Goal: Transaction & Acquisition: Purchase product/service

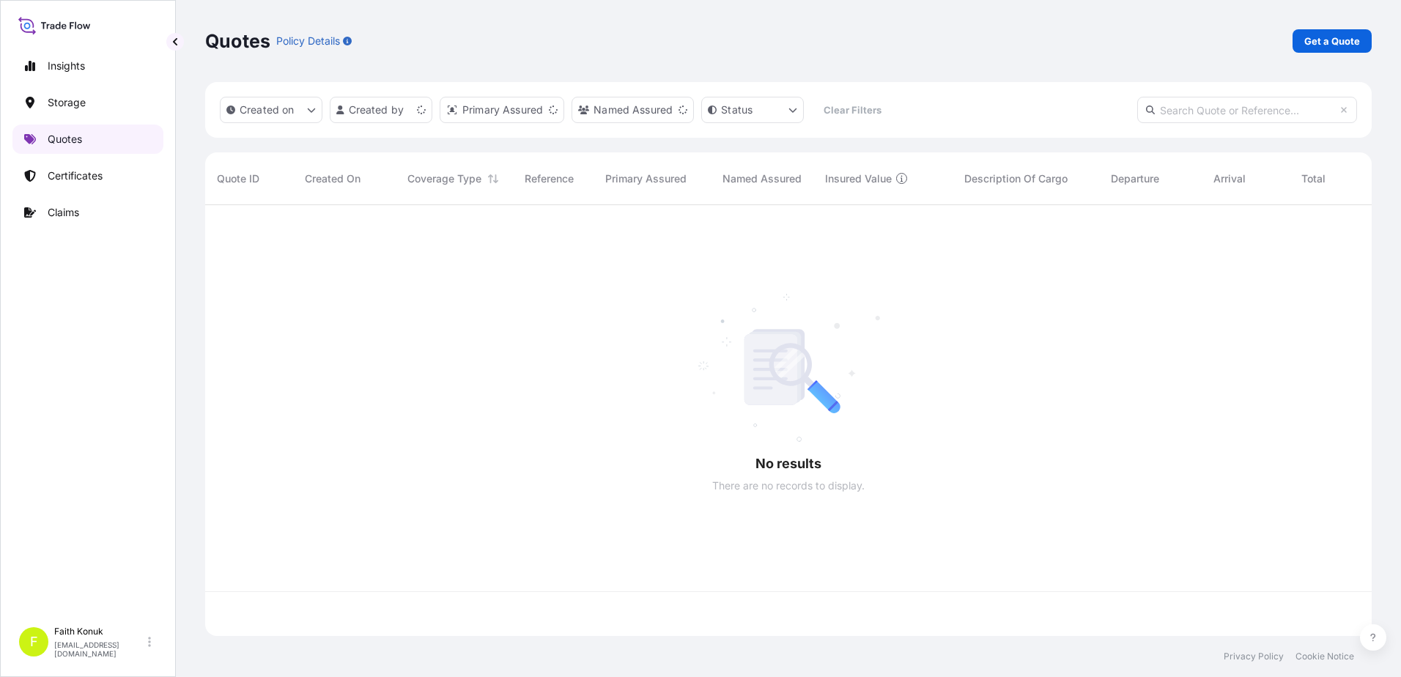
scroll to position [428, 1156]
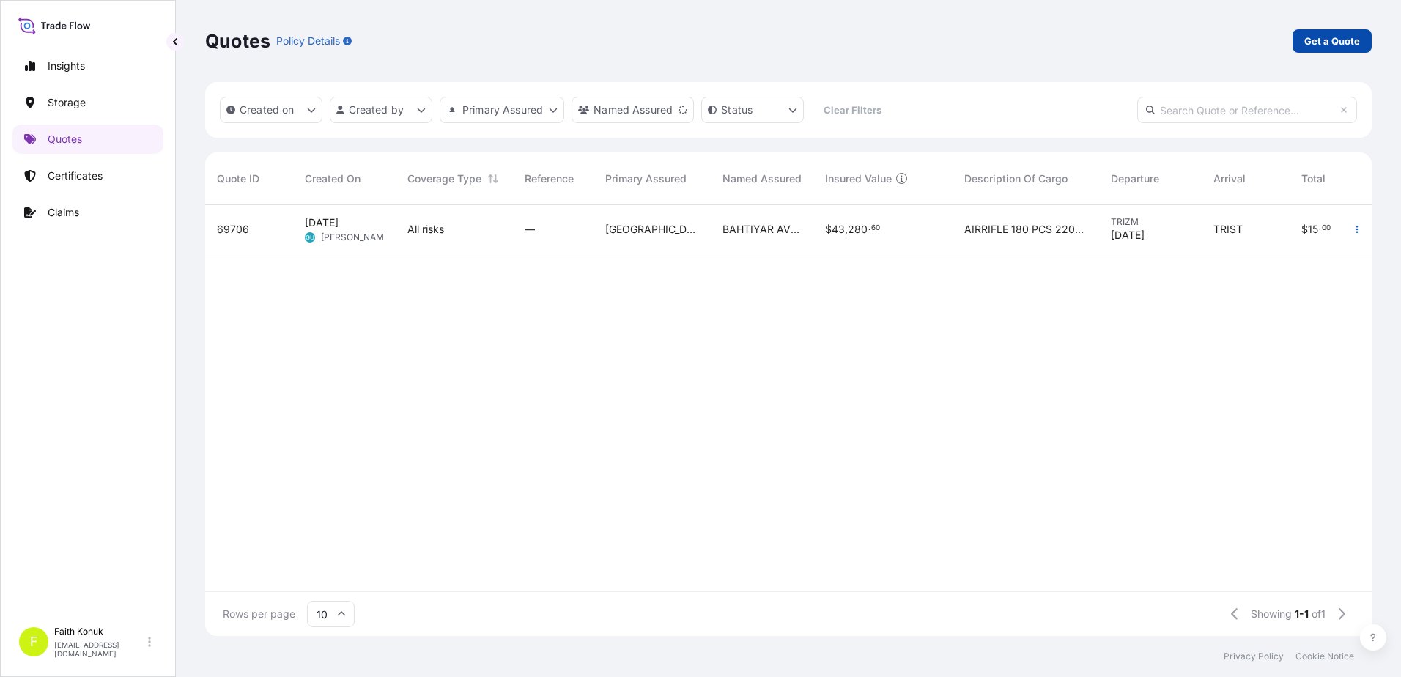
click at [1309, 34] on p "Get a Quote" at bounding box center [1332, 41] width 56 height 15
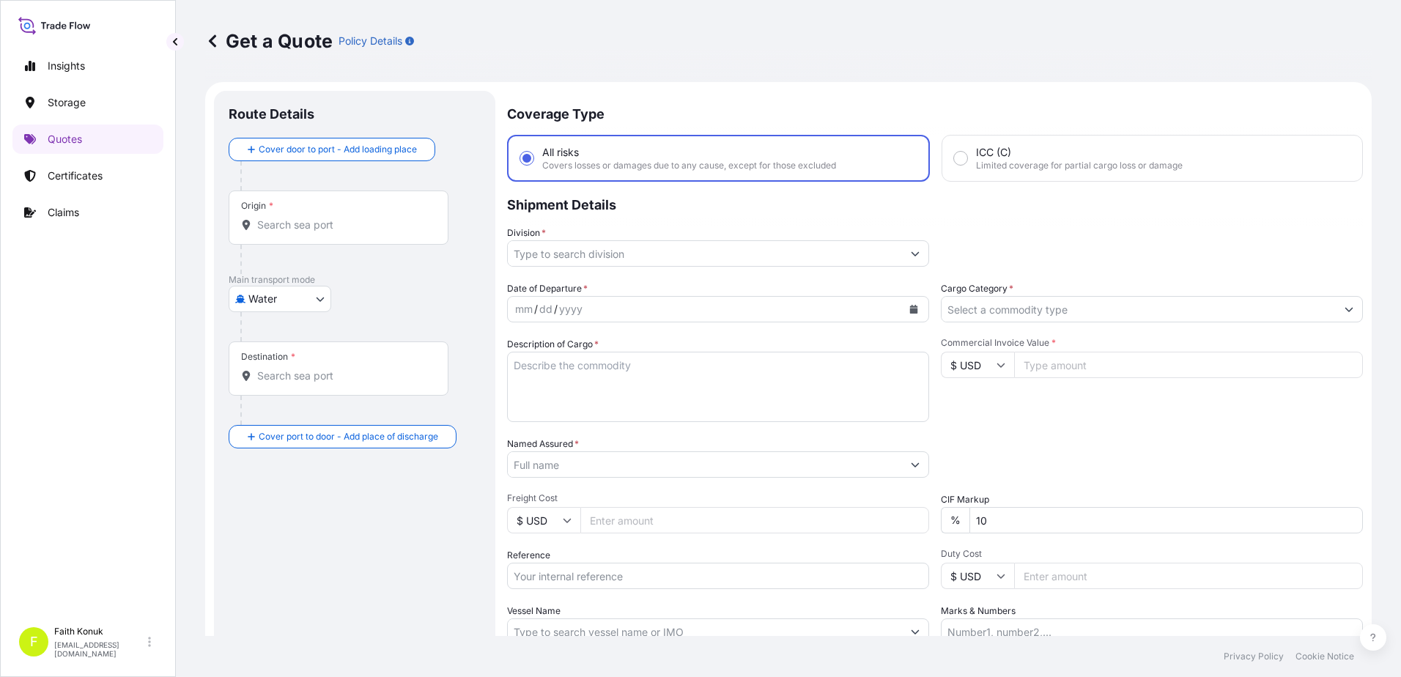
scroll to position [23, 0]
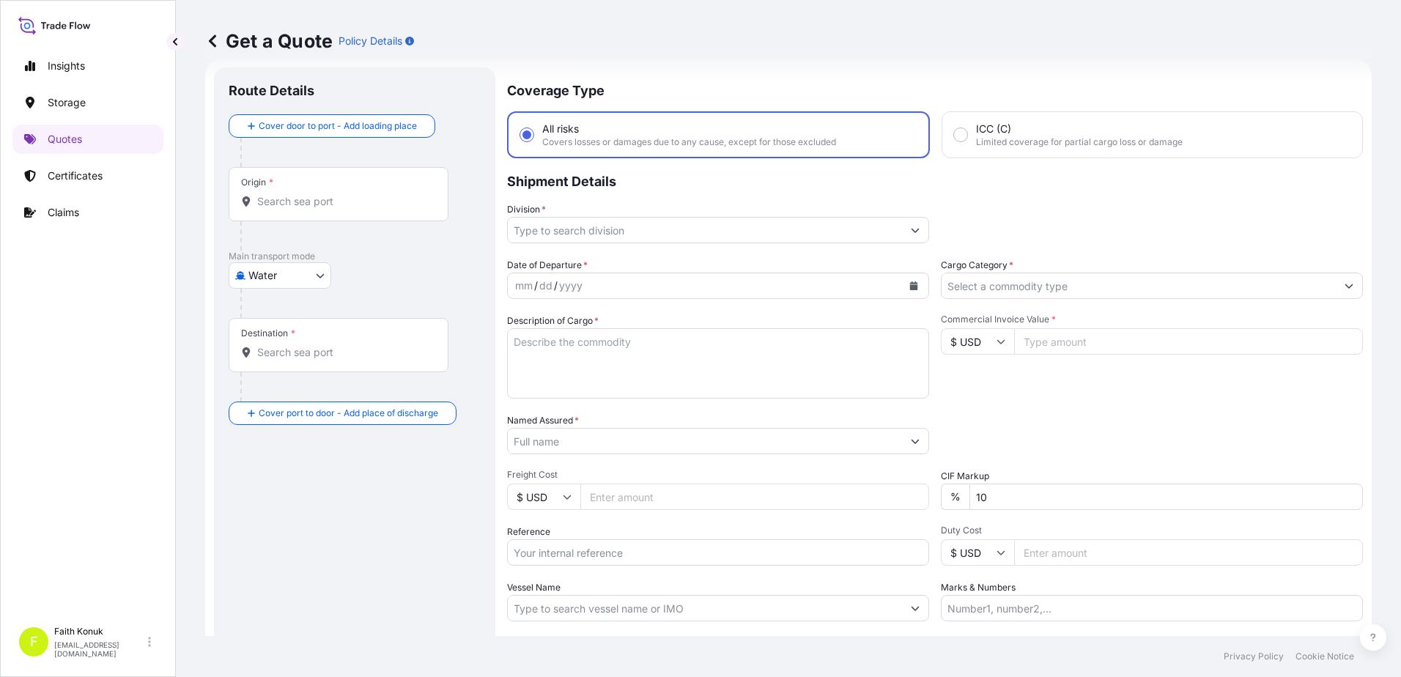
click at [278, 276] on body "Insights Storage Quotes Certificates Claims F Faith Konuk [EMAIL_ADDRESS][DOMAI…" at bounding box center [700, 338] width 1401 height 677
click at [286, 366] on span "Inland" at bounding box center [270, 366] width 29 height 15
select select "Inland"
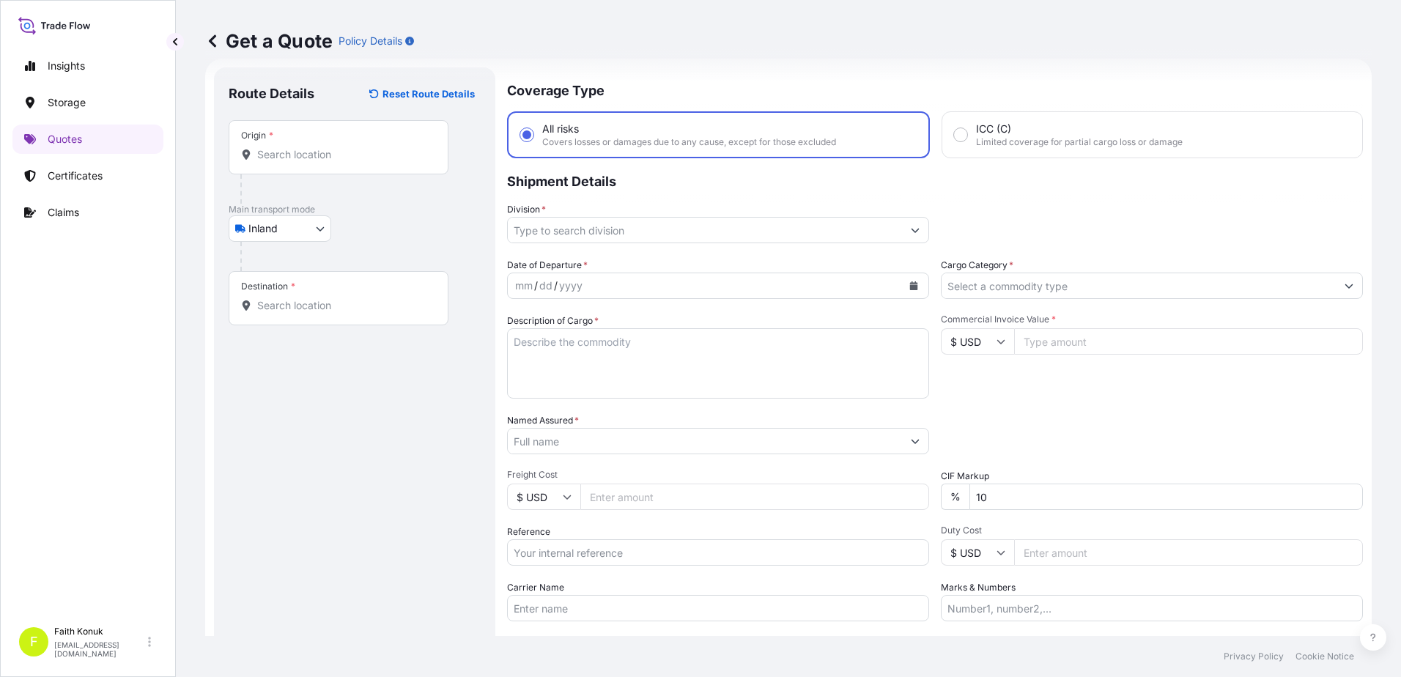
click at [363, 242] on div at bounding box center [360, 256] width 240 height 29
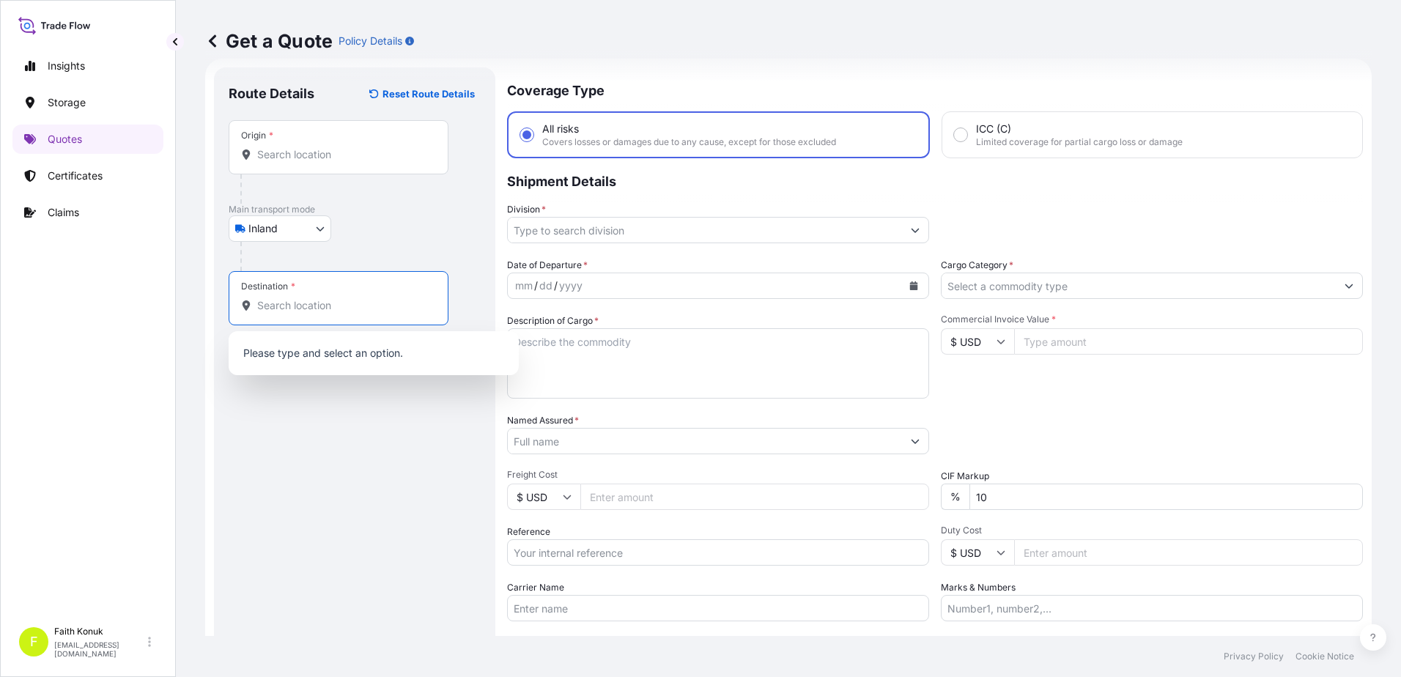
click at [361, 304] on input "Destination *" at bounding box center [343, 305] width 173 height 15
paste input "[GEOGRAPHIC_DATA]"
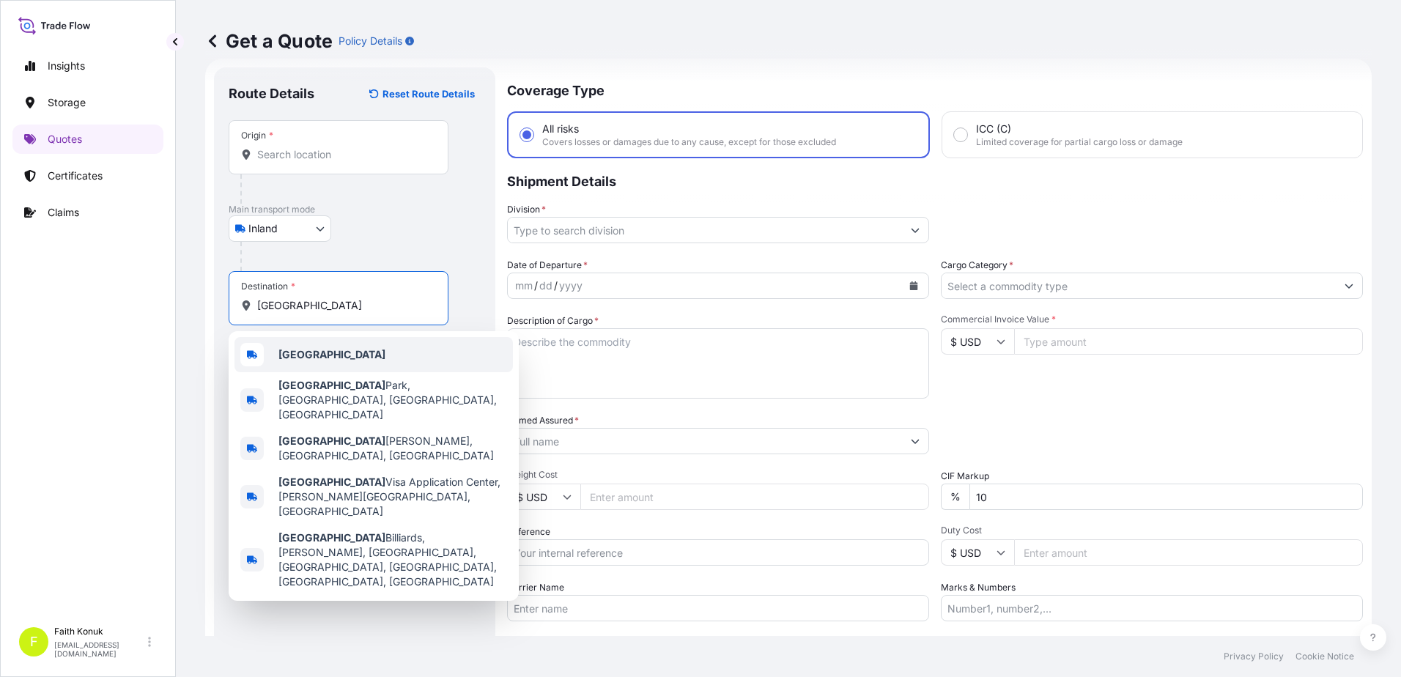
click at [348, 345] on div "[GEOGRAPHIC_DATA]" at bounding box center [373, 354] width 278 height 35
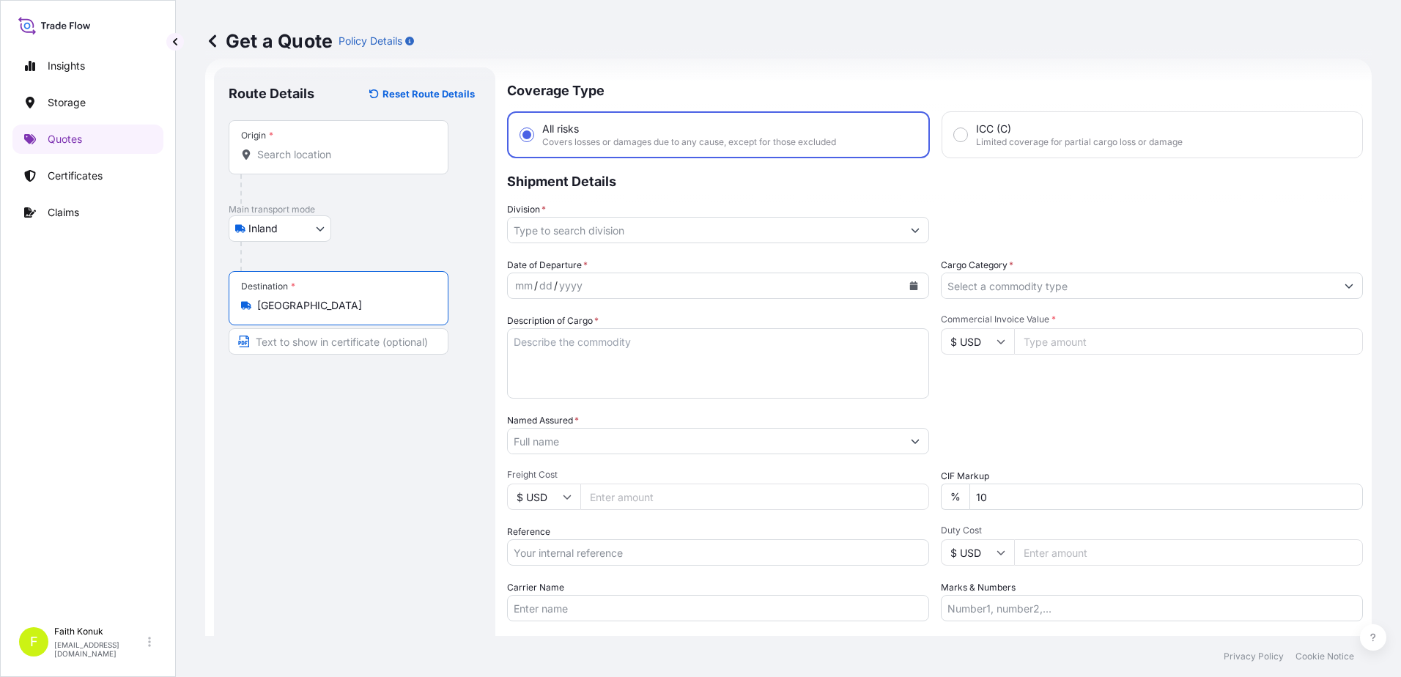
type input "[GEOGRAPHIC_DATA]"
click at [378, 242] on div at bounding box center [360, 256] width 240 height 29
click at [298, 156] on input "Origin *" at bounding box center [343, 154] width 173 height 15
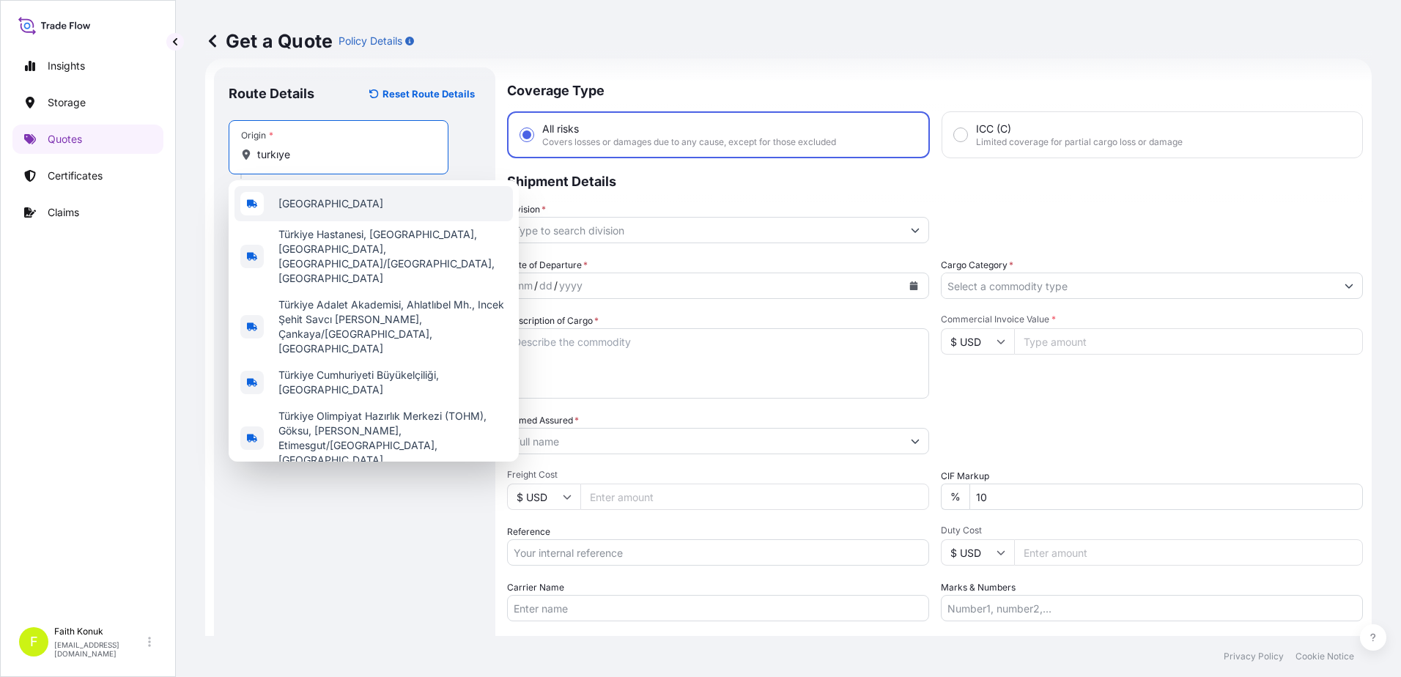
click at [318, 202] on div "[GEOGRAPHIC_DATA]" at bounding box center [373, 203] width 278 height 35
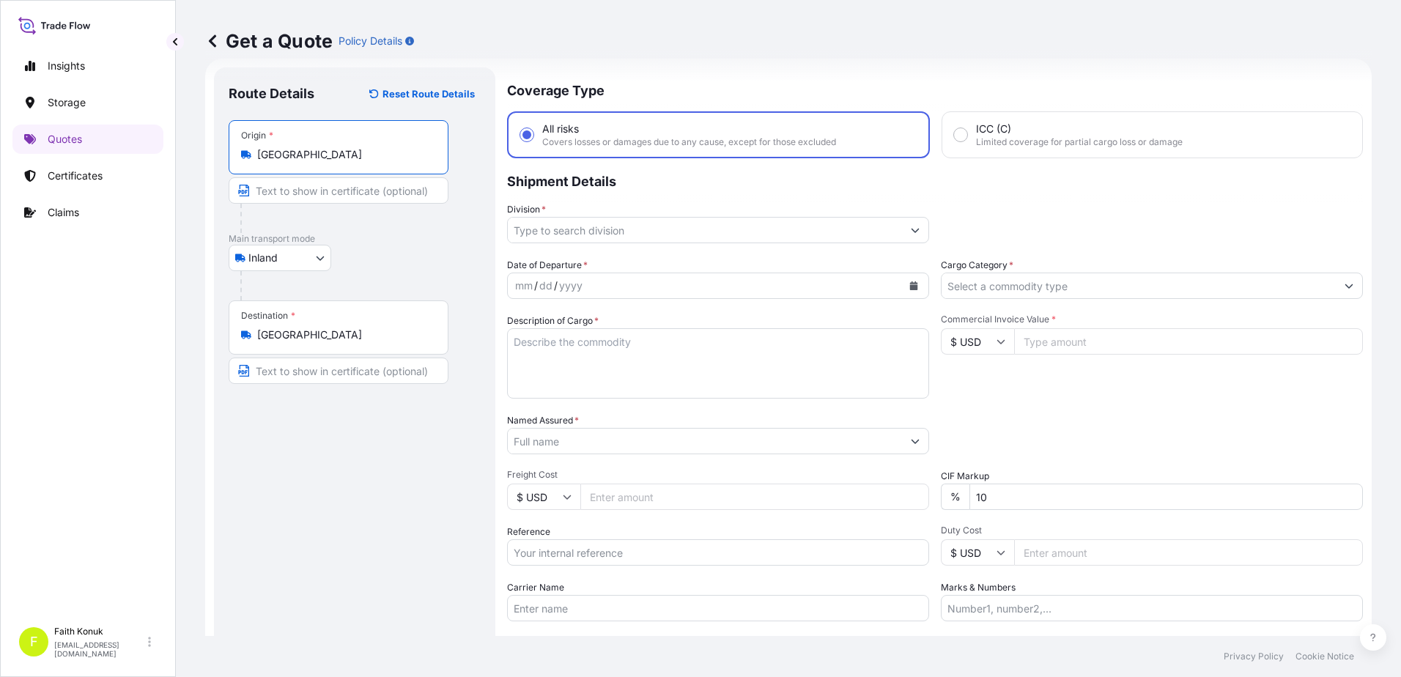
type input "[GEOGRAPHIC_DATA]"
click at [397, 262] on div "Inland Air Water Inland" at bounding box center [355, 258] width 252 height 26
click at [572, 226] on input "Division *" at bounding box center [705, 230] width 394 height 26
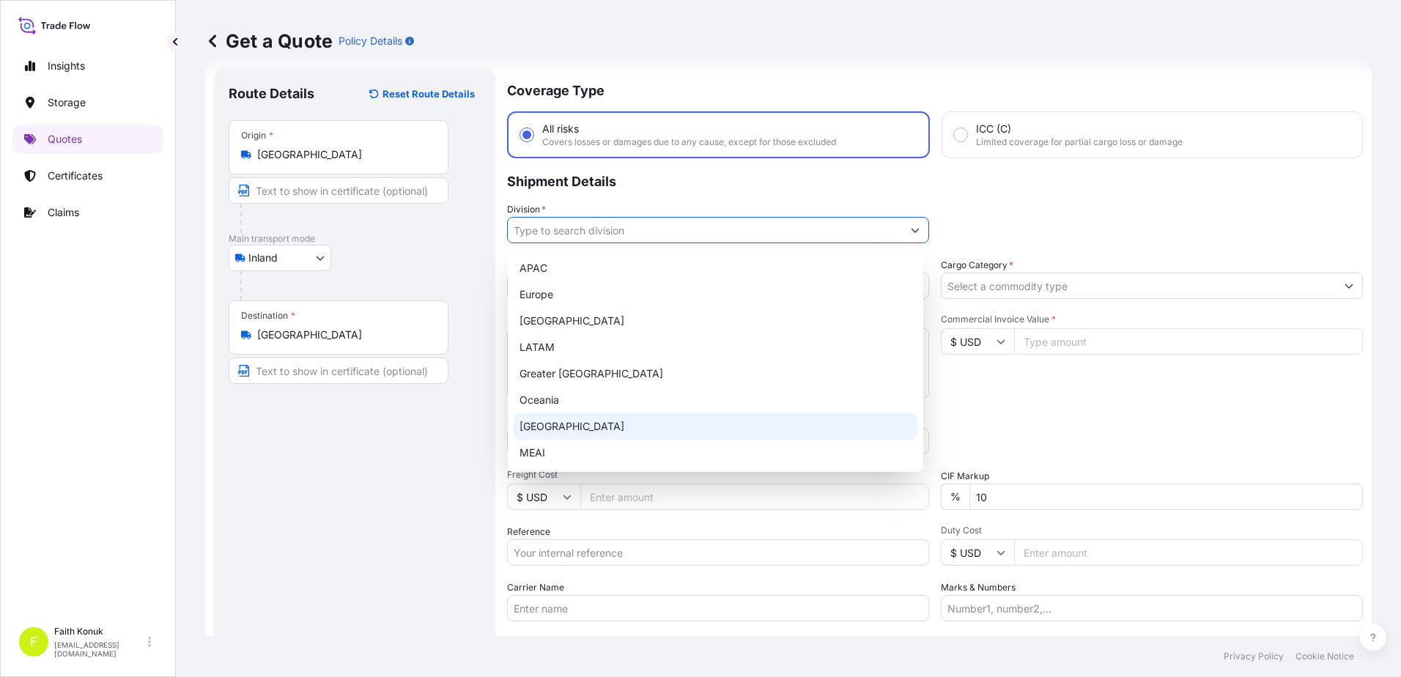
click at [559, 426] on div "[GEOGRAPHIC_DATA]" at bounding box center [716, 426] width 404 height 26
type input "[GEOGRAPHIC_DATA]"
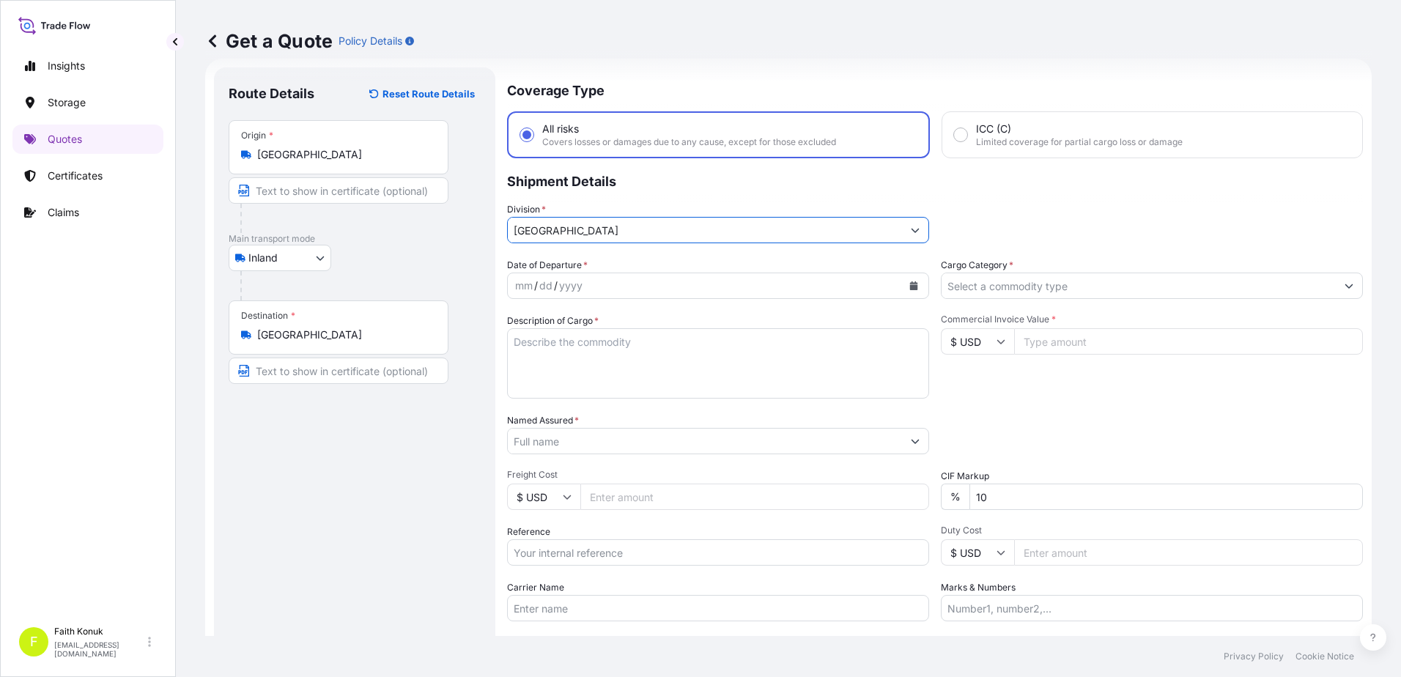
click at [602, 207] on div "Division * [GEOGRAPHIC_DATA]" at bounding box center [718, 222] width 422 height 41
click at [909, 281] on icon "Calendar" at bounding box center [913, 285] width 9 height 9
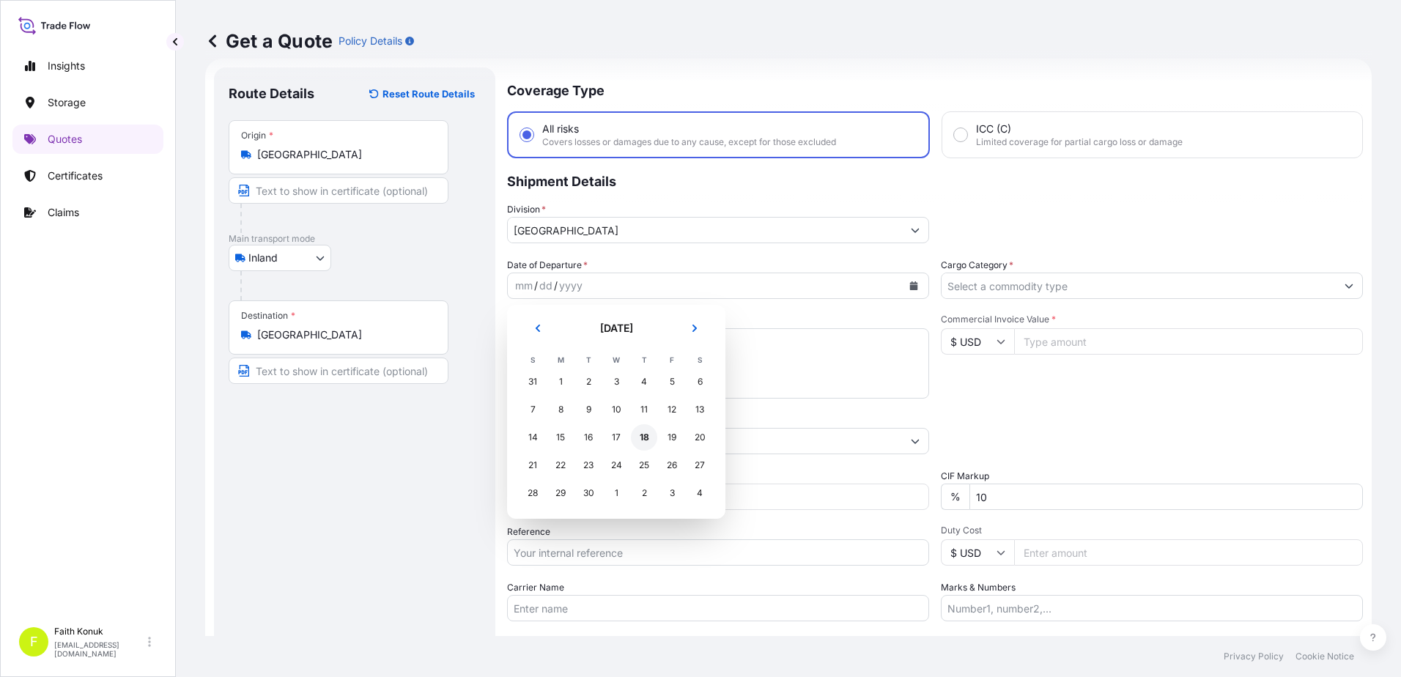
click at [648, 440] on div "18" at bounding box center [644, 437] width 26 height 26
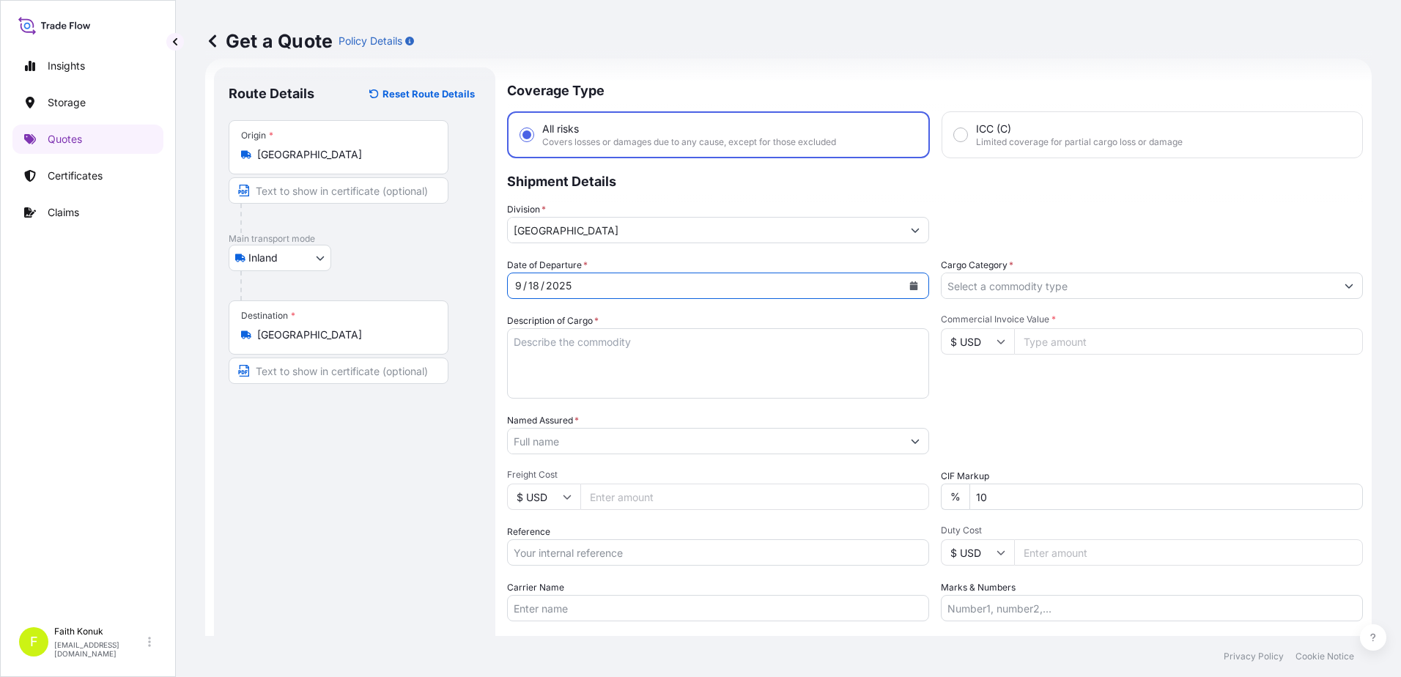
click at [558, 347] on textarea "Description of Cargo *" at bounding box center [718, 363] width 422 height 70
click at [591, 361] on textarea "Description of Cargo *" at bounding box center [718, 363] width 422 height 70
paste textarea ""HTS code 903180209000 & MECHANICAL SCANNER OF THICKNESS MEASUREMENT SYSTEM WIT…"
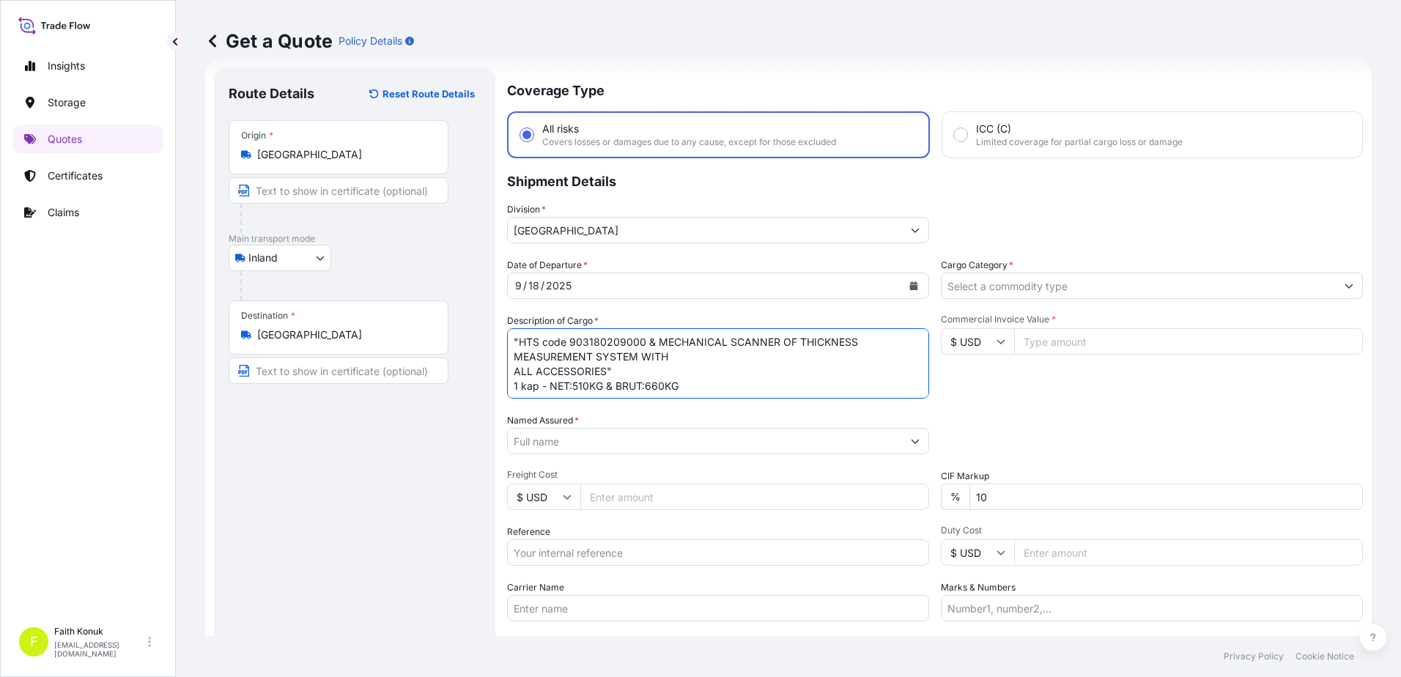
scroll to position [9, 0]
click at [625, 360] on textarea ""HTS code 903180209000 & MECHANICAL SCANNER OF THICKNESS MEASUREMENT SYSTEM WIT…" at bounding box center [718, 363] width 422 height 70
click at [678, 377] on textarea "HTS code 903180209000 & MECHANICAL SCANNER OF THICKNESS MEASUREMENT SYSTEM WITH…" at bounding box center [718, 363] width 422 height 70
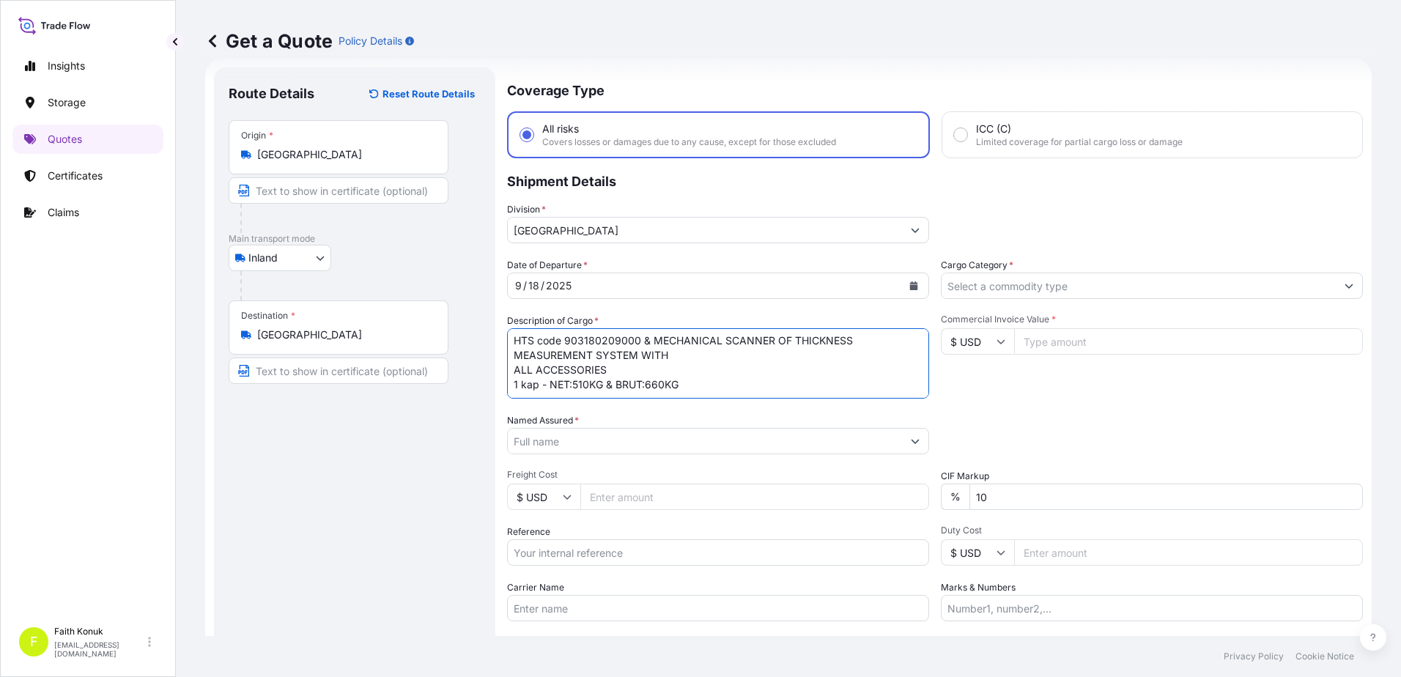
paste textarea "81 AH 369"
type textarea "HTS code 903180209000 & MECHANICAL SCANNER OF THICKNESS MEASUREMENT SYSTEM WITH…"
click at [559, 611] on input "Carrier Name" at bounding box center [718, 608] width 422 height 26
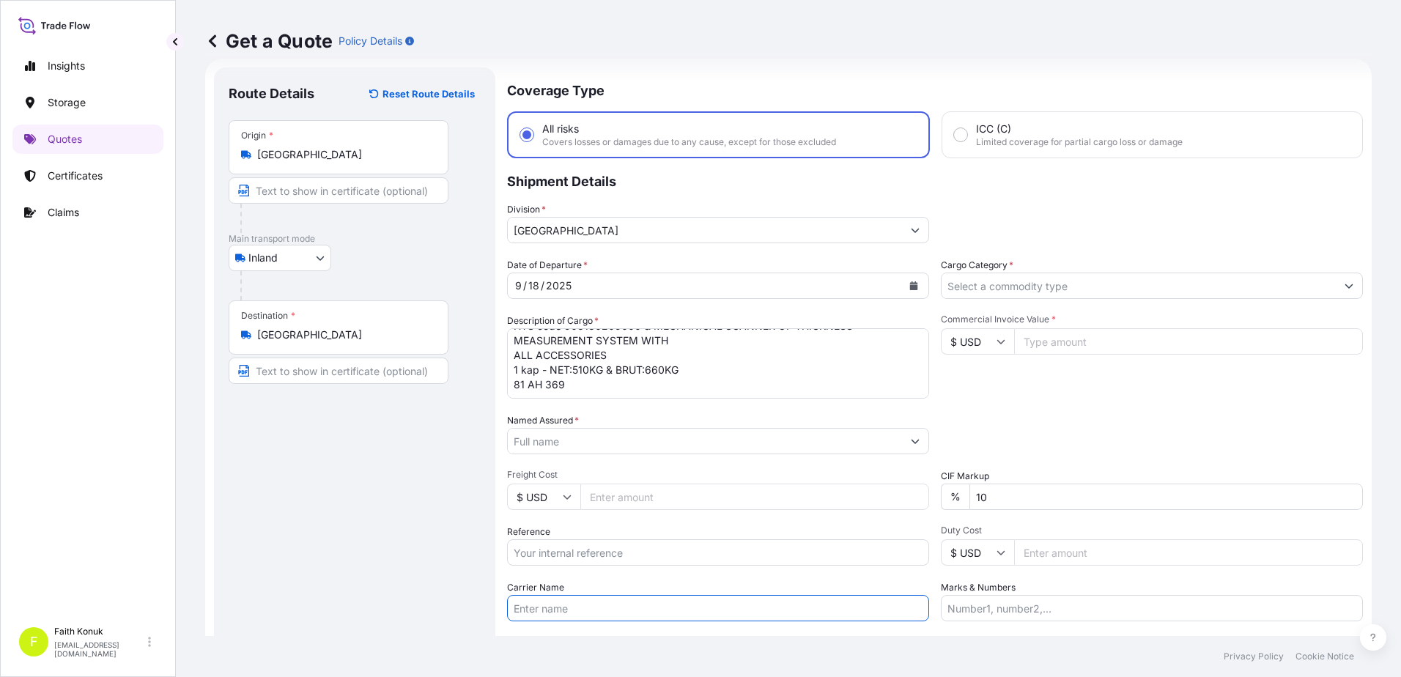
paste input "81 AH 369"
type input "81 AH 369"
click at [596, 550] on input "Reference" at bounding box center [718, 552] width 422 height 26
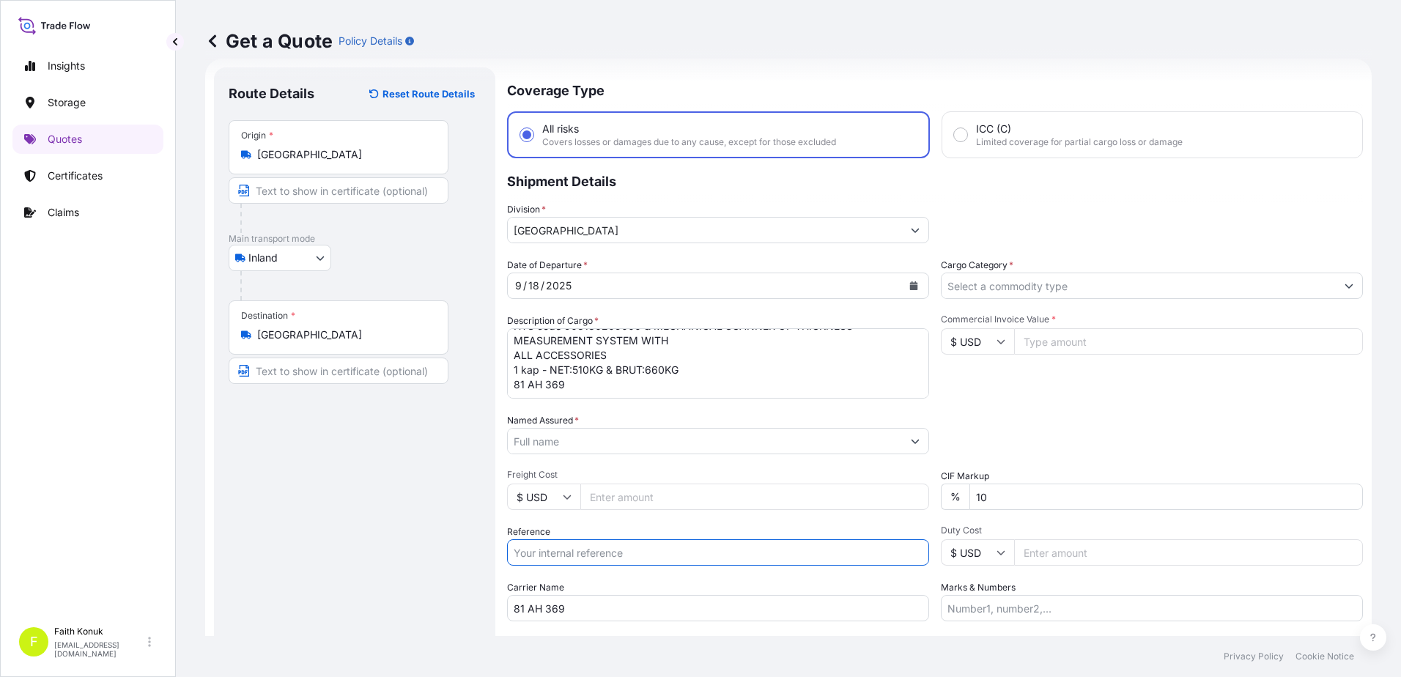
paste input "2101780758"
type input "2101780758"
click at [596, 524] on div "Date of Departure * [DATE] Cargo Category * Description of Cargo * HTS code 903…" at bounding box center [935, 439] width 856 height 363
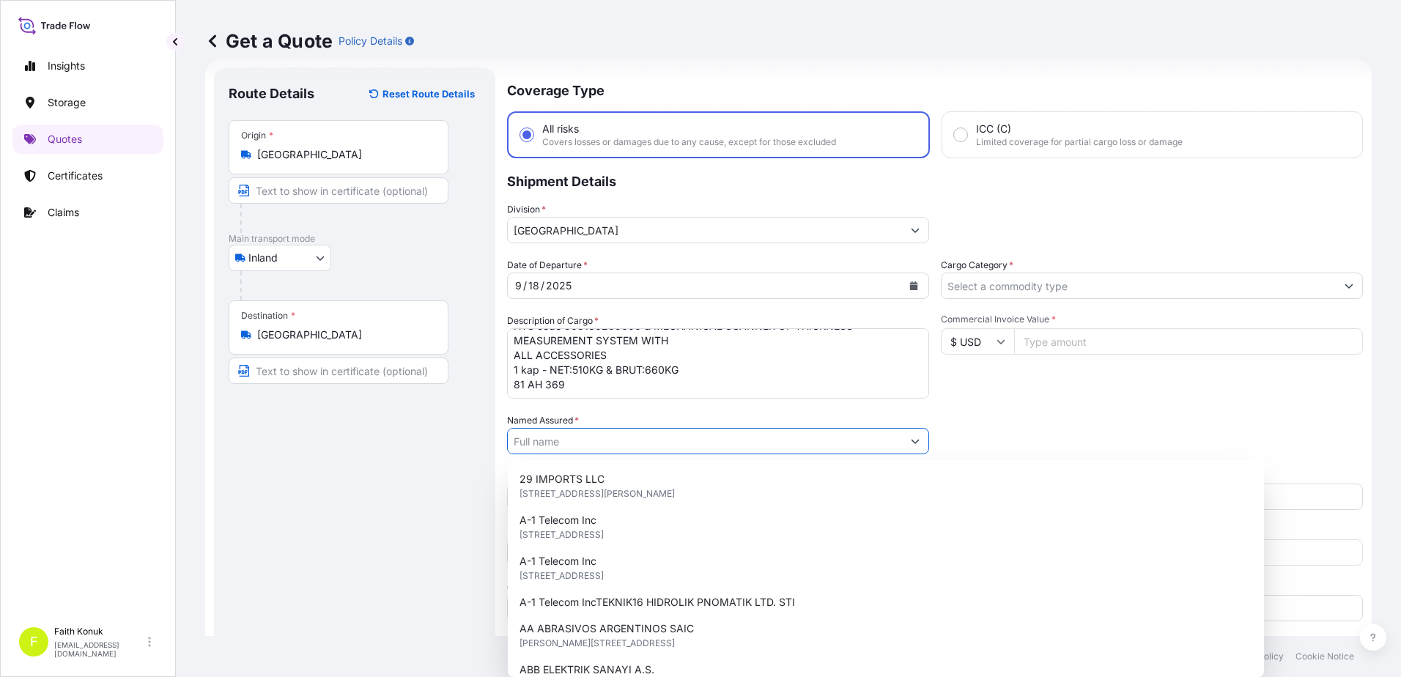
click at [577, 440] on input "Named Assured *" at bounding box center [705, 441] width 394 height 26
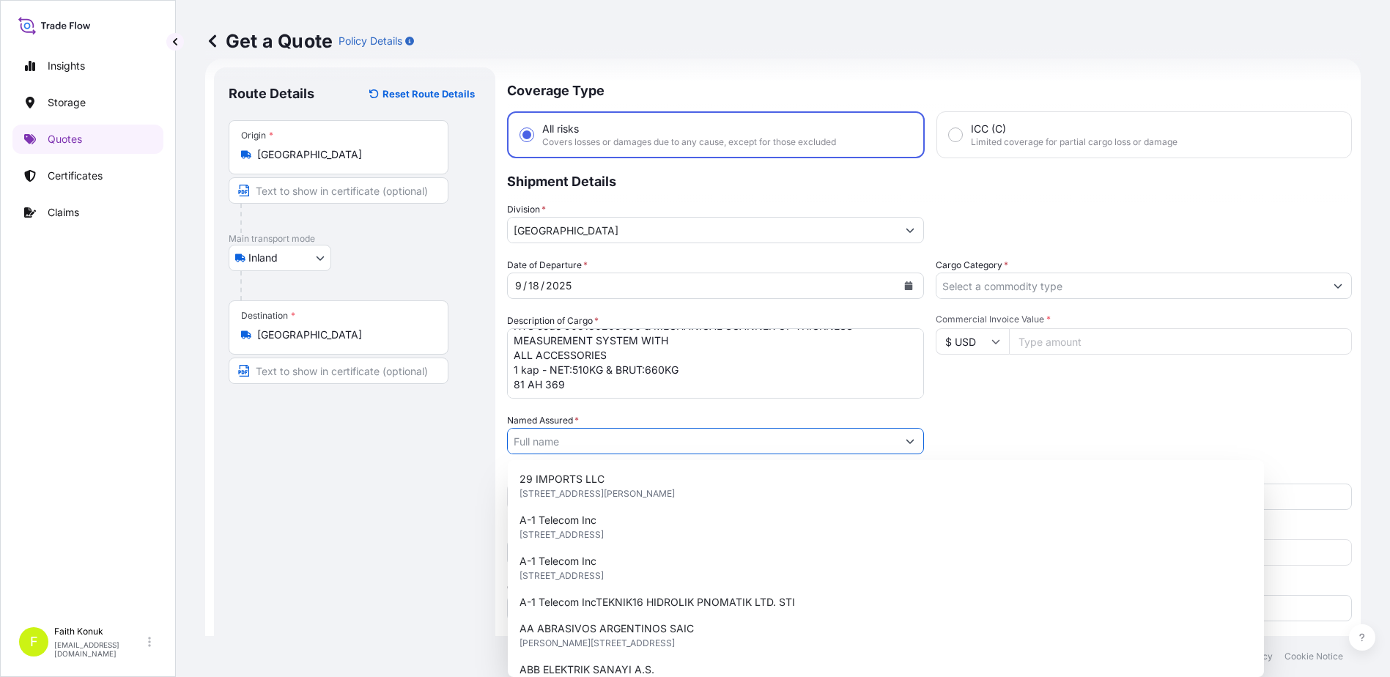
paste input ""Seltek Makina Muhendislik Mumessillik Taahhut Sanayi ve Ticaret A.S.""
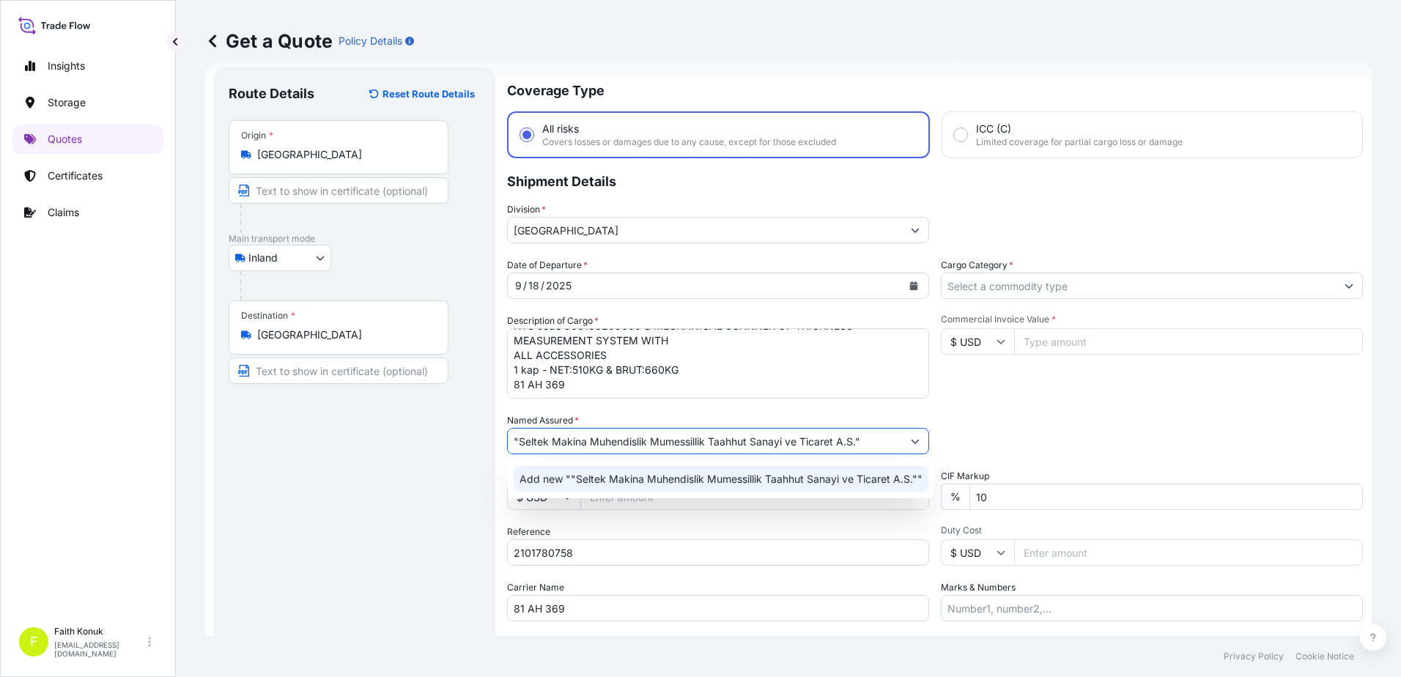
click at [608, 489] on div "Add new ""Seltek Makina Muhendislik Mumessillik Taahhut Sanayi ve Ticaret A.S.""" at bounding box center [721, 479] width 415 height 26
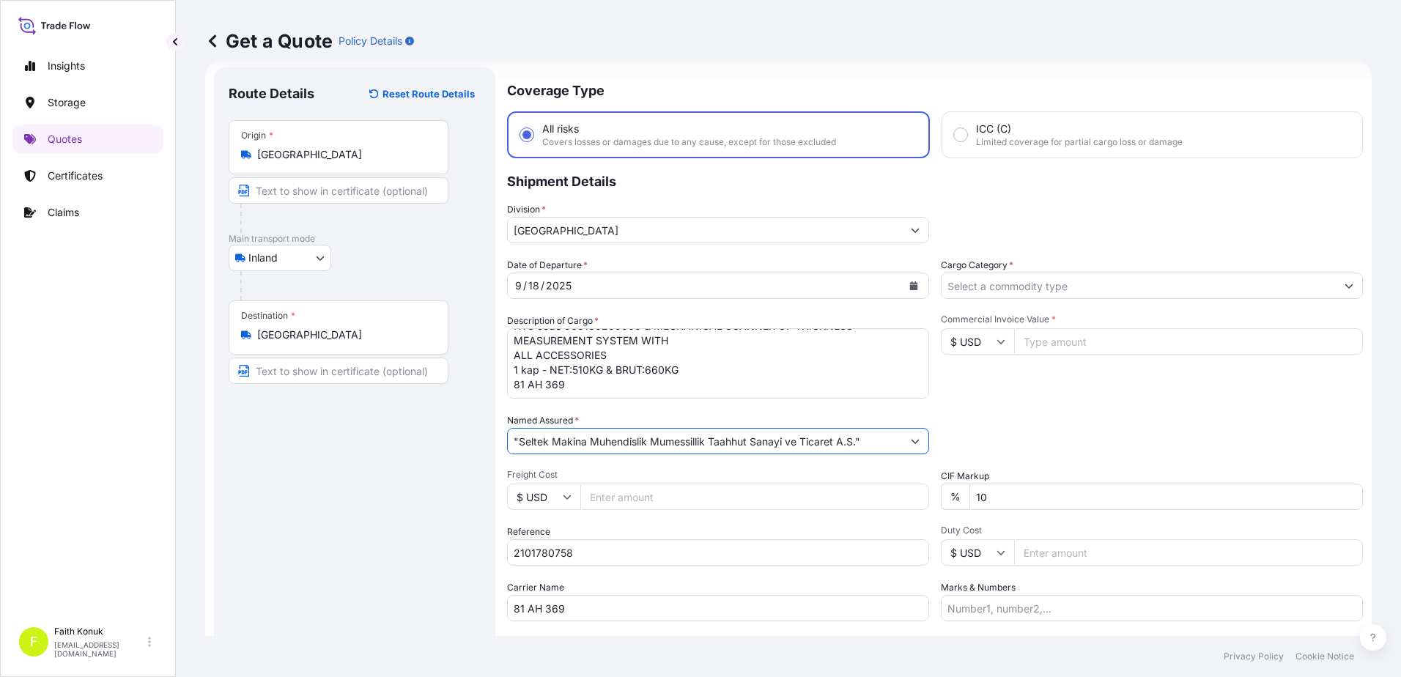
click at [520, 437] on input ""Seltek Makina Muhendislik Mumessillik Taahhut Sanayi ve Ticaret A.S."" at bounding box center [705, 441] width 394 height 26
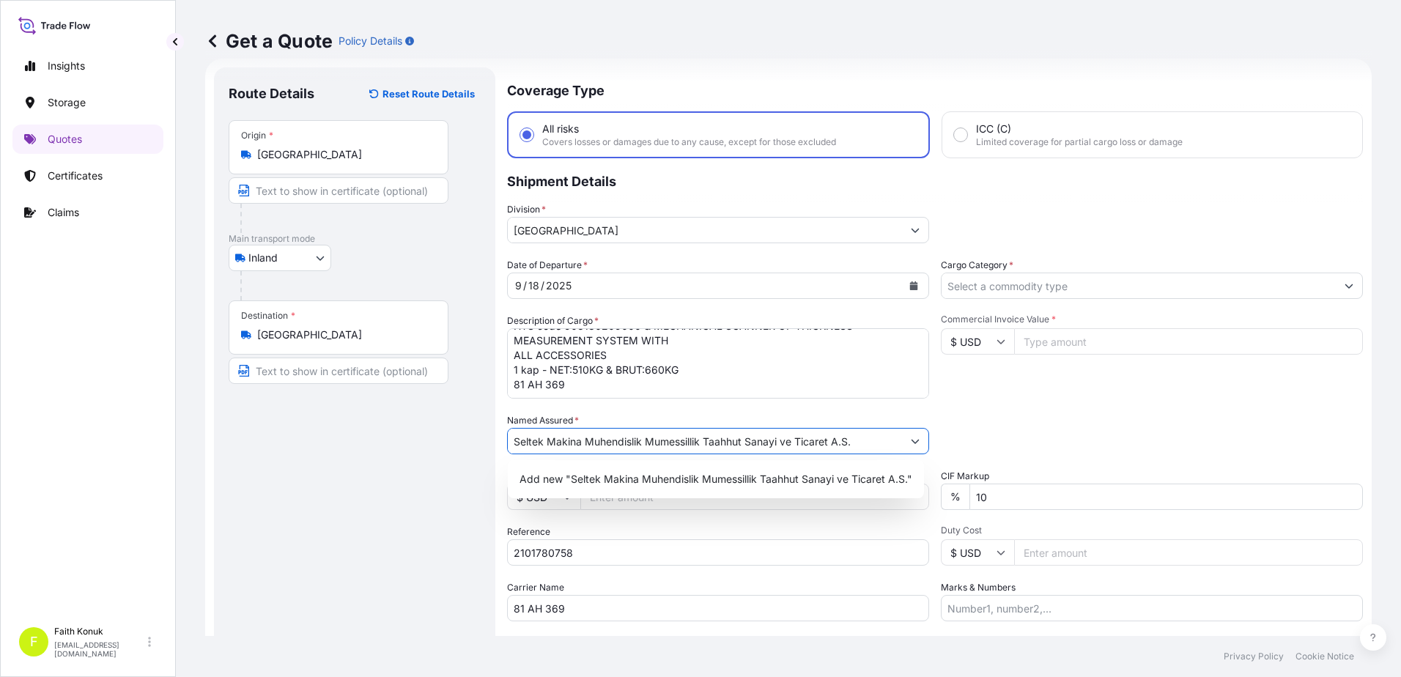
type input "Seltek Makina Muhendislik Mumessillik Taahhut Sanayi ve Ticaret A.S."
click at [673, 422] on div "Named Assured * [PERSON_NAME]lik Mumessillik Taahhut Sanayi ve Ticaret A.S." at bounding box center [718, 433] width 422 height 41
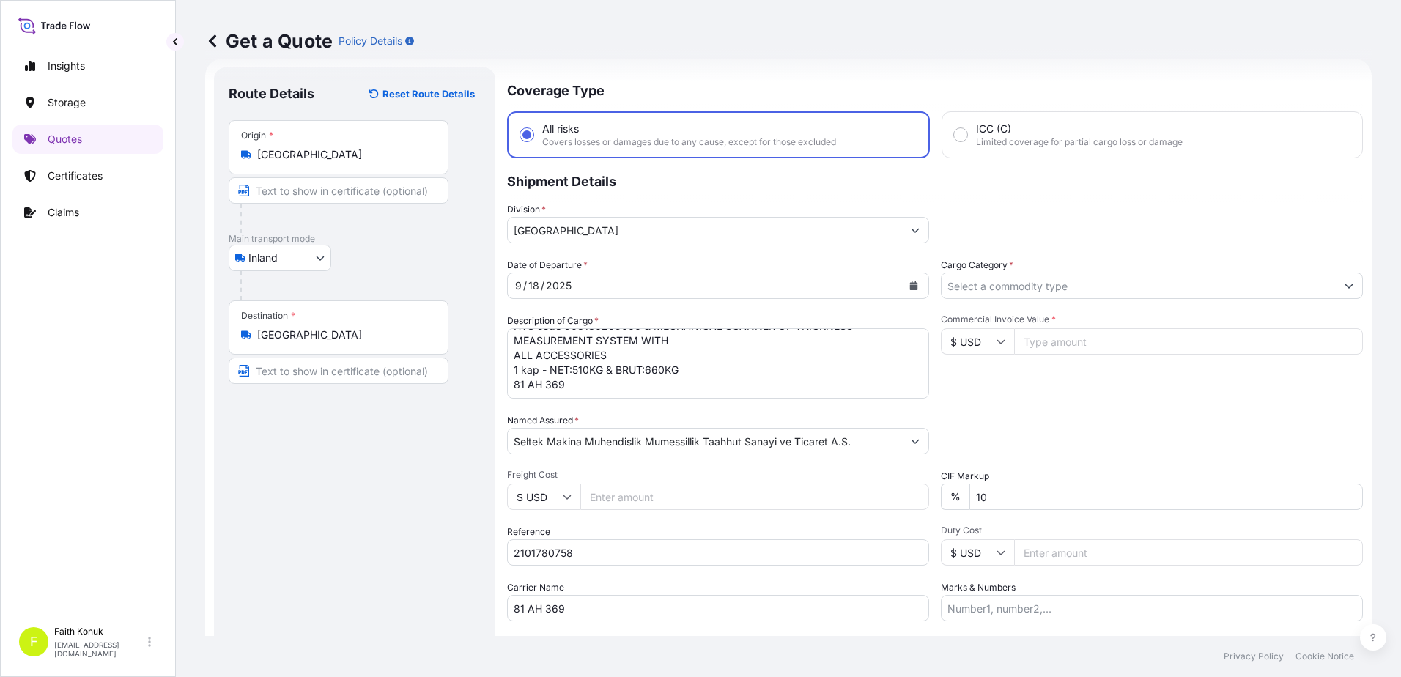
click at [579, 388] on textarea "HTS code 903180209000 & MECHANICAL SCANNER OF THICKNESS MEASUREMENT SYSTEM WITH…" at bounding box center [718, 363] width 422 height 70
click at [675, 392] on textarea "HTS code 903180209000 & MECHANICAL SCANNER OF THICKNESS MEASUREMENT SYSTEM WITH…" at bounding box center [718, 363] width 422 height 70
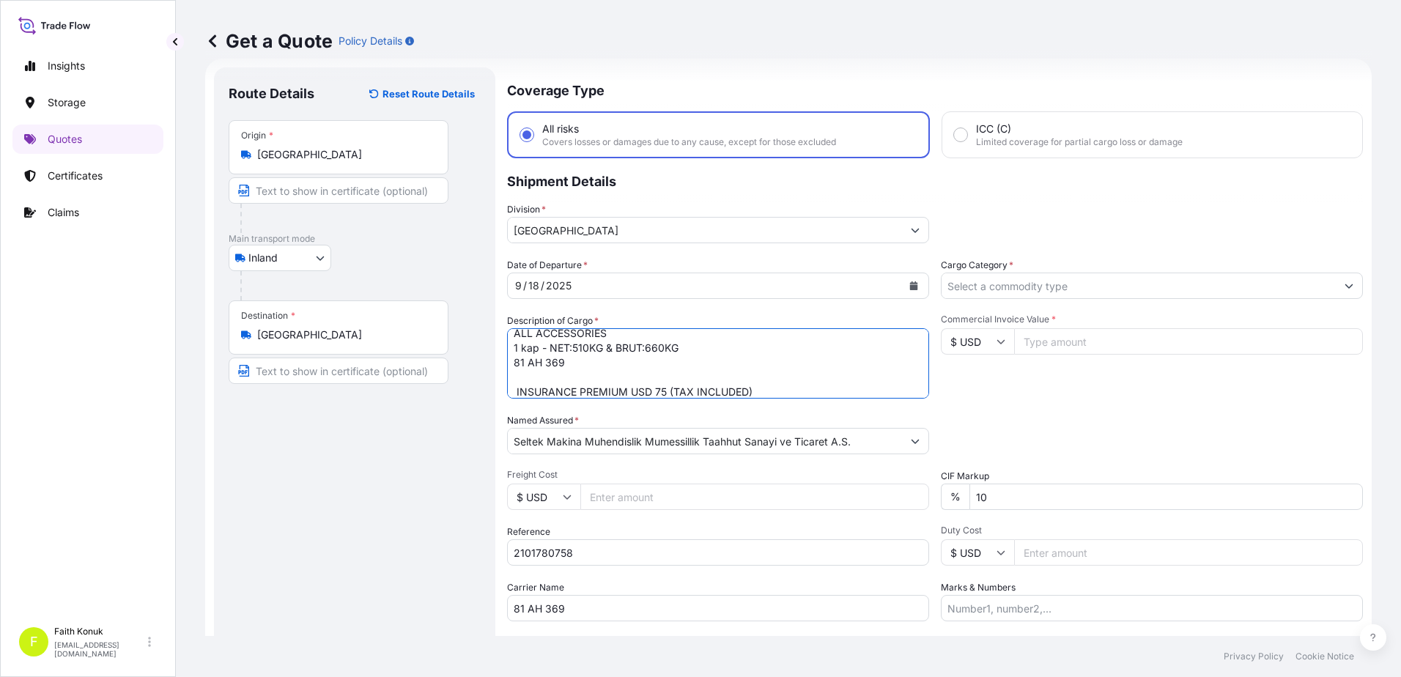
type textarea "HTS code 903180209000 & MECHANICAL SCANNER OF THICKNESS MEASUREMENT SYSTEM WITH…"
drag, startPoint x: 1004, startPoint y: 409, endPoint x: 1005, endPoint y: 346, distance: 63.0
click at [1003, 406] on div "Date of Departure * [DATE] Cargo Category * Description of Cargo * HTS code 903…" at bounding box center [935, 439] width 856 height 363
click at [986, 280] on input "Cargo Category *" at bounding box center [1139, 286] width 394 height 26
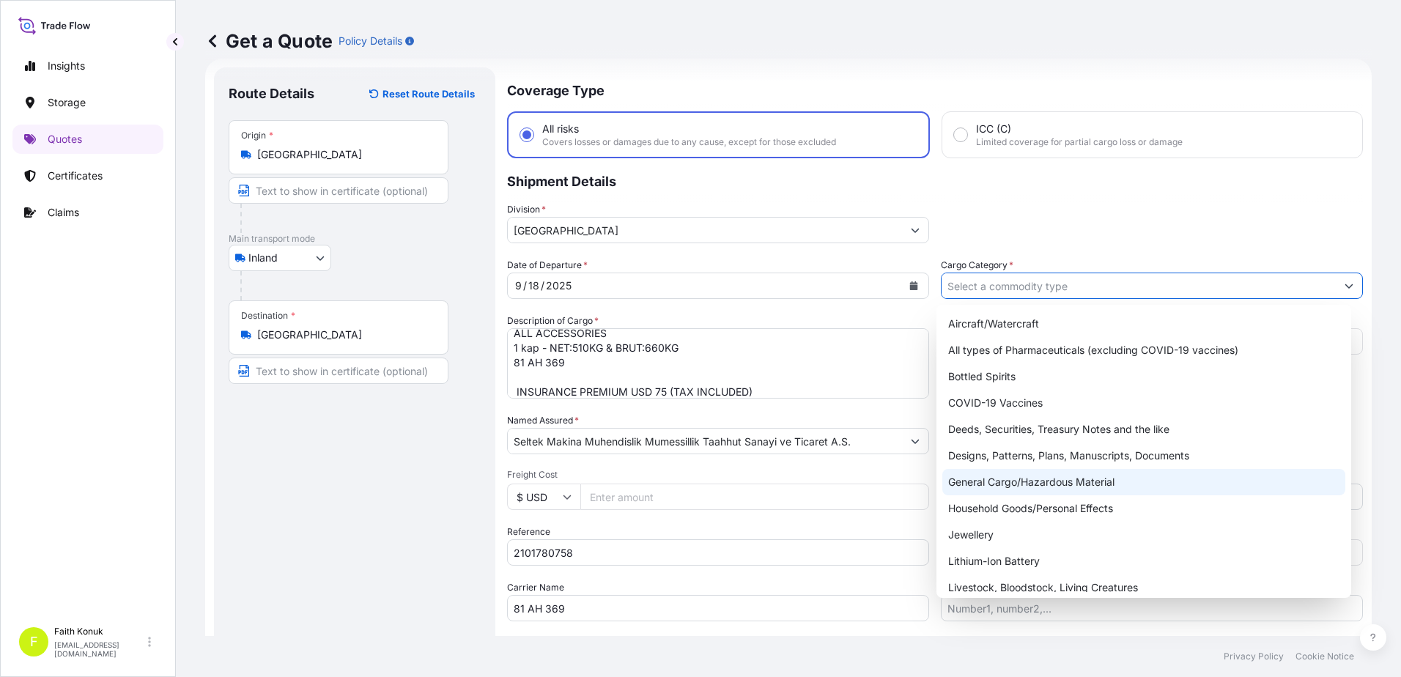
click at [986, 491] on div "General Cargo/Hazardous Material" at bounding box center [1144, 482] width 404 height 26
type input "General Cargo/Hazardous Material"
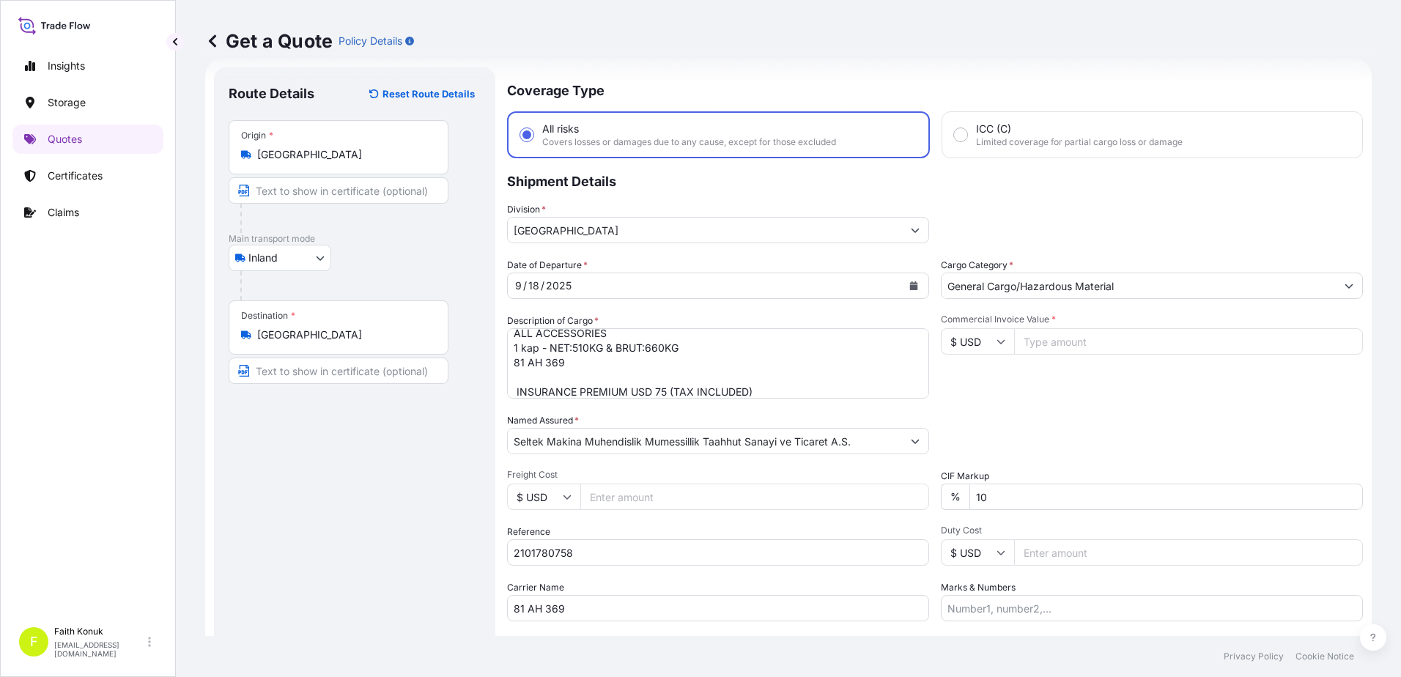
click at [1021, 407] on div "Date of Departure * [DATE] Cargo Category * General Cargo/Hazardous Material De…" at bounding box center [935, 439] width 856 height 363
click at [986, 335] on input "$ USD" at bounding box center [977, 341] width 73 height 26
click at [979, 391] on div "€ EUR" at bounding box center [973, 382] width 62 height 28
type input "€ EUR"
drag, startPoint x: 1062, startPoint y: 338, endPoint x: 1080, endPoint y: 331, distance: 18.8
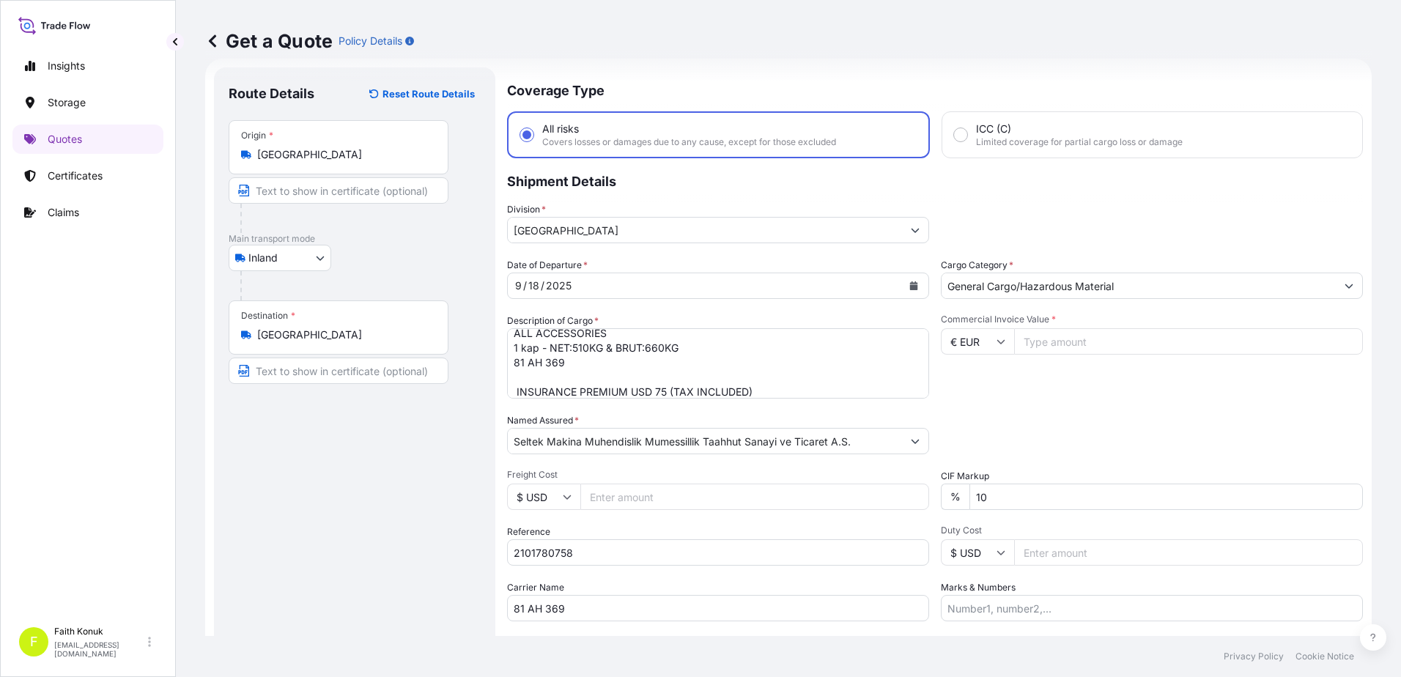
click at [1064, 338] on input "Commercial Invoice Value *" at bounding box center [1188, 341] width 349 height 26
type input "9660"
click at [1046, 402] on div "Date of Departure * [DATE] Cargo Category * General Cargo/Hazardous Material De…" at bounding box center [935, 439] width 856 height 363
drag, startPoint x: 1013, startPoint y: 494, endPoint x: 810, endPoint y: 488, distance: 203.1
click at [810, 492] on div "Date of Departure * [DATE] Cargo Category * General Cargo/Hazardous Material De…" at bounding box center [935, 439] width 856 height 363
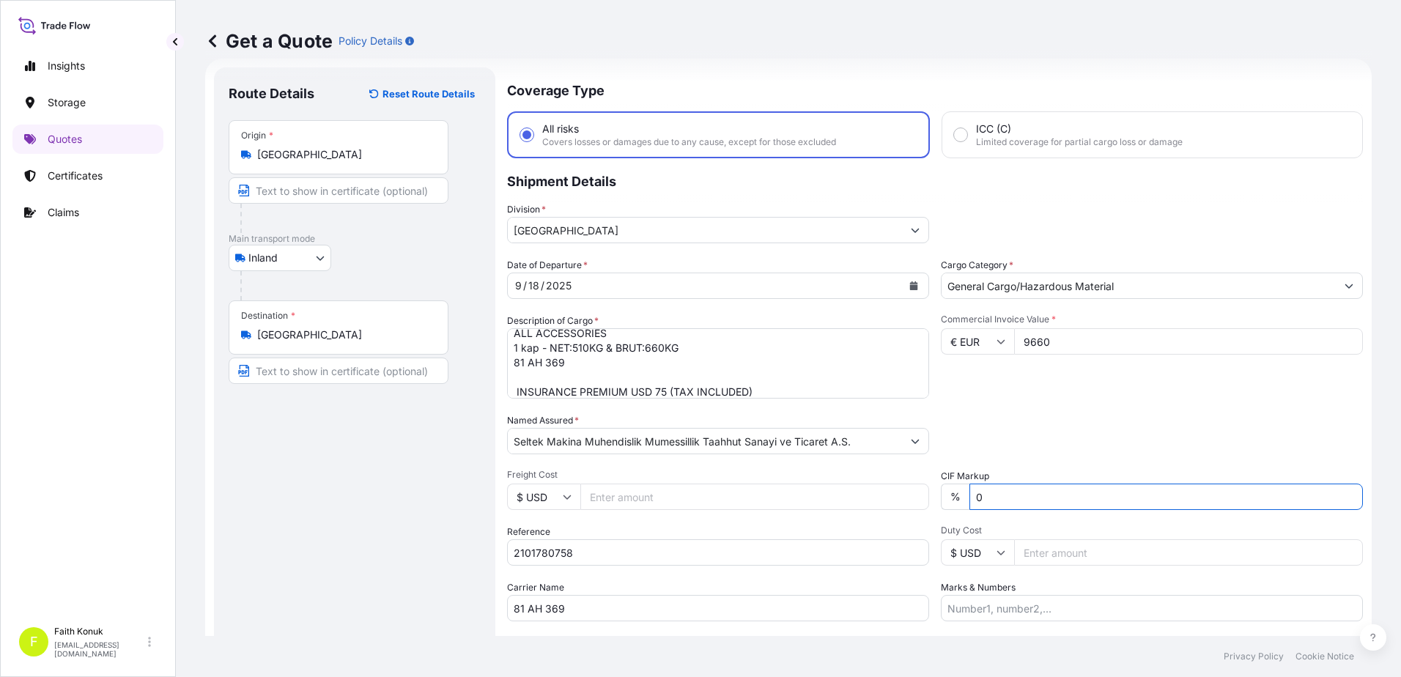
type input "0"
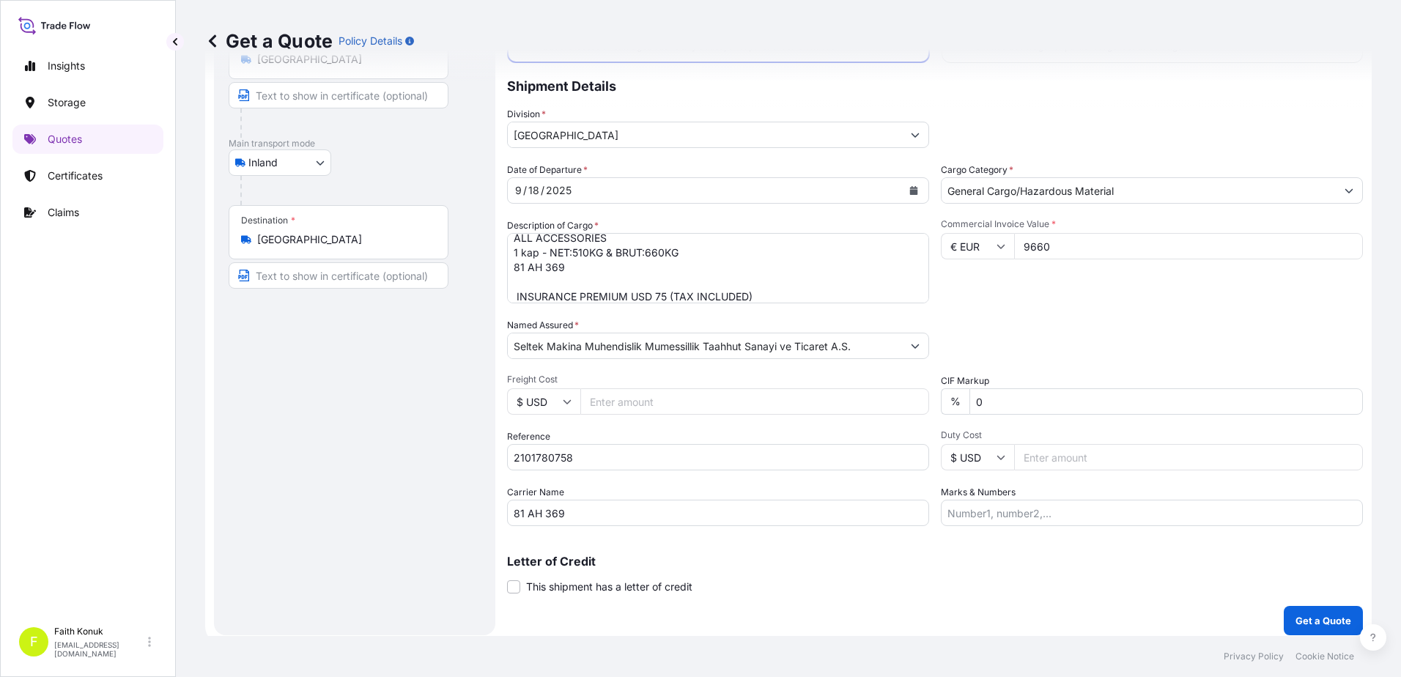
scroll to position [127, 0]
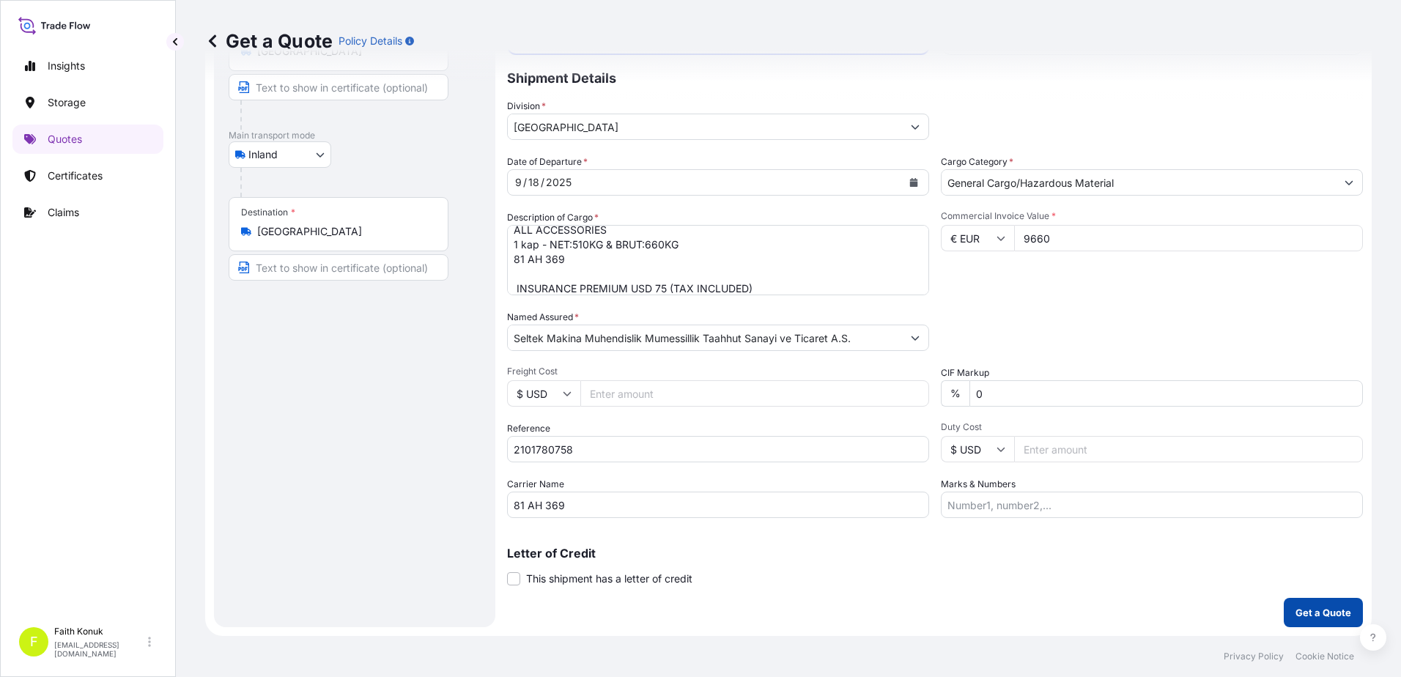
click at [1301, 605] on p "Get a Quote" at bounding box center [1323, 612] width 56 height 15
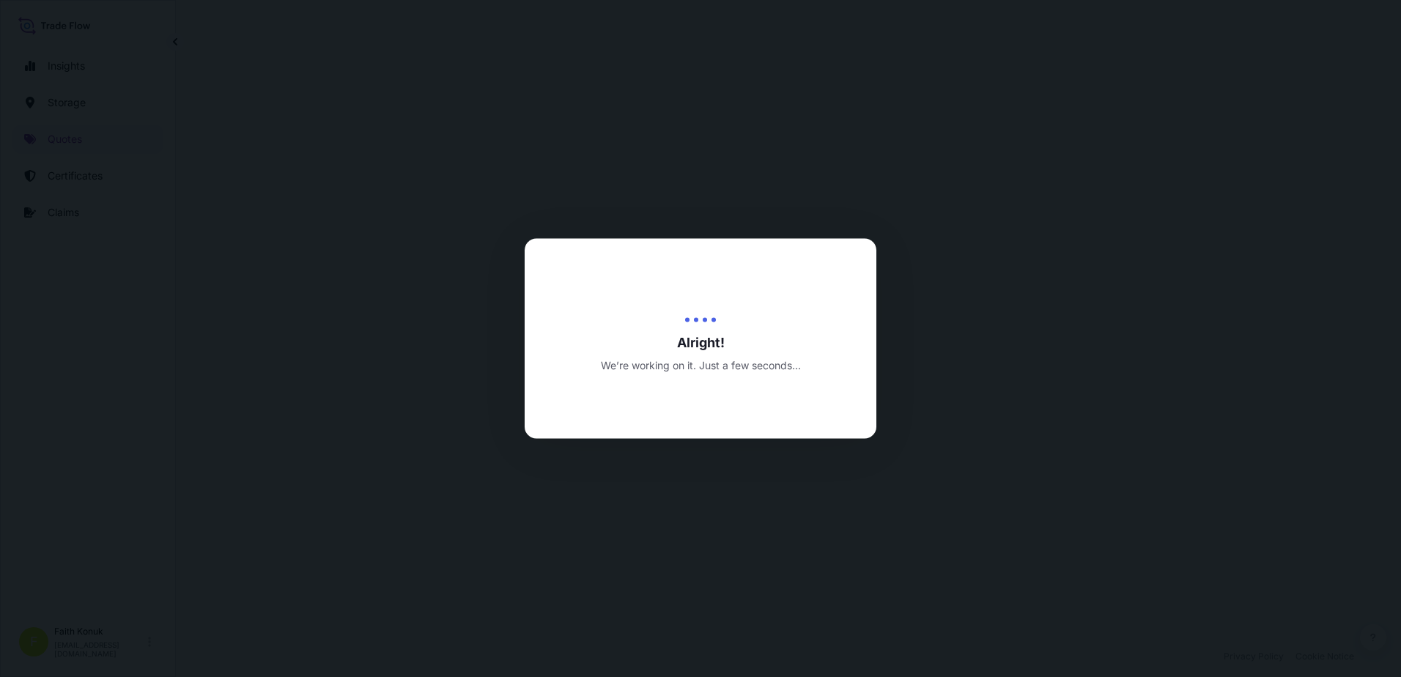
select select "Inland"
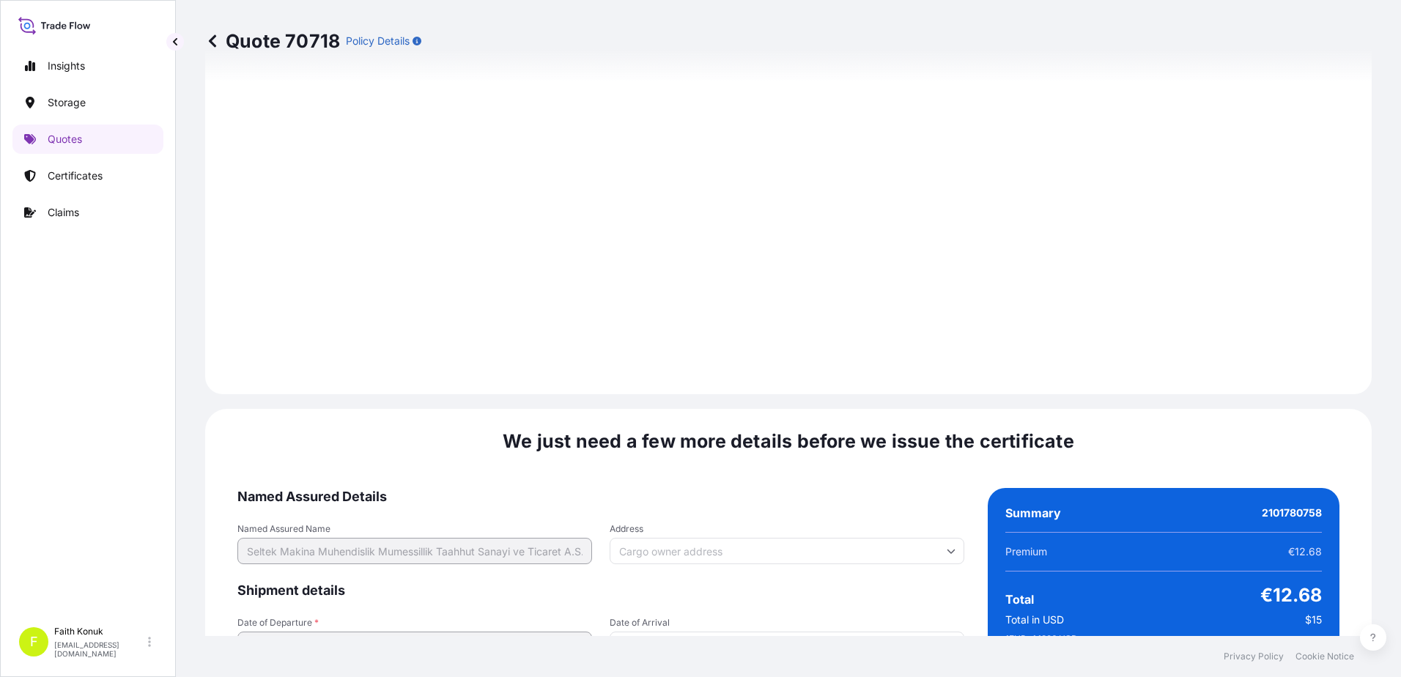
scroll to position [2162, 0]
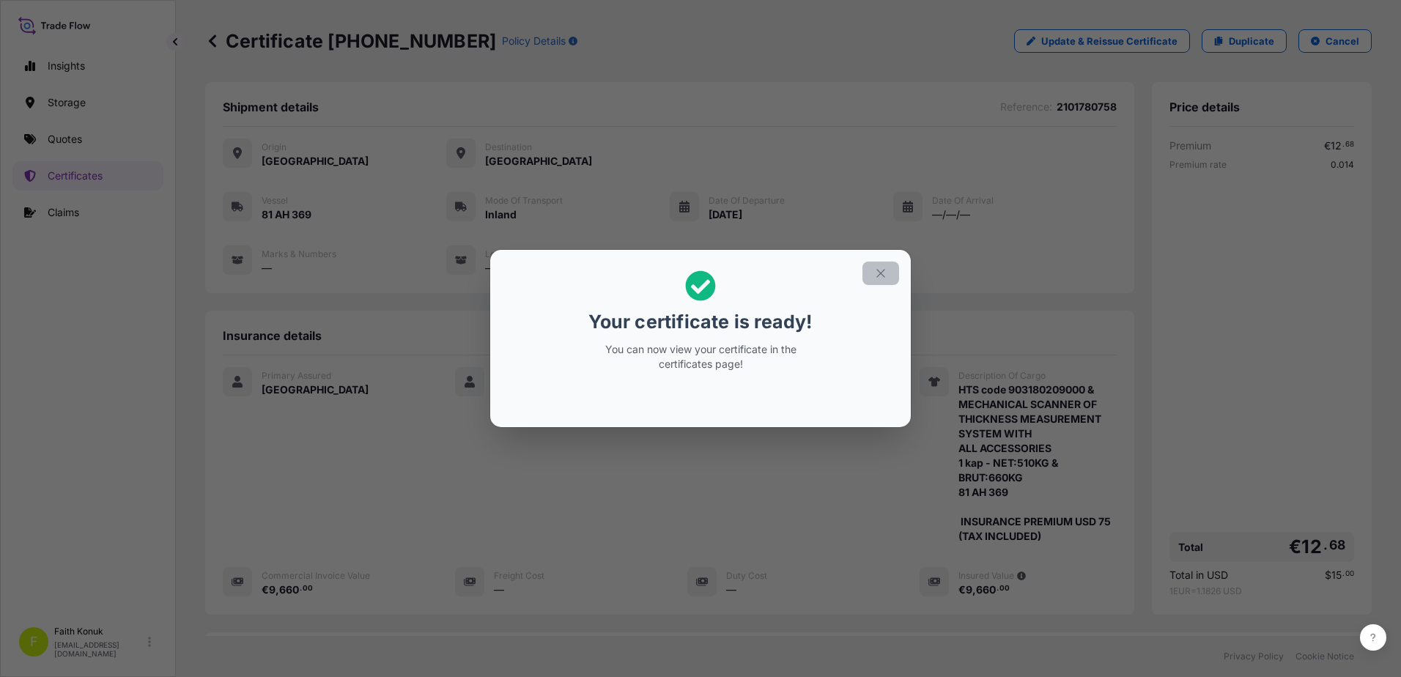
click at [873, 274] on button "button" at bounding box center [880, 273] width 37 height 23
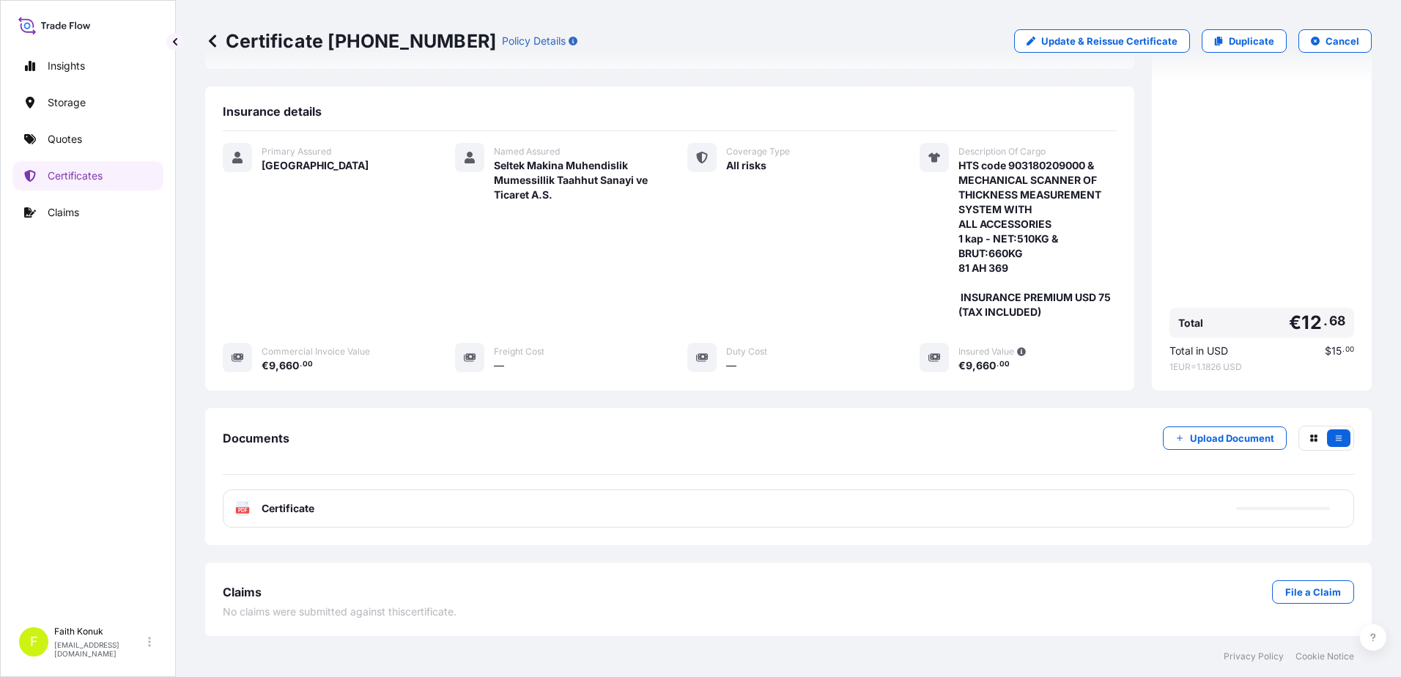
scroll to position [225, 0]
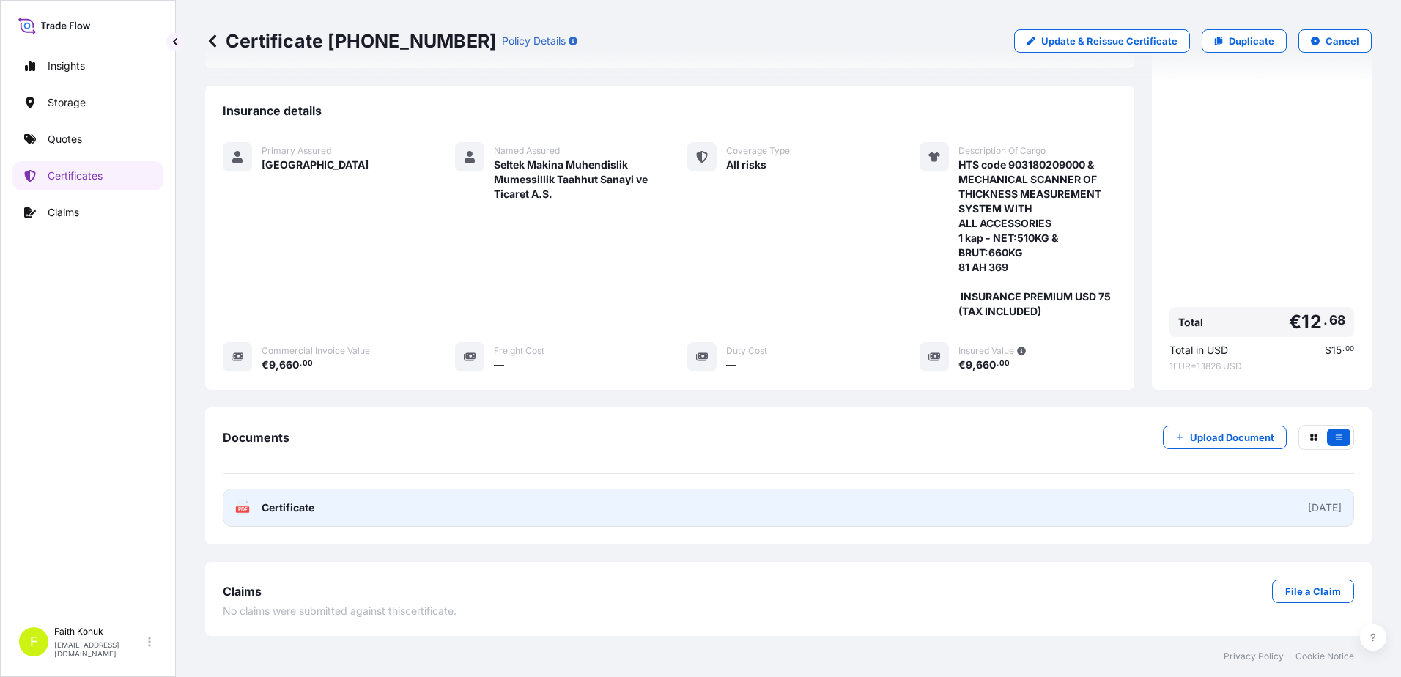
click at [249, 502] on icon "PDF" at bounding box center [242, 507] width 15 height 15
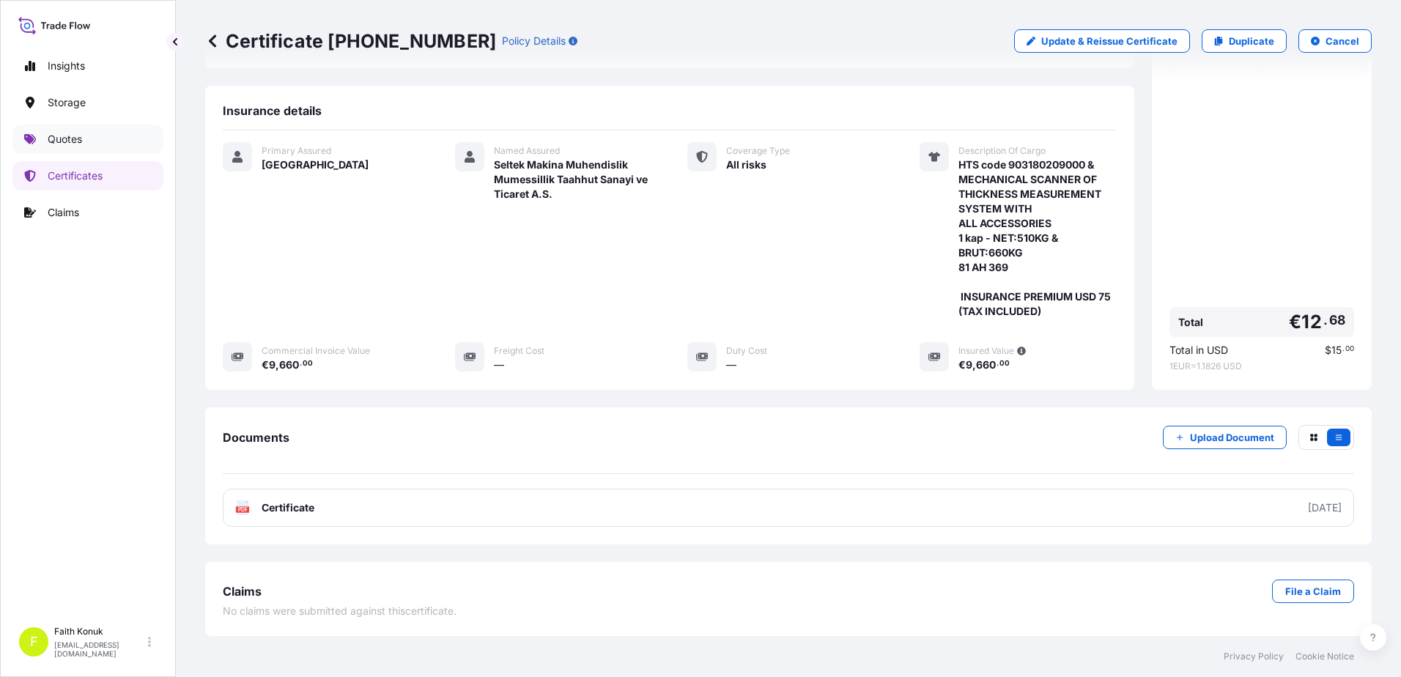
click at [104, 141] on link "Quotes" at bounding box center [87, 139] width 151 height 29
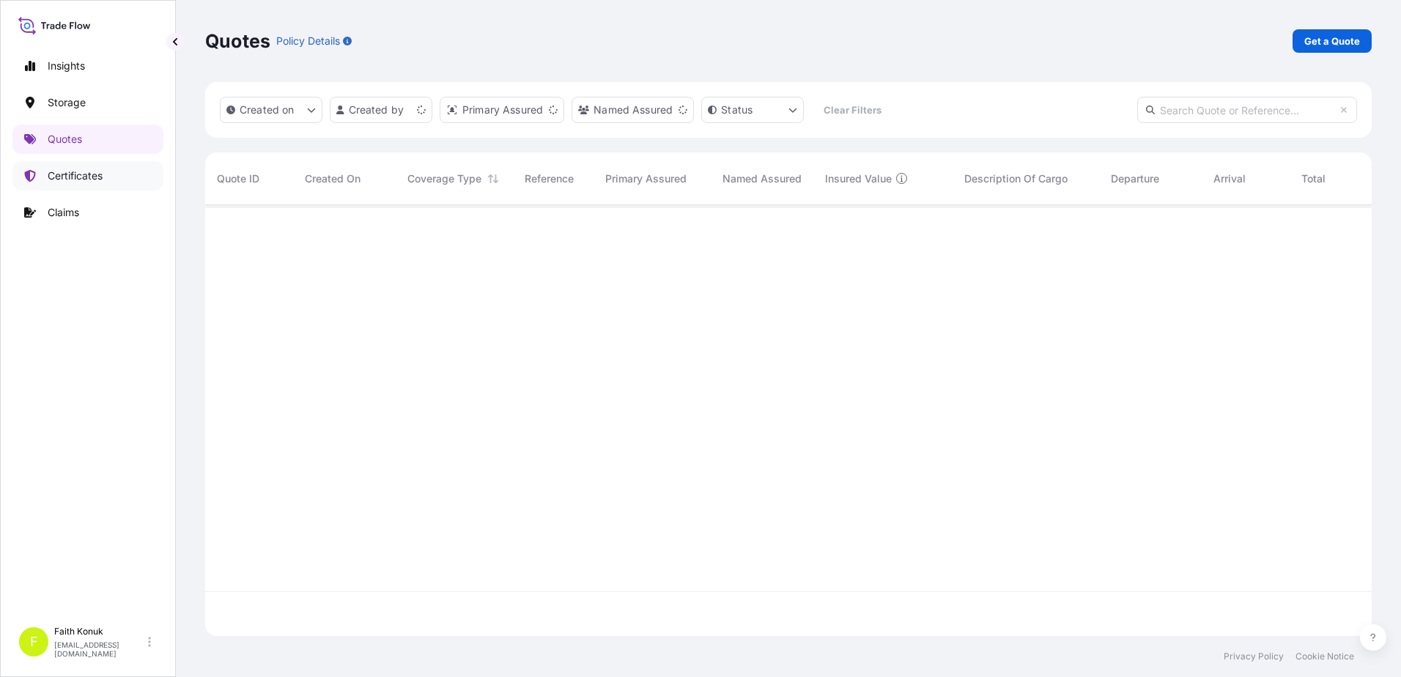
scroll to position [428, 1156]
click at [1327, 53] on div "Quotes Policy Details Get a Quote" at bounding box center [788, 41] width 1167 height 82
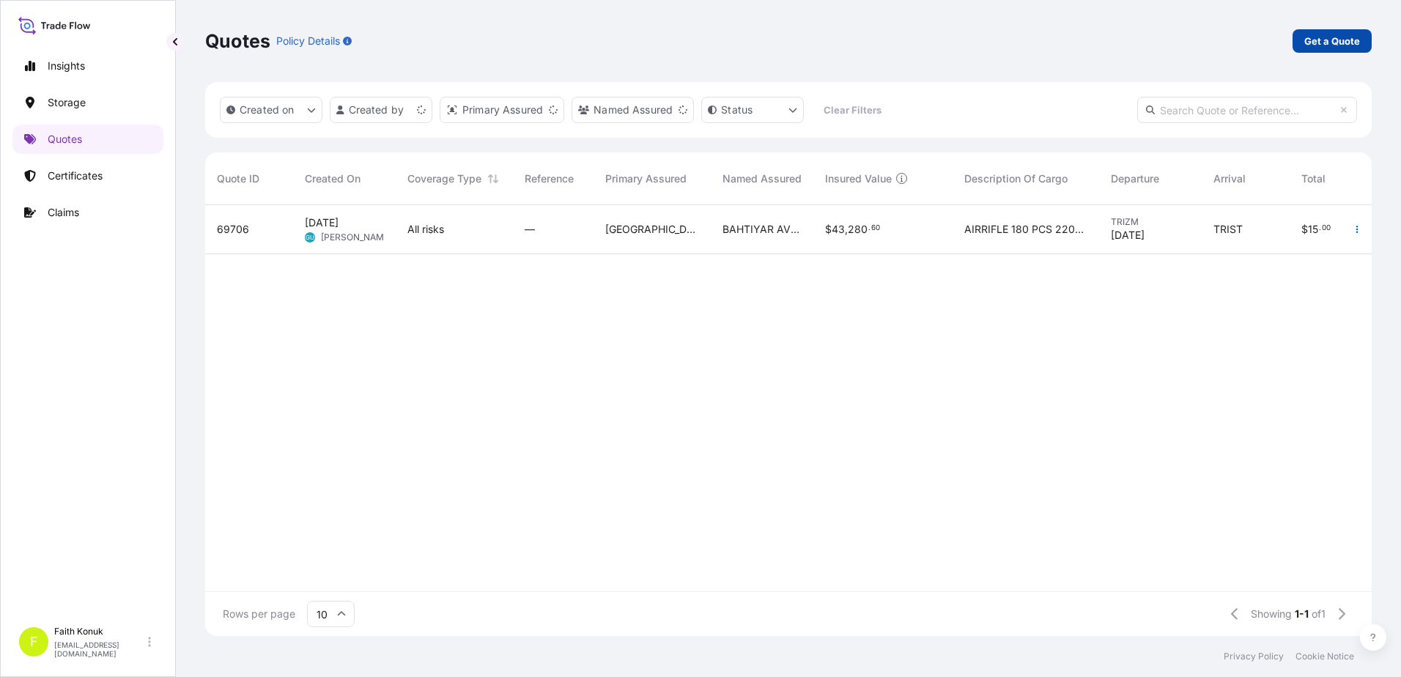
click at [1327, 45] on p "Get a Quote" at bounding box center [1332, 41] width 56 height 15
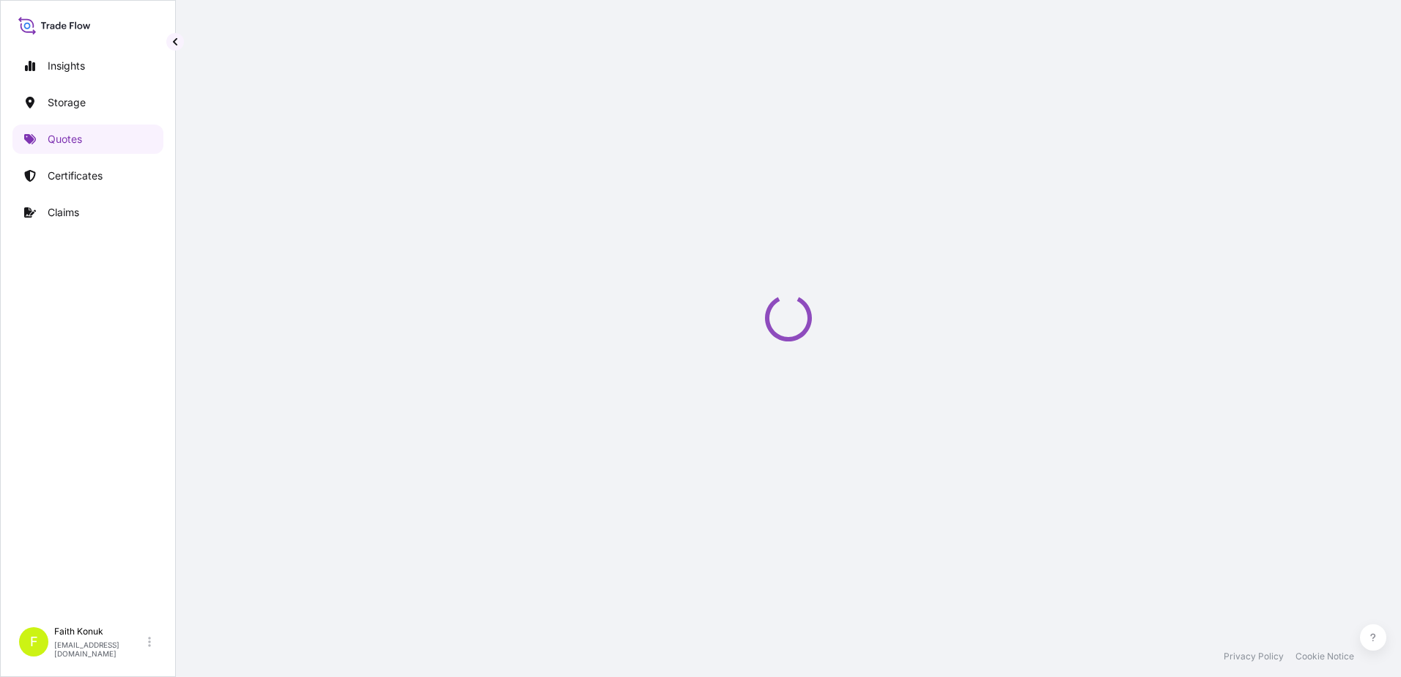
scroll to position [23, 0]
select select "Water"
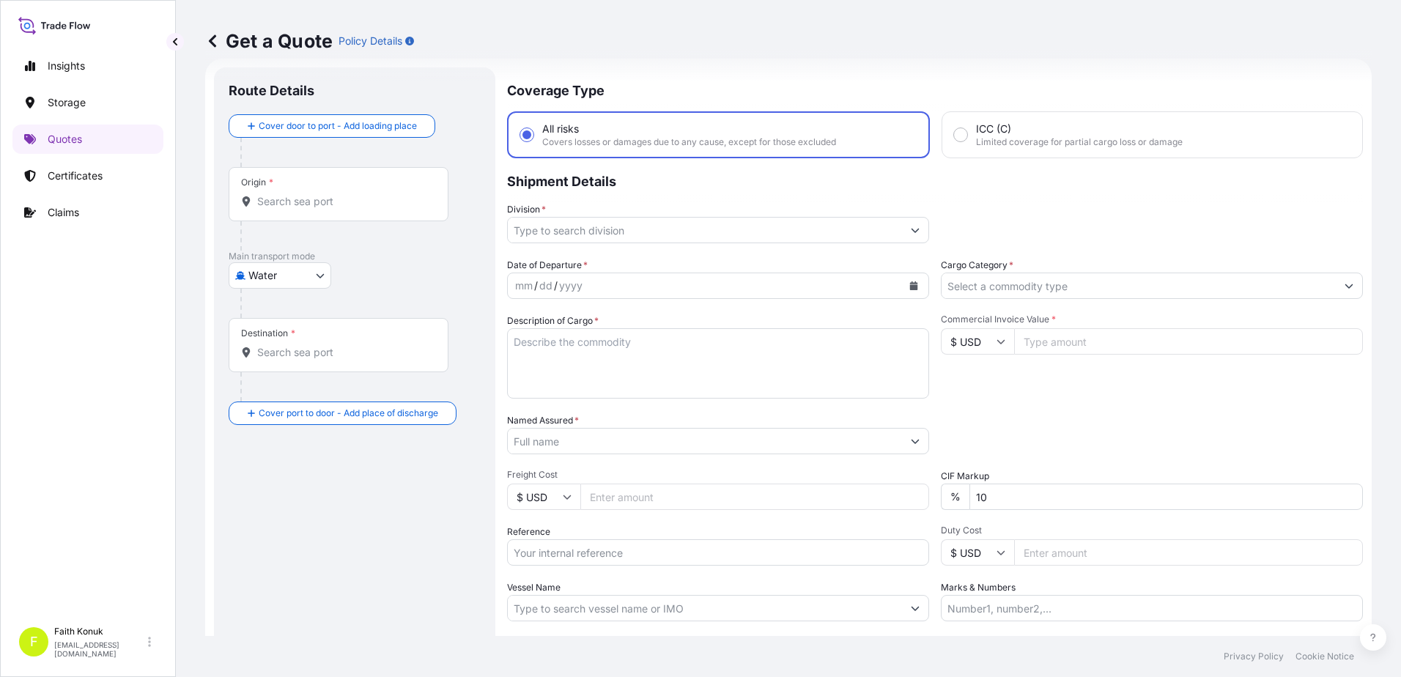
click at [297, 210] on div "Origin *" at bounding box center [339, 194] width 220 height 54
click at [297, 209] on input "Origin *" at bounding box center [343, 201] width 173 height 15
paste input "NHAVA SHEVA"
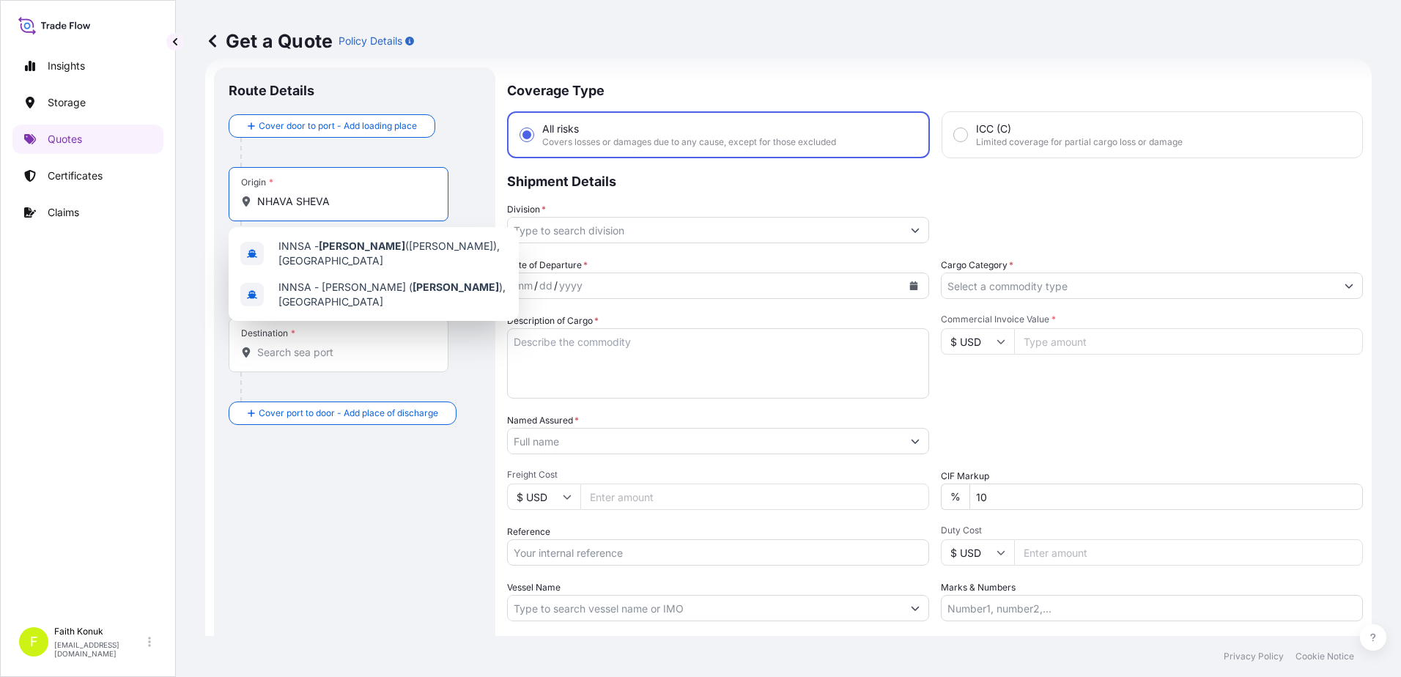
type input "NHAVA SHEVA"
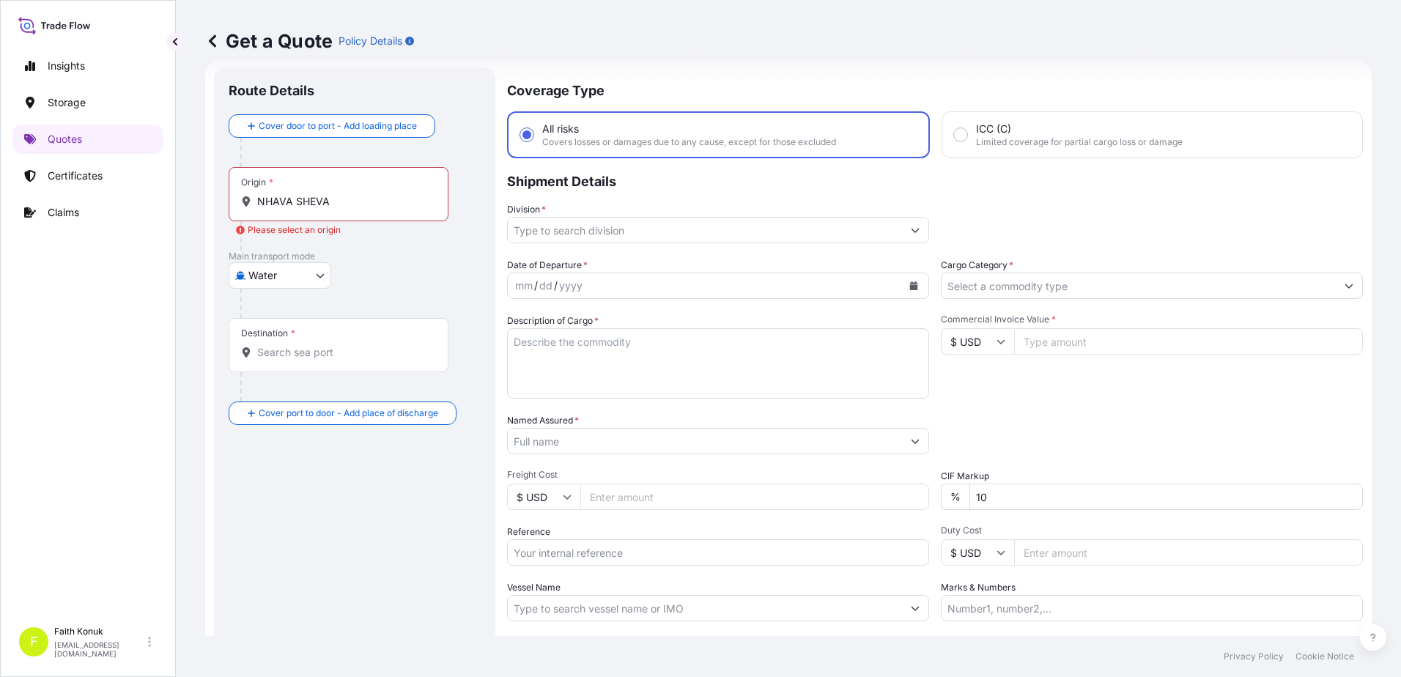
click at [300, 194] on input "NHAVA SHEVA" at bounding box center [343, 201] width 173 height 15
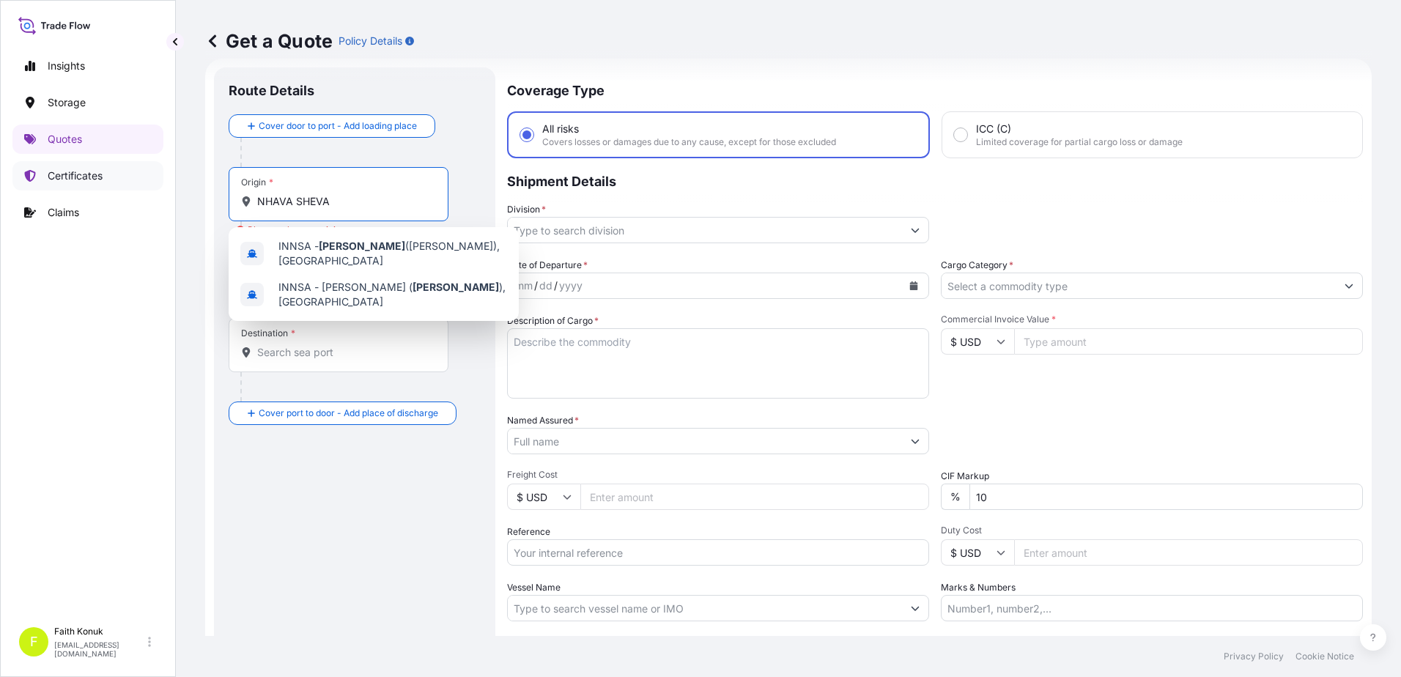
drag, startPoint x: 357, startPoint y: 196, endPoint x: 89, endPoint y: 186, distance: 267.6
click at [61, 182] on div "Insights Storage Quotes Certificates Claims F Faith Konuk [EMAIL_ADDRESS][DOMAI…" at bounding box center [700, 338] width 1401 height 677
paste input "INDI"
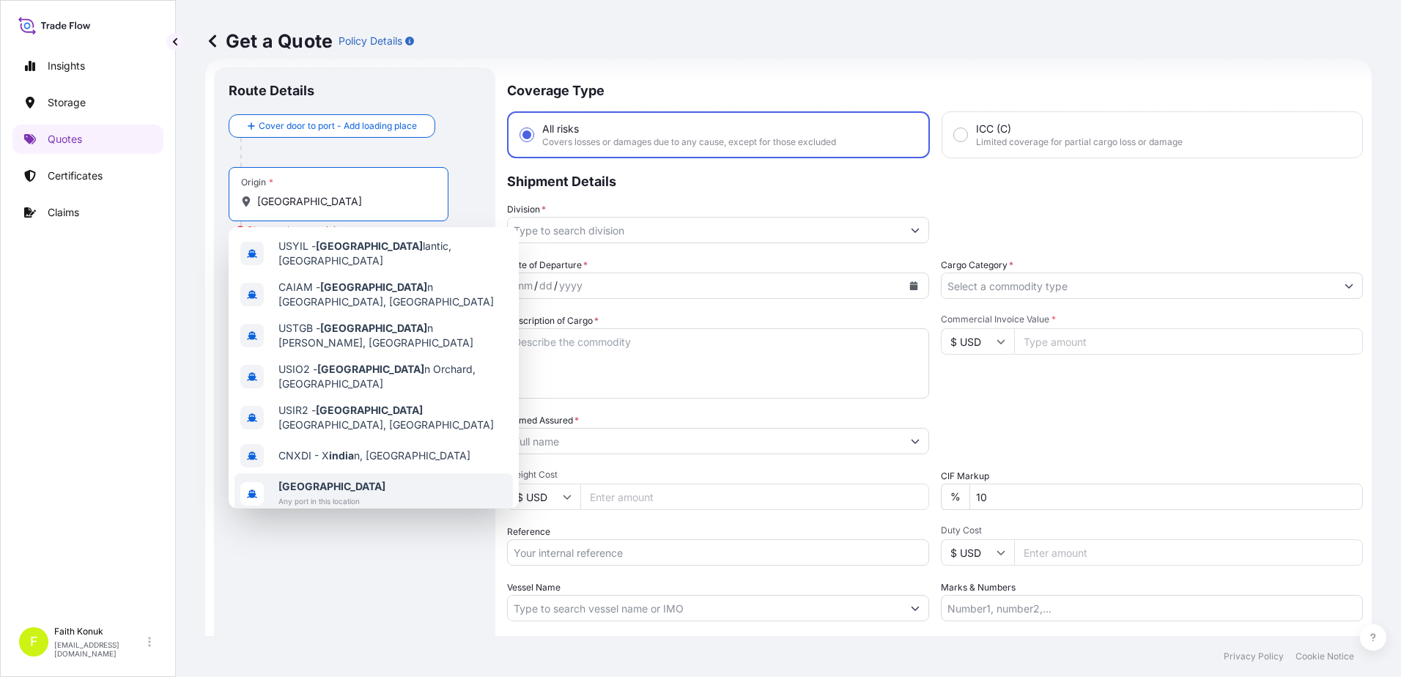
click at [327, 479] on span "[GEOGRAPHIC_DATA]" at bounding box center [331, 486] width 107 height 15
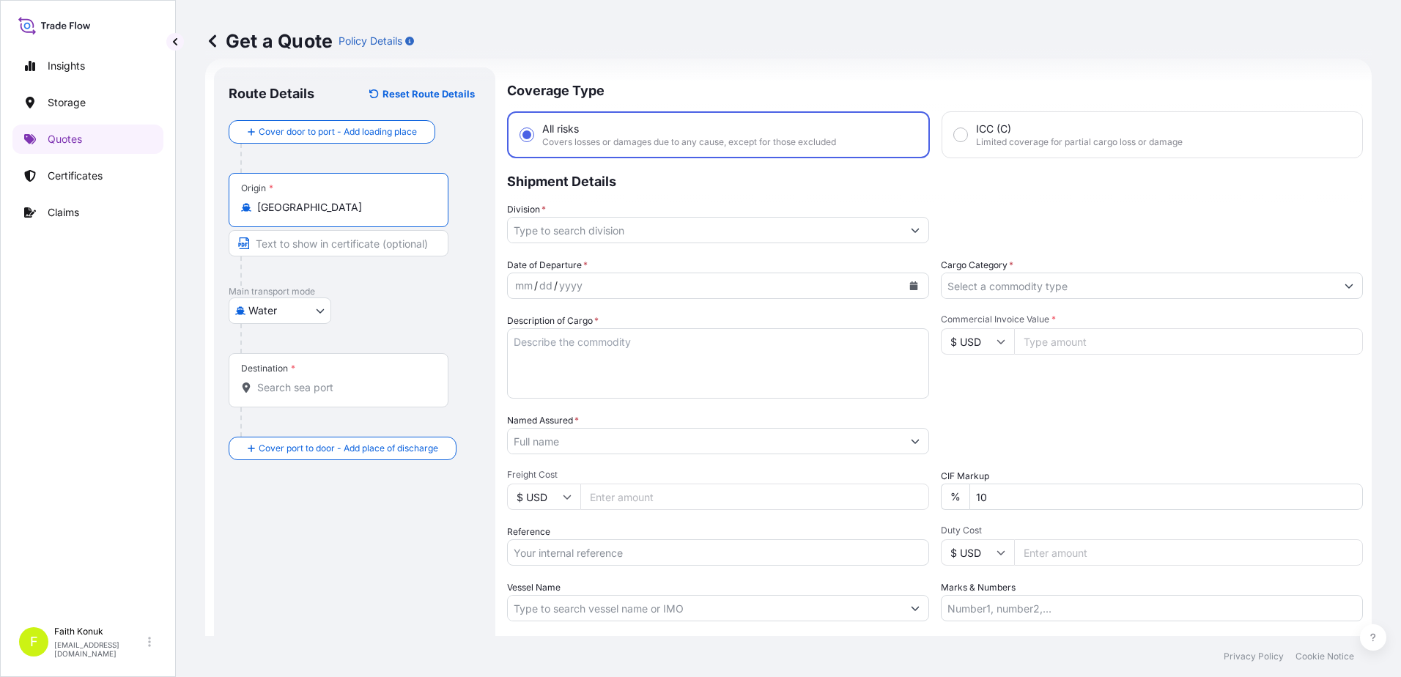
type input "[GEOGRAPHIC_DATA]"
click at [359, 335] on div at bounding box center [360, 338] width 240 height 29
click at [314, 402] on div "Destination *" at bounding box center [339, 380] width 220 height 54
click at [314, 395] on input "Destination *" at bounding box center [343, 387] width 173 height 15
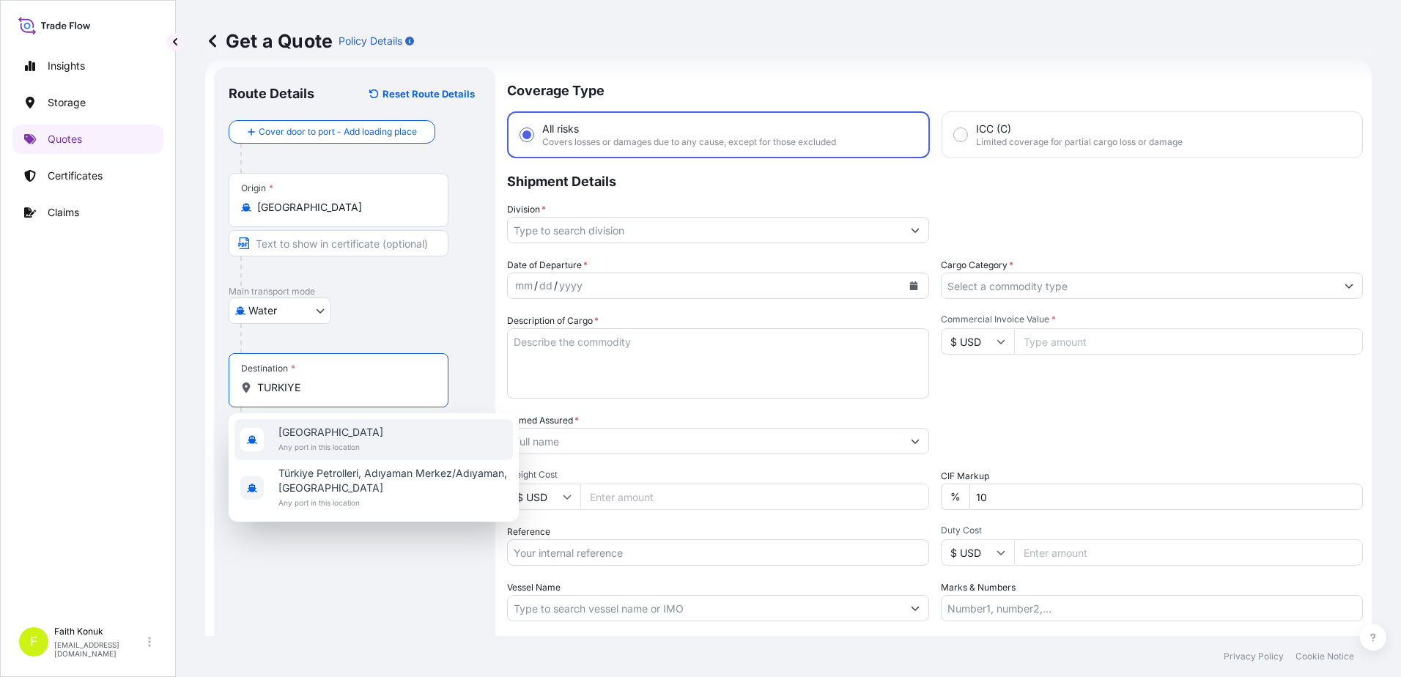
click at [316, 426] on span "[GEOGRAPHIC_DATA]" at bounding box center [330, 432] width 105 height 15
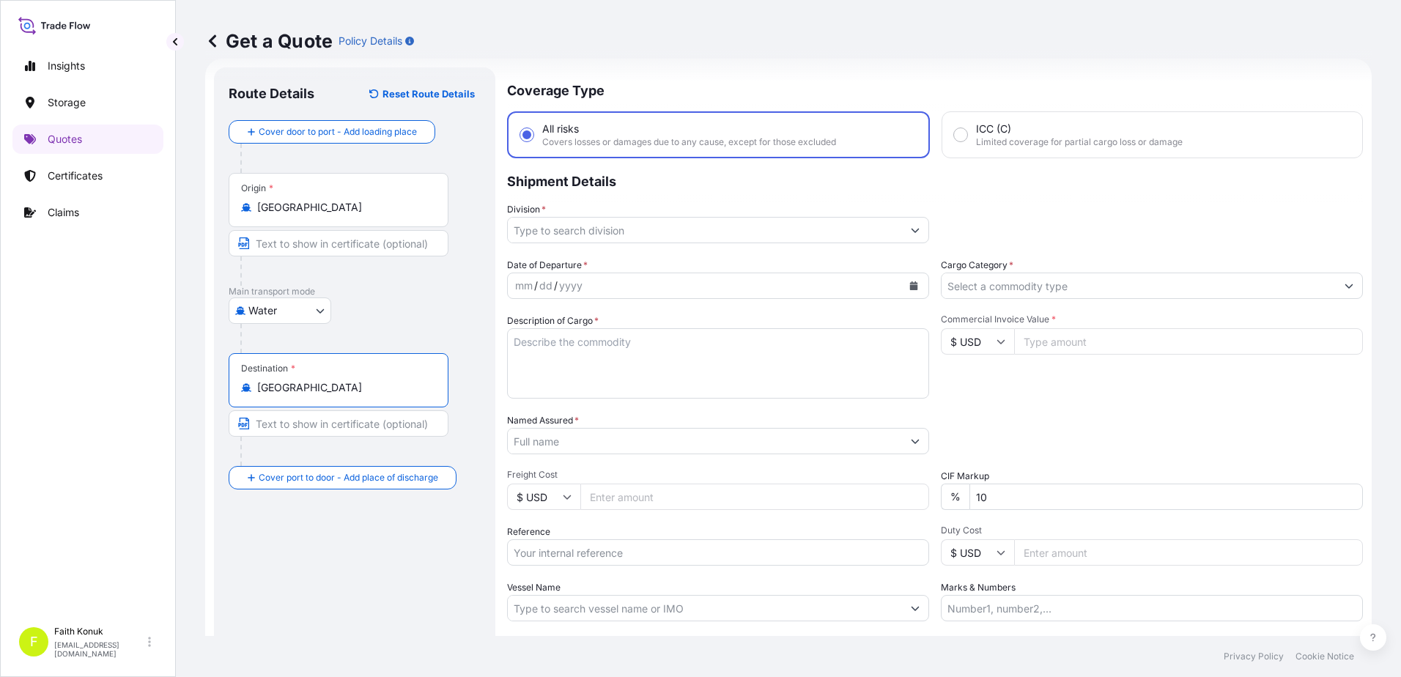
type input "[GEOGRAPHIC_DATA]"
click at [367, 316] on div "Water Air Water Inland" at bounding box center [357, 310] width 257 height 26
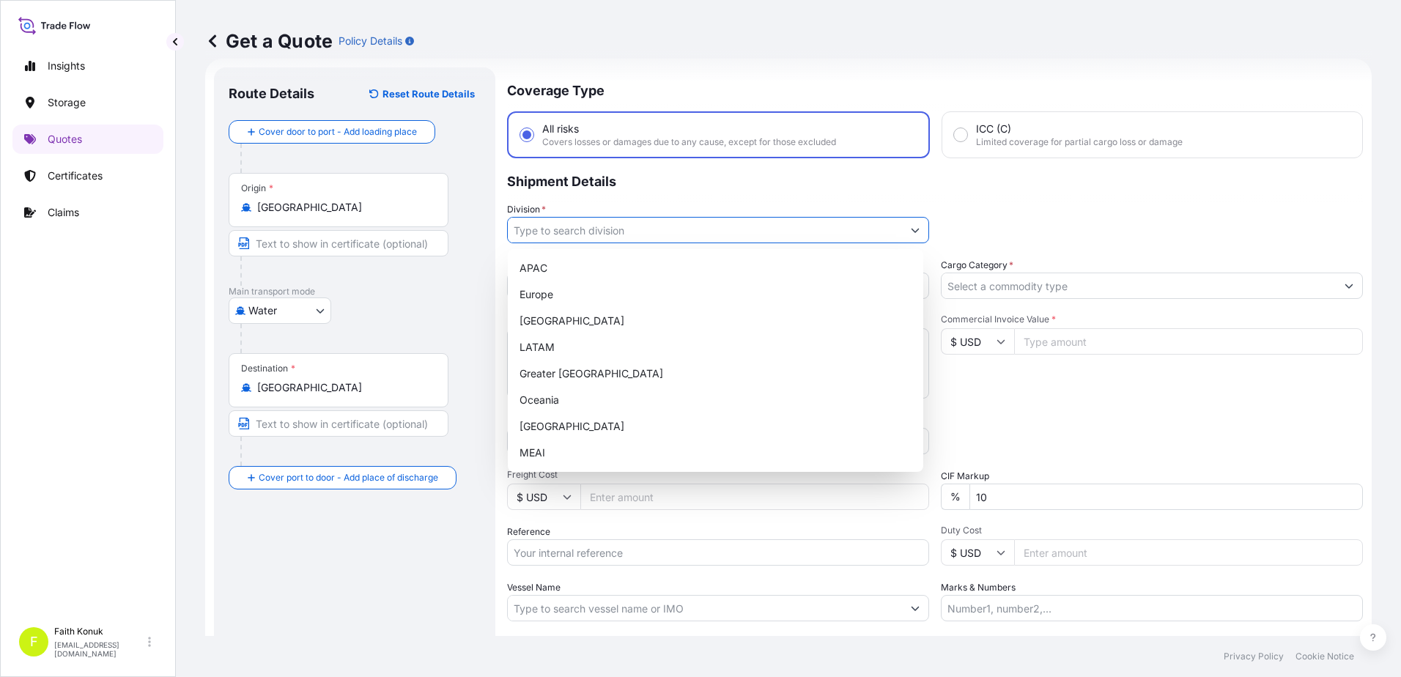
click at [591, 230] on input "Division *" at bounding box center [705, 230] width 394 height 26
click at [554, 429] on div "[GEOGRAPHIC_DATA]" at bounding box center [716, 426] width 404 height 26
type input "[GEOGRAPHIC_DATA]"
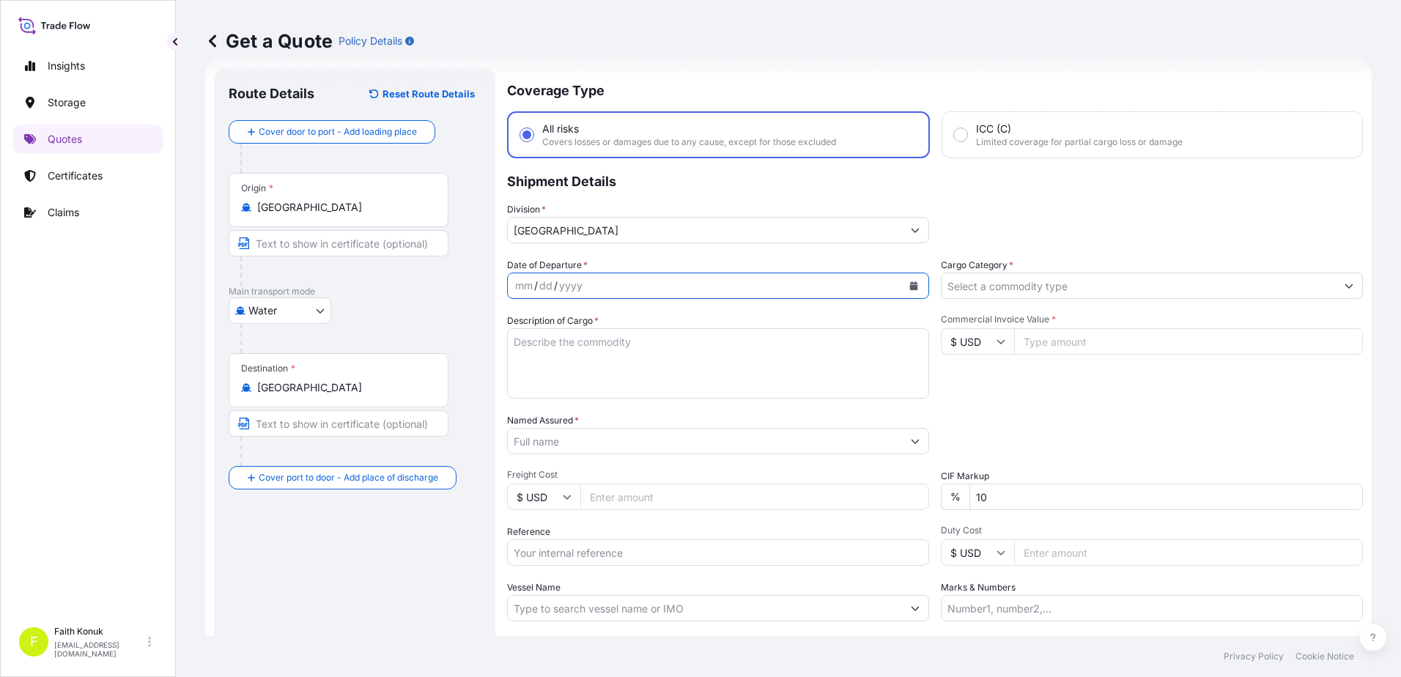
click at [910, 289] on icon "Calendar" at bounding box center [914, 285] width 8 height 9
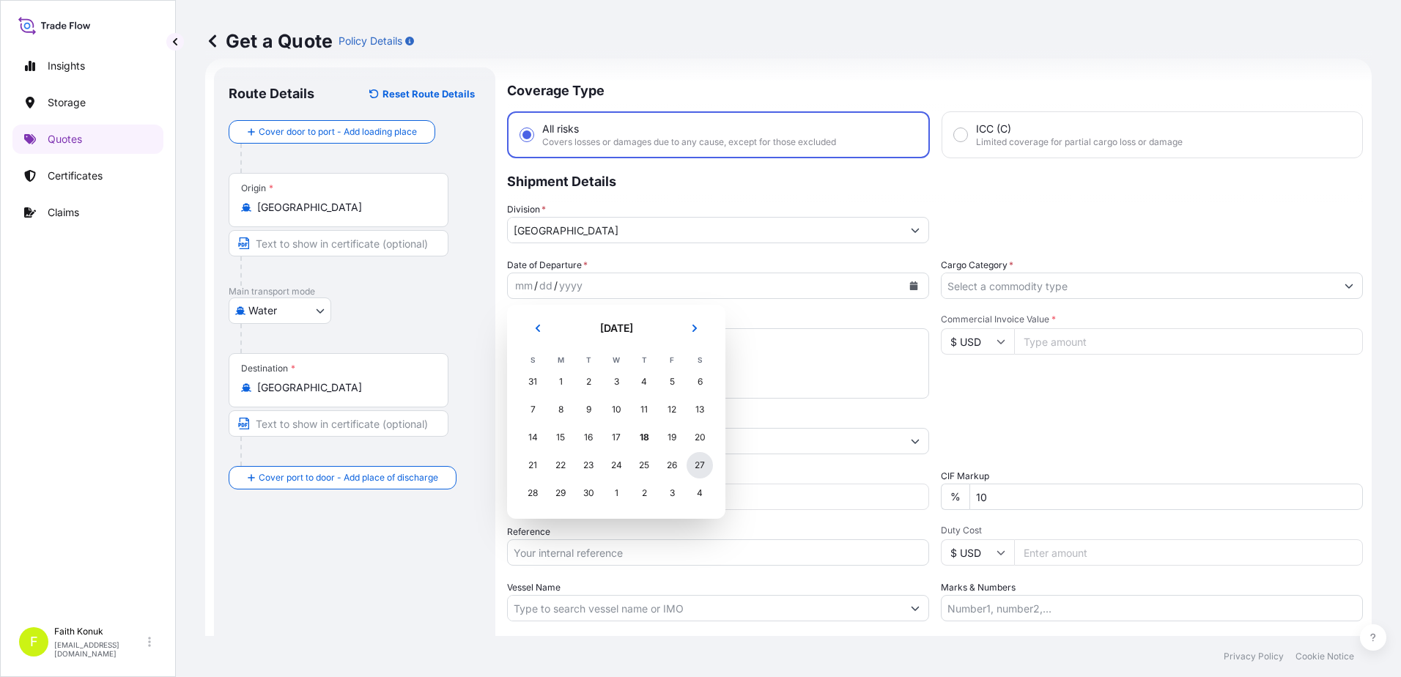
click at [706, 468] on div "27" at bounding box center [700, 465] width 26 height 26
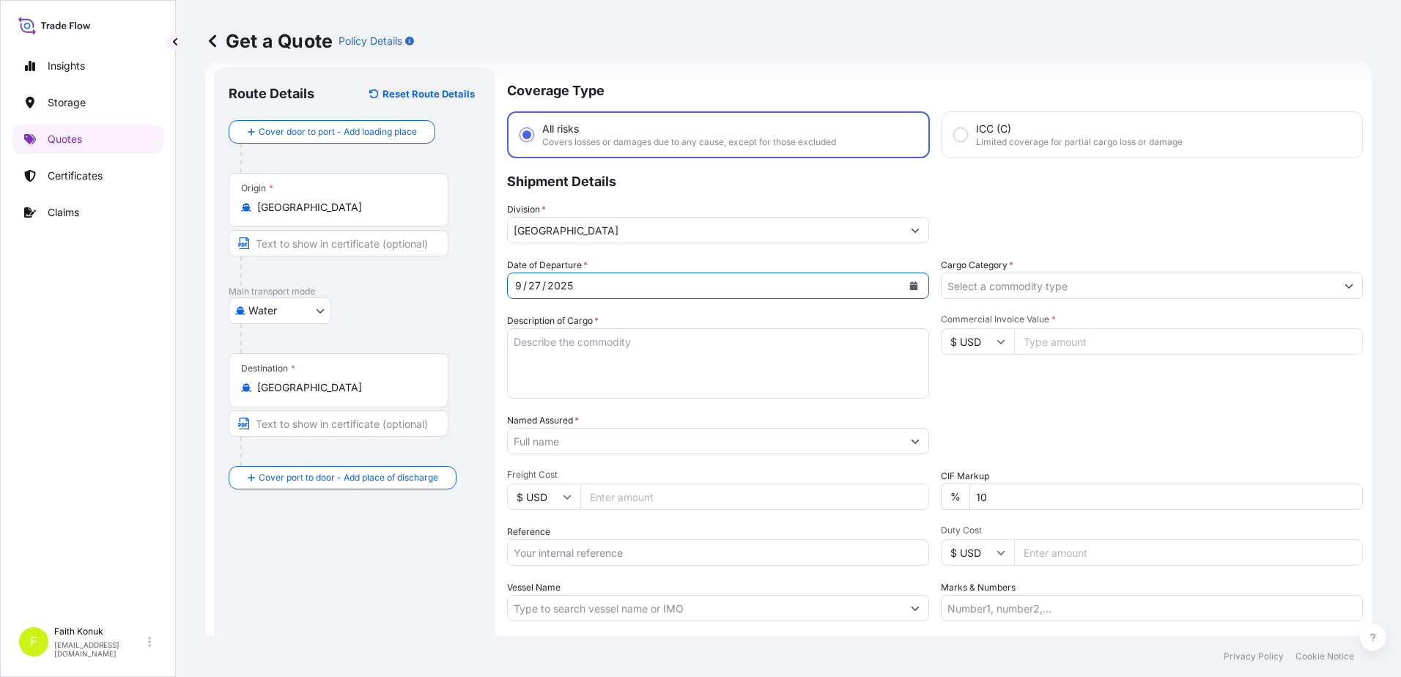
click at [577, 337] on textarea "Description of Cargo *" at bounding box center [718, 363] width 422 height 70
click at [533, 341] on textarea "Description of Cargo *" at bounding box center [718, 363] width 422 height 70
paste textarea ""722300190000 PASLANMAZ KAYNAK TELI 44.958,31 722220310000 PASLANMAZ KAYNAK TEL…"
click at [614, 380] on textarea "722300190000 PASLANMAZ KAYNAK TELI 44.958,31 722220310000 PASLANMAZ KAYNAK TELI…" at bounding box center [718, 363] width 422 height 70
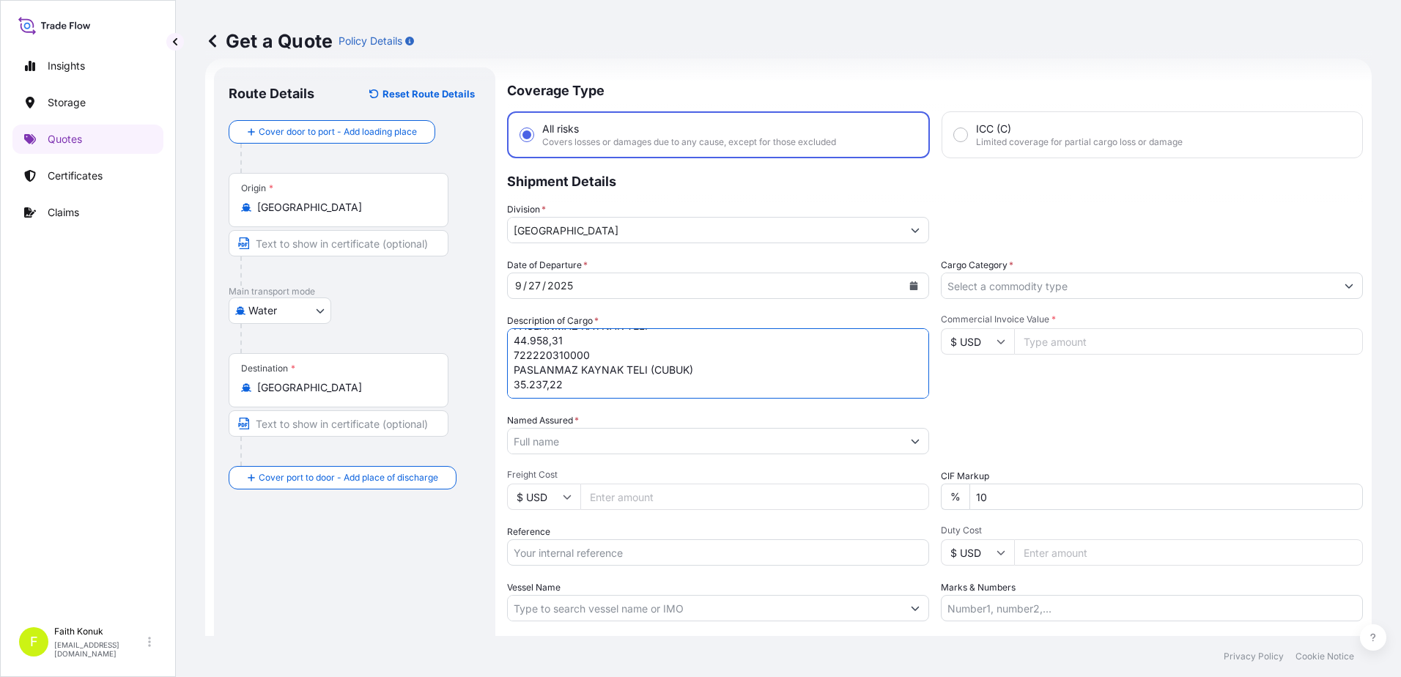
scroll to position [53, 0]
drag, startPoint x: 674, startPoint y: 388, endPoint x: 698, endPoint y: 388, distance: 23.4
click at [674, 388] on textarea "722300190000 PASLANMAZ KAYNAK TELI 44.958,31 722220310000 PASLANMAZ KAYNAK TELI…" at bounding box center [718, 363] width 422 height 70
type textarea "722300190000 PASLANMAZ KAYNAK TELI 44.958,31 722220310000 PASLANMAZ KAYNAK TELI…"
click at [583, 448] on input "Named Assured *" at bounding box center [705, 441] width 394 height 26
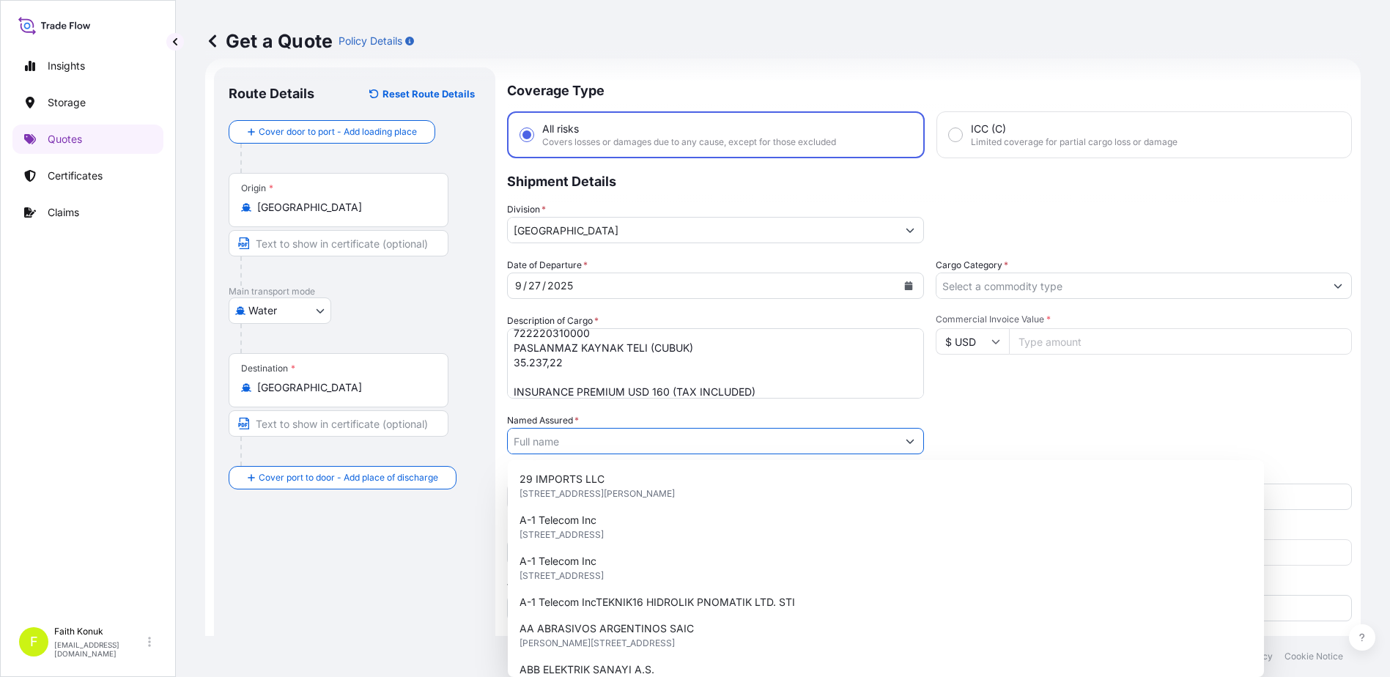
paste input ""OERLIKON KAYNAK ELEKTRODLARI VE SANAYI A.S. ""
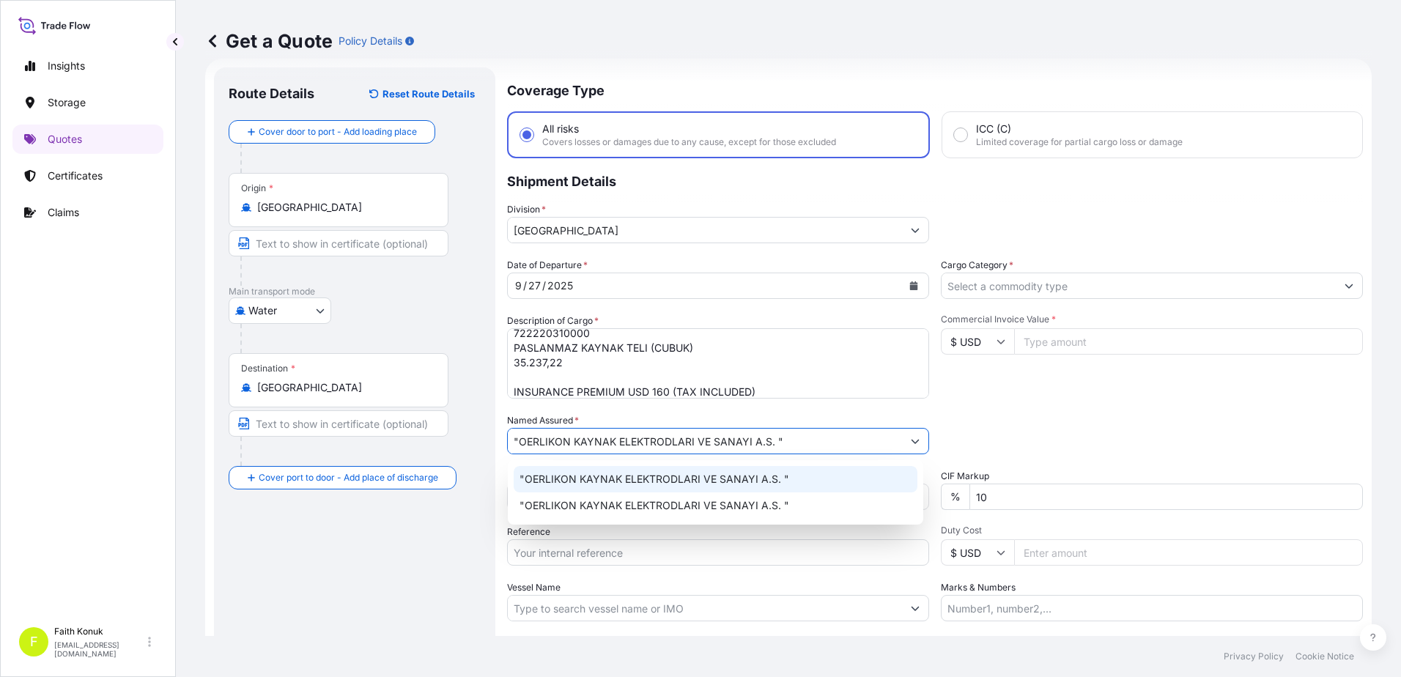
click at [594, 478] on span ""OERLIKON KAYNAK ELEKTRODLARI VE SANAYI A.S. "" at bounding box center [655, 479] width 270 height 15
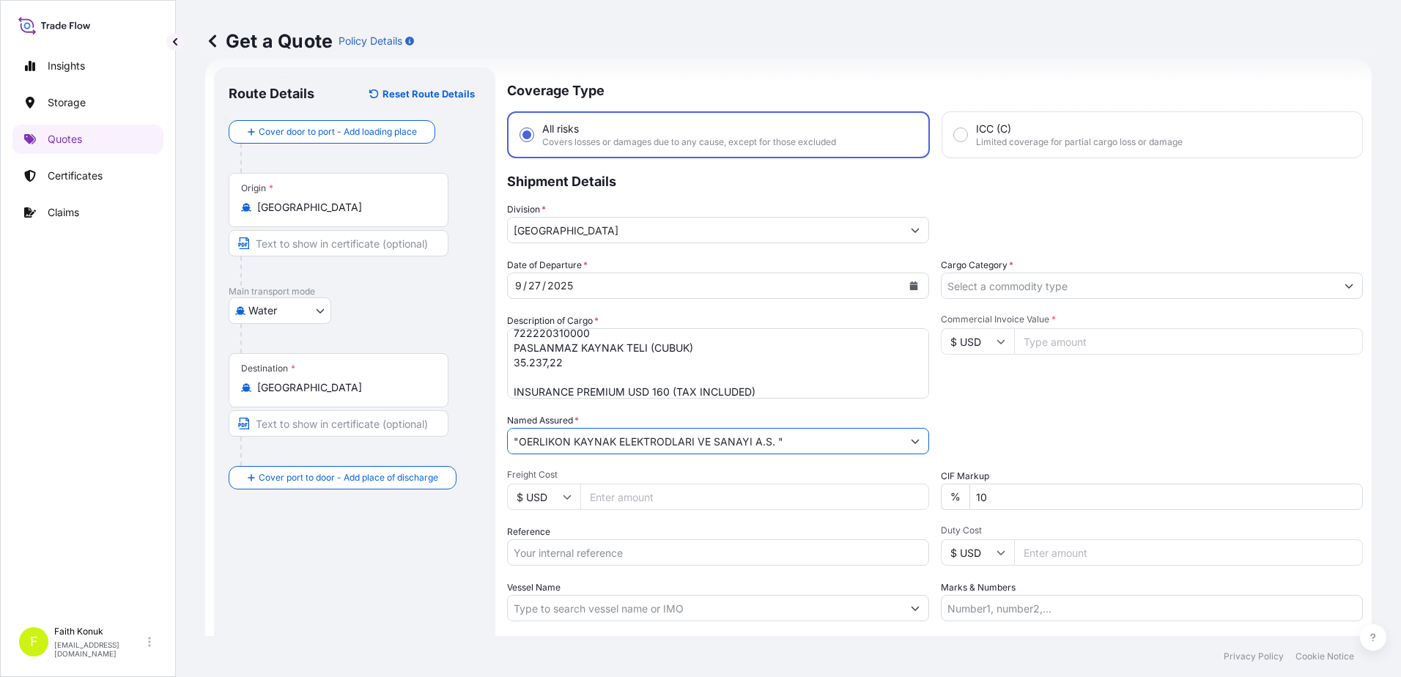
click at [511, 440] on input ""OERLIKON KAYNAK ELEKTRODLARI VE SANAYI A.S. "" at bounding box center [705, 441] width 394 height 26
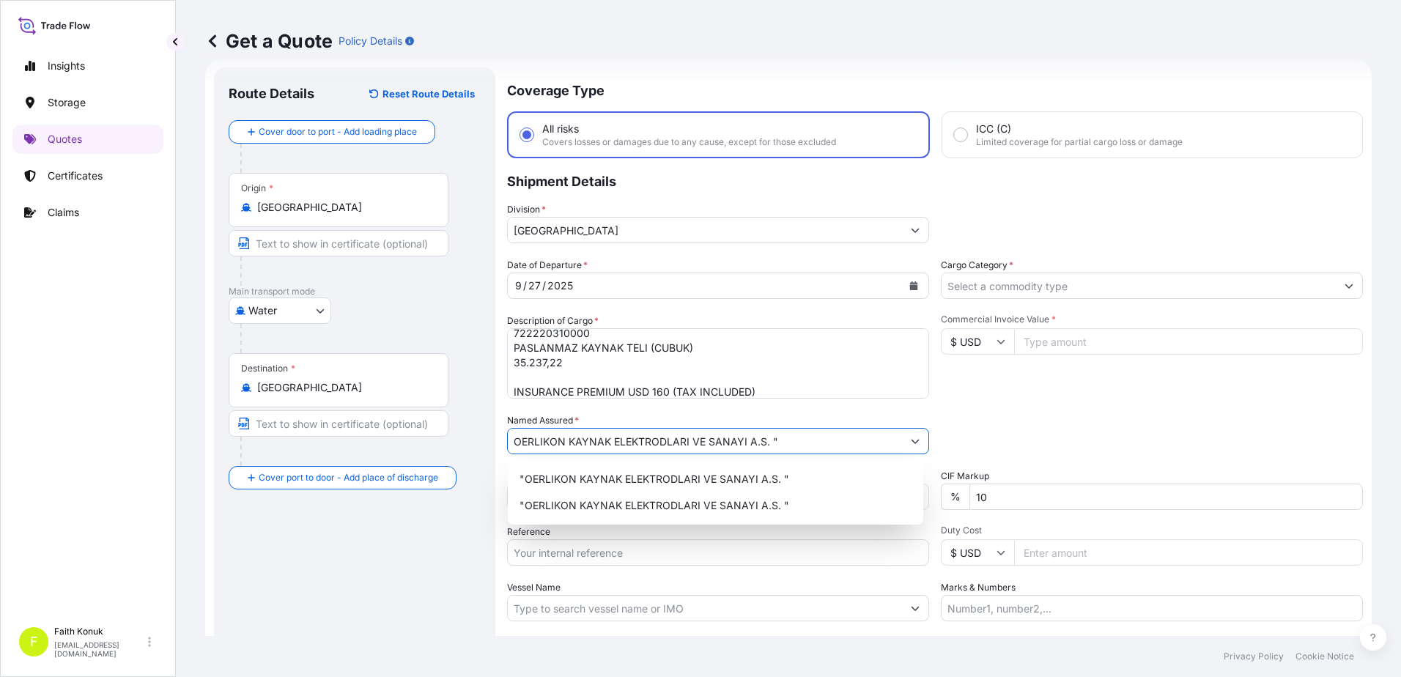
click at [799, 436] on input "OERLIKON KAYNAK ELEKTRODLARI VE SANAYI A.S. "" at bounding box center [705, 441] width 394 height 26
type input "OERLIKON KAYNAK ELEKTRODLARI VE SANAYI A.S."
click at [780, 416] on div "Named Assured * OERLIKON KAYNAK ELEKTRODLARI VE SANAYI A.S." at bounding box center [718, 433] width 422 height 41
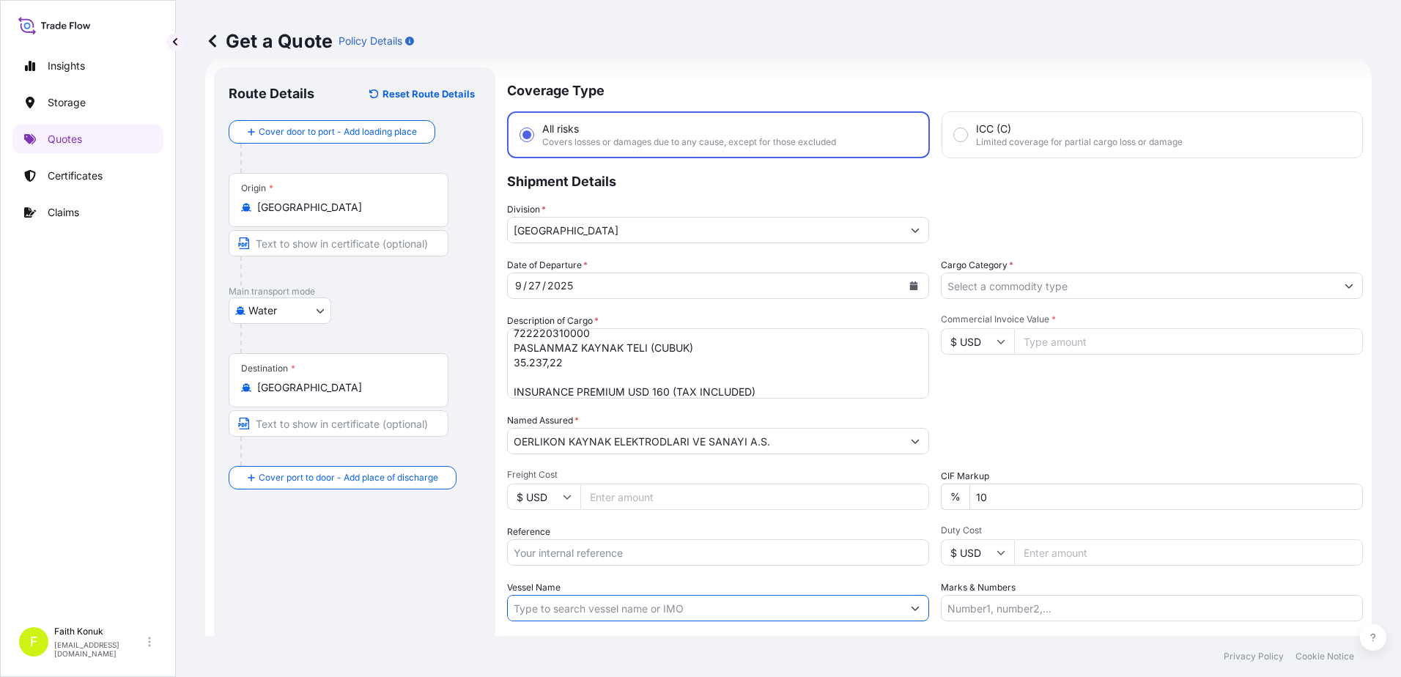
click at [556, 613] on input "Vessel Name" at bounding box center [705, 608] width 394 height 26
paste input "SEA LEAD"
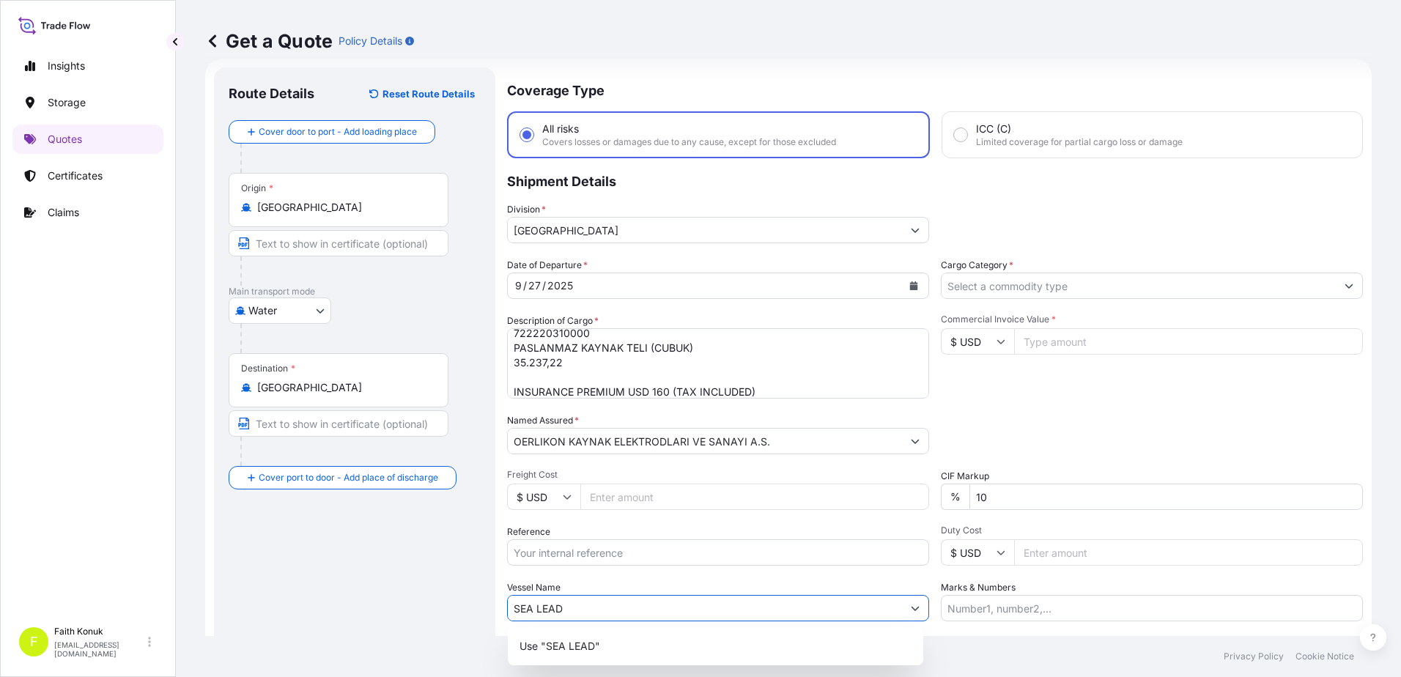
type input "SEA LEAD"
click at [602, 573] on div "Date of Departure * [DATE] Cargo Category * Description of Cargo * 722300190000…" at bounding box center [935, 439] width 856 height 363
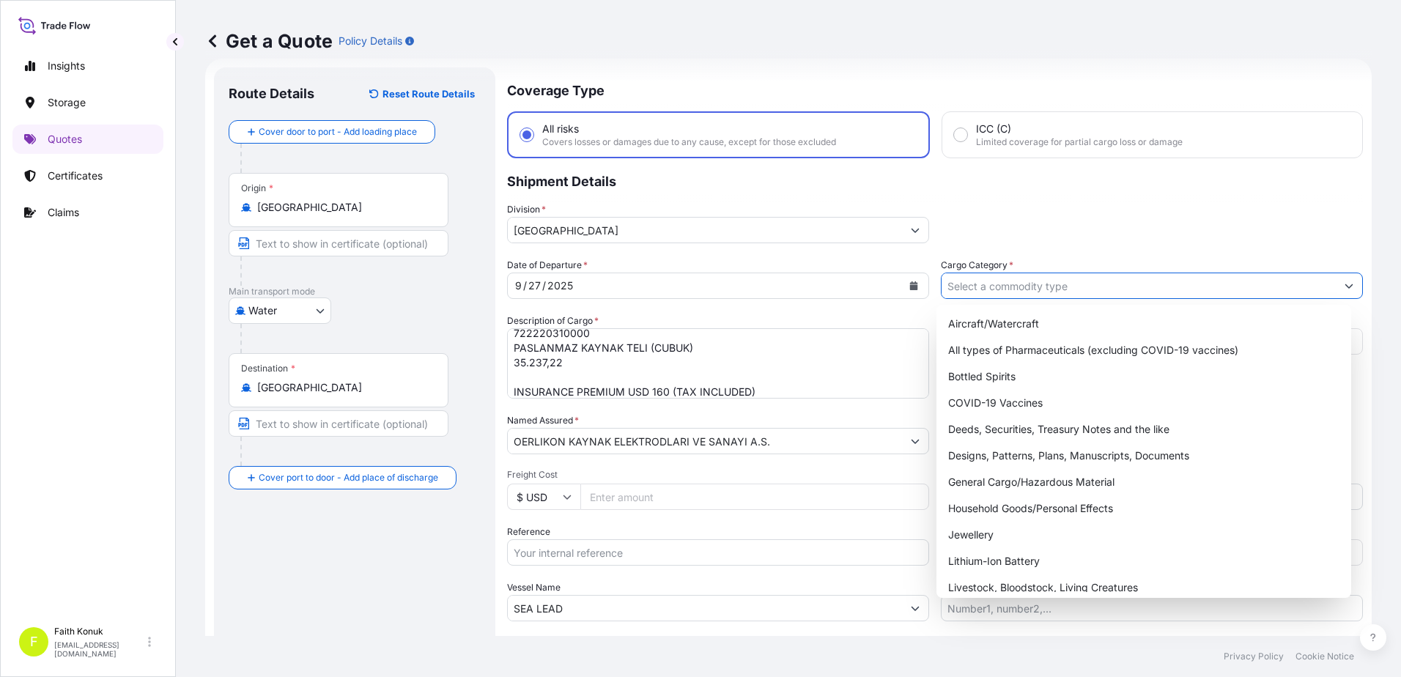
click at [989, 279] on input "Cargo Category *" at bounding box center [1139, 286] width 394 height 26
click at [1002, 479] on div "General Cargo/Hazardous Material" at bounding box center [1144, 482] width 404 height 26
type input "General Cargo/Hazardous Material"
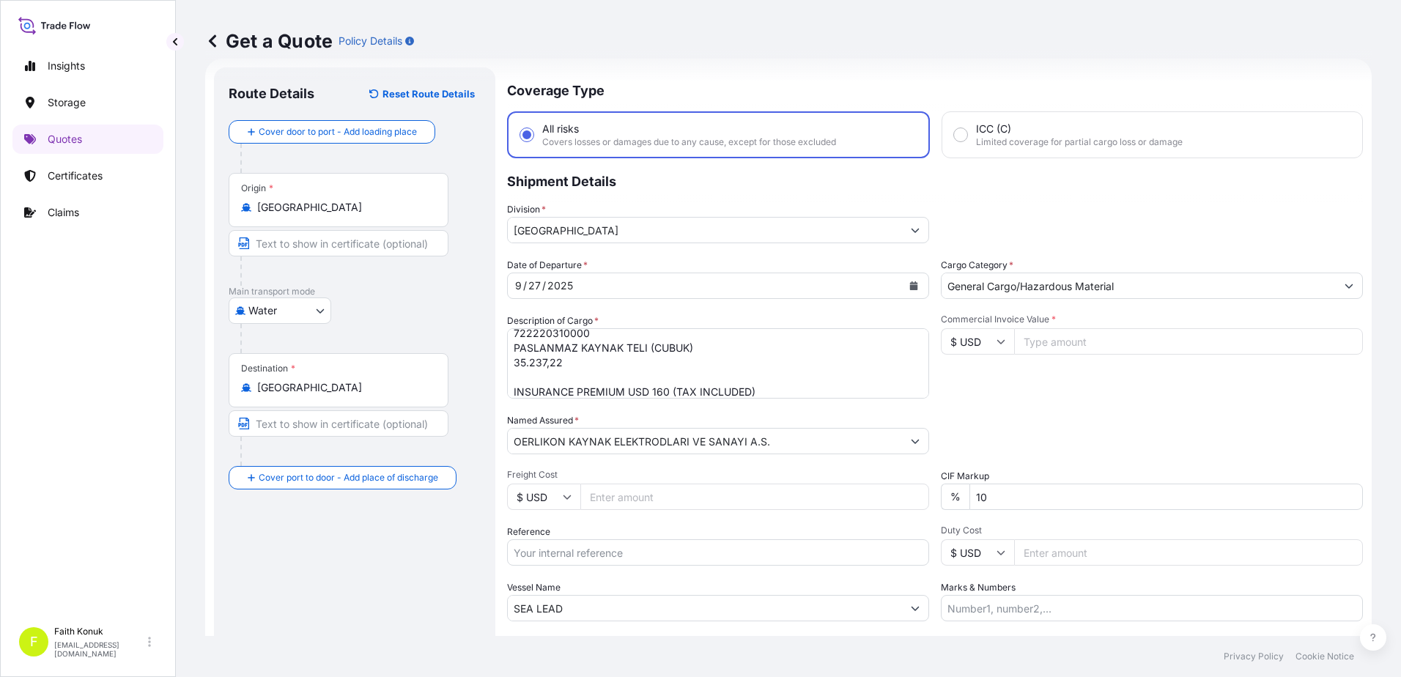
click at [1027, 370] on div "Commercial Invoice Value * $ USD" at bounding box center [1152, 356] width 422 height 85
click at [1028, 347] on input "Commercial Invoice Value *" at bounding box center [1188, 341] width 349 height 26
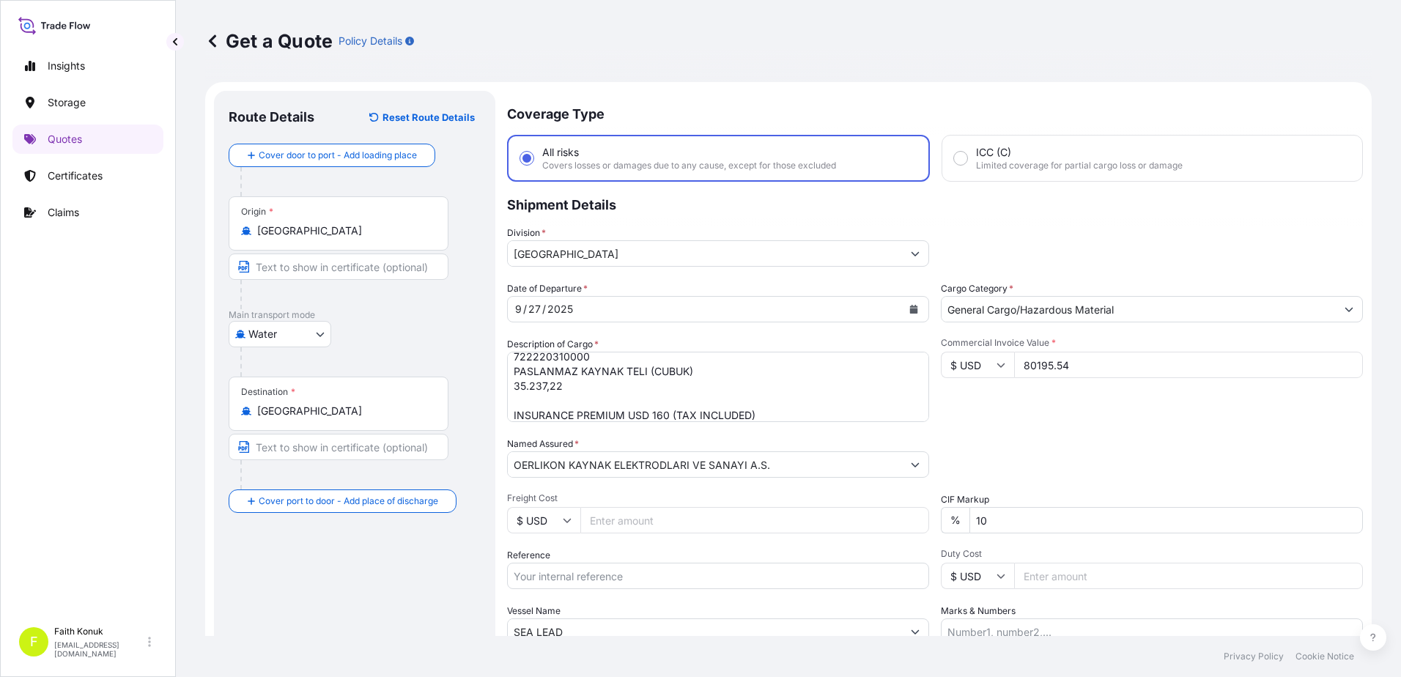
type input "80195.54"
click at [600, 376] on textarea "722300190000 PASLANMAZ KAYNAK TELI 44.958,31 722220310000 PASLANMAZ KAYNAK TELI…" at bounding box center [718, 387] width 422 height 70
paste textarea ""IZM20250791 ""
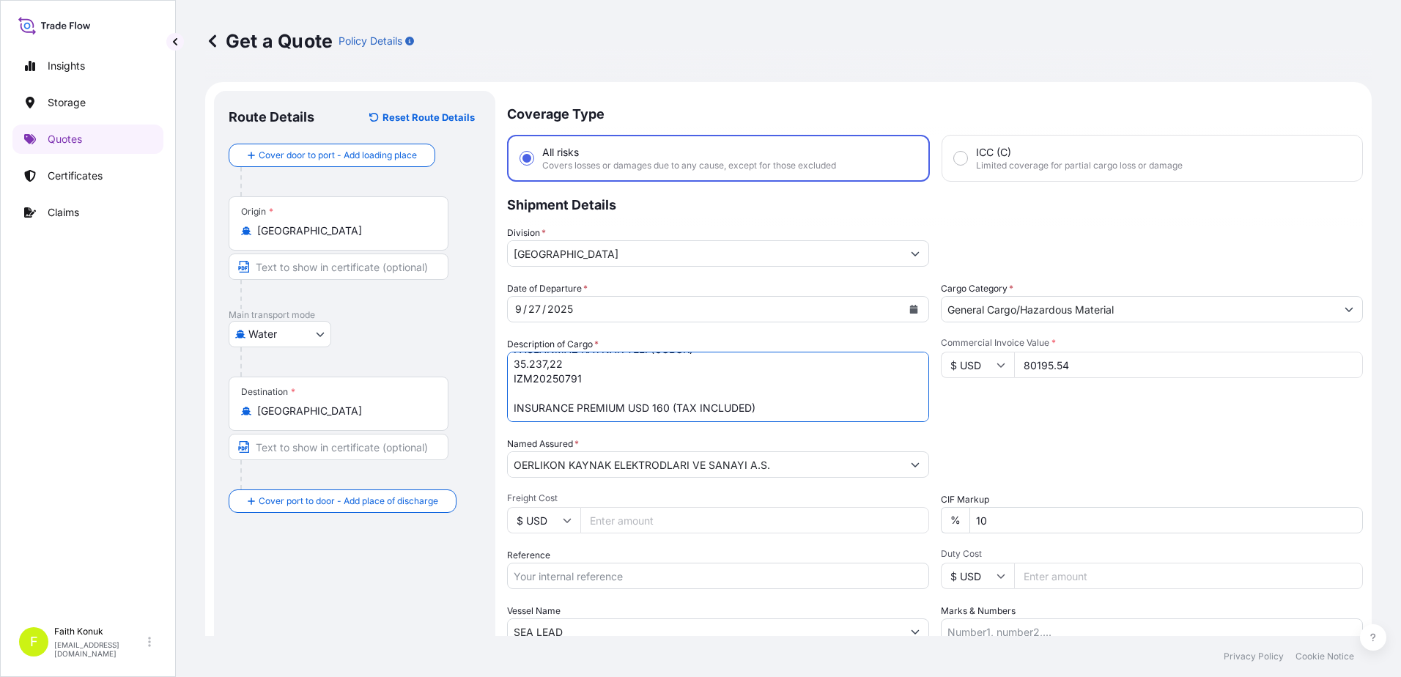
type textarea "722300190000 PASLANMAZ KAYNAK TELI 44.958,31 722220310000 PASLANMAZ KAYNAK TELI…"
click at [989, 415] on div "Commercial Invoice Value * $ USD 80195.54" at bounding box center [1152, 379] width 422 height 85
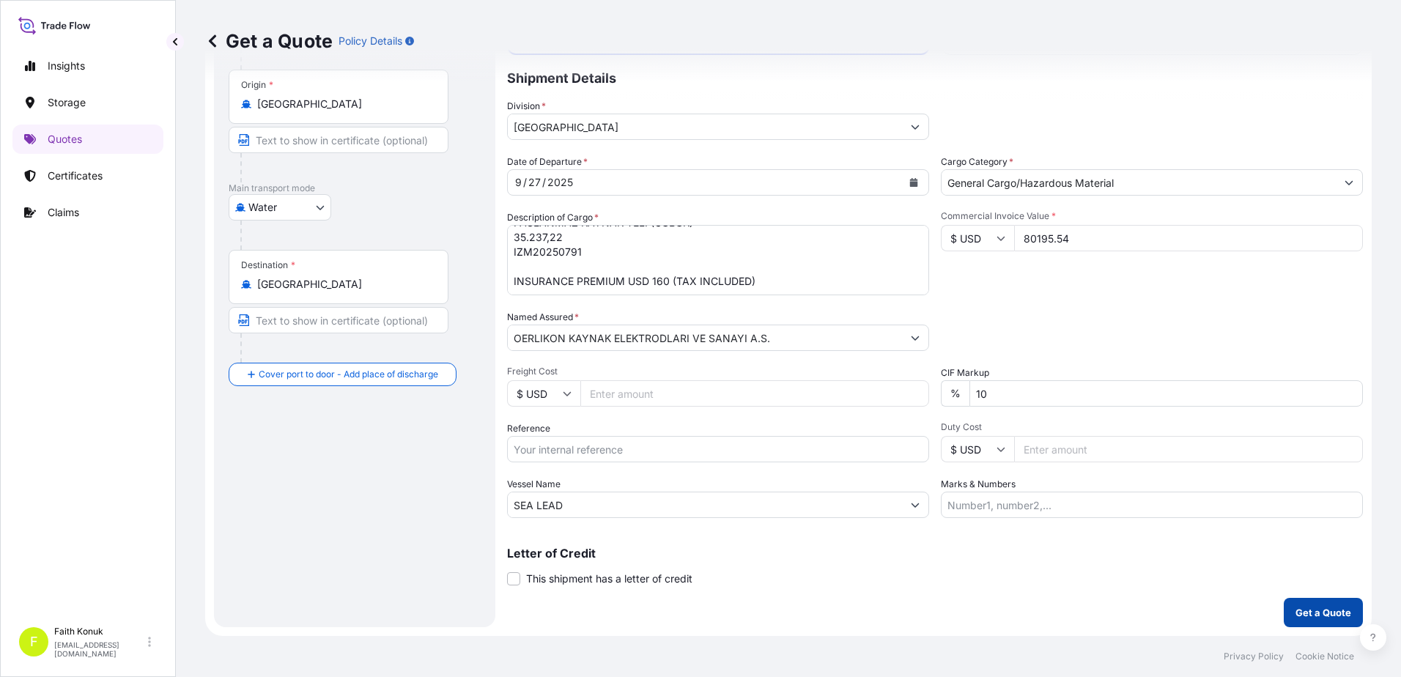
click at [1316, 604] on button "Get a Quote" at bounding box center [1323, 612] width 79 height 29
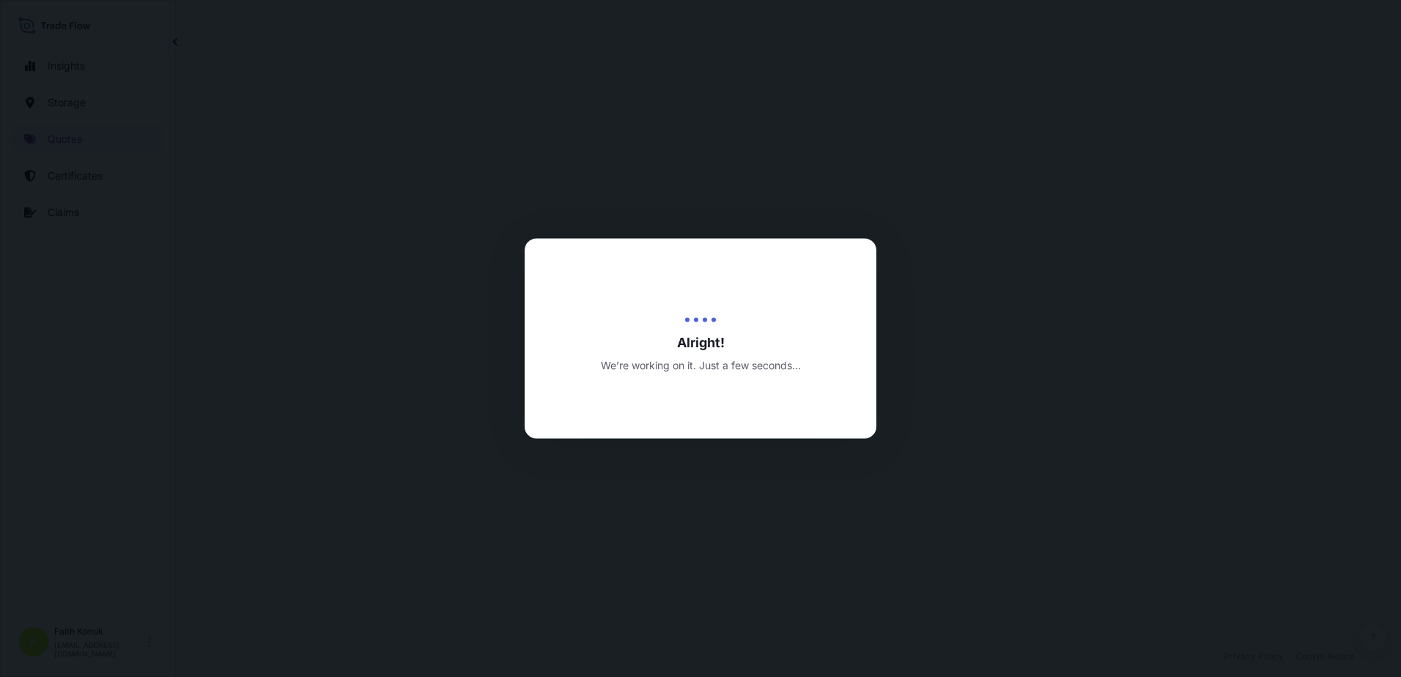
select select "Water"
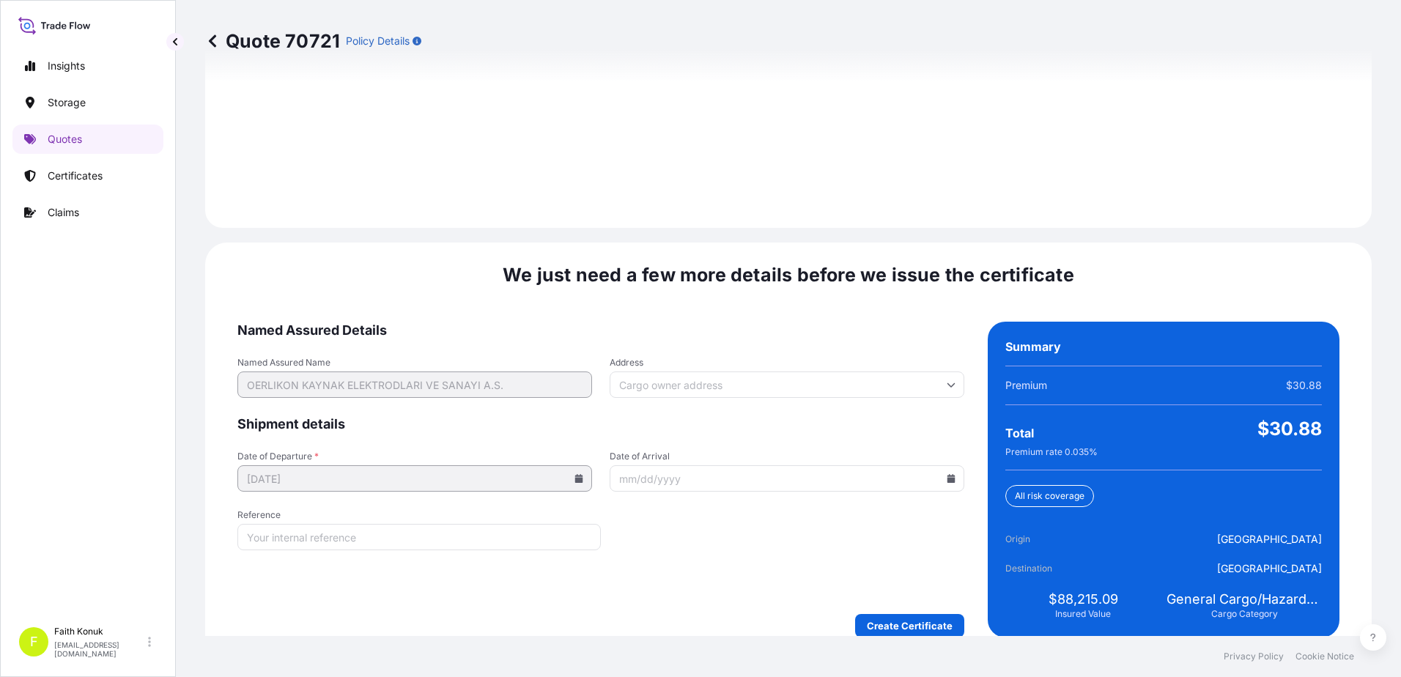
scroll to position [2085, 0]
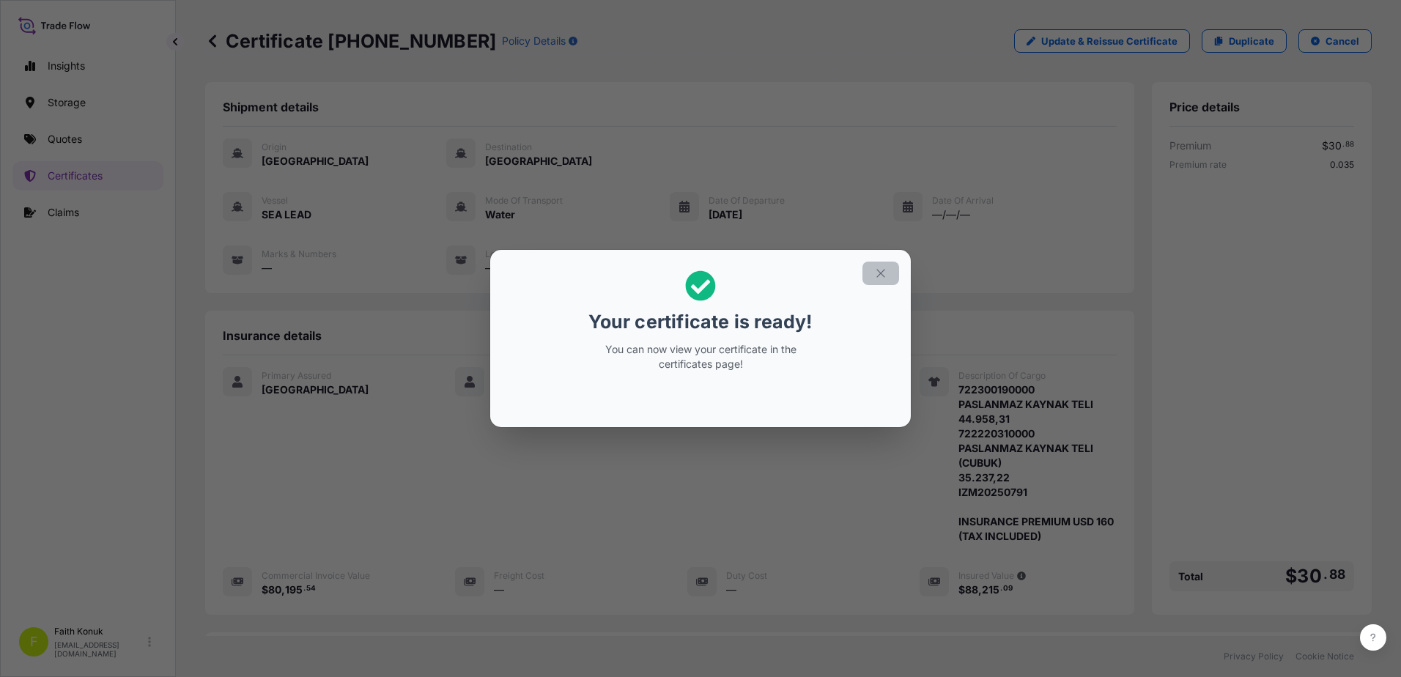
click at [881, 270] on icon "button" at bounding box center [880, 273] width 13 height 13
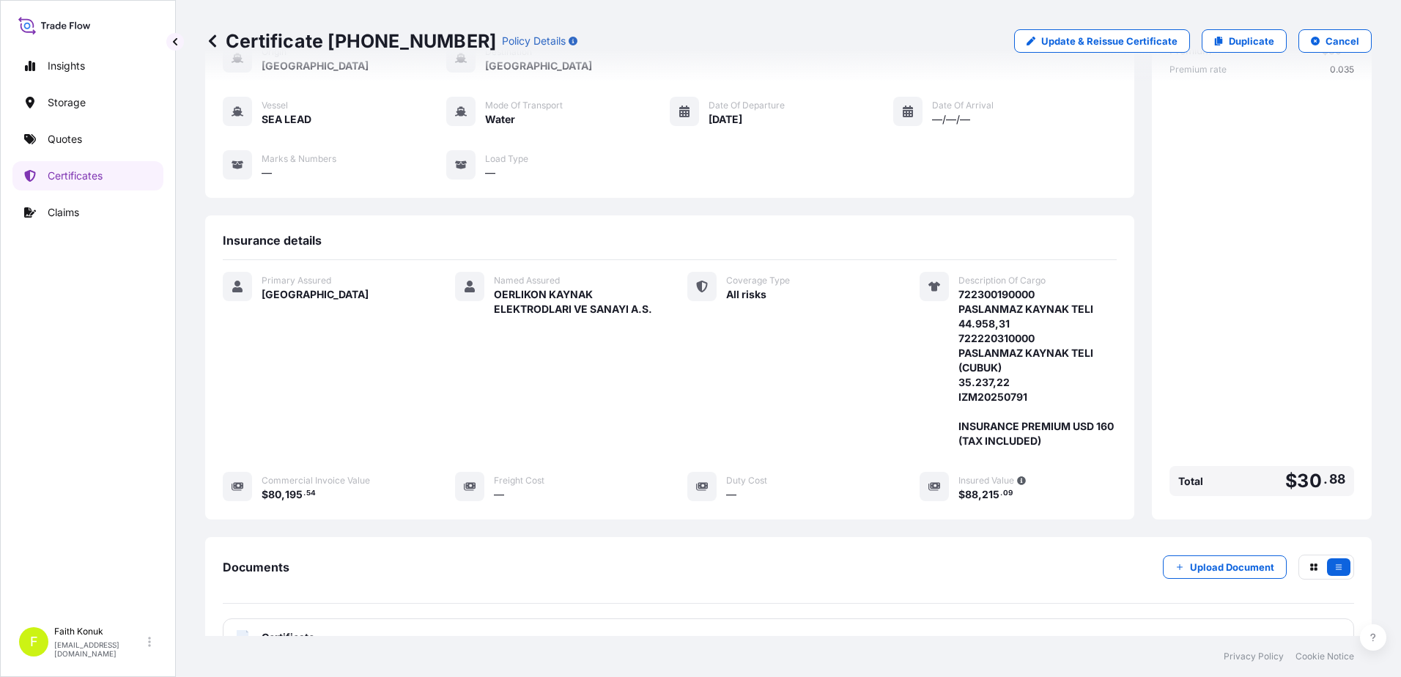
scroll to position [225, 0]
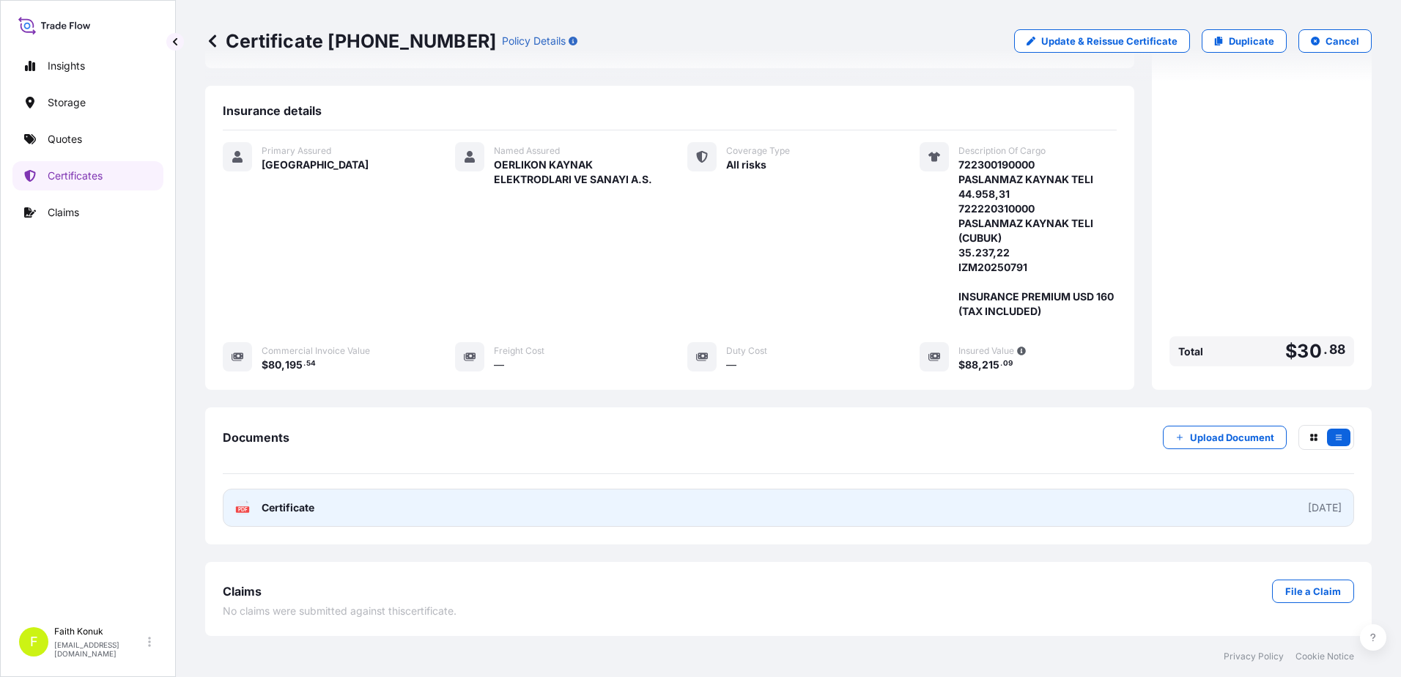
click at [279, 508] on span "Certificate" at bounding box center [288, 507] width 53 height 15
